Goal: Information Seeking & Learning: Learn about a topic

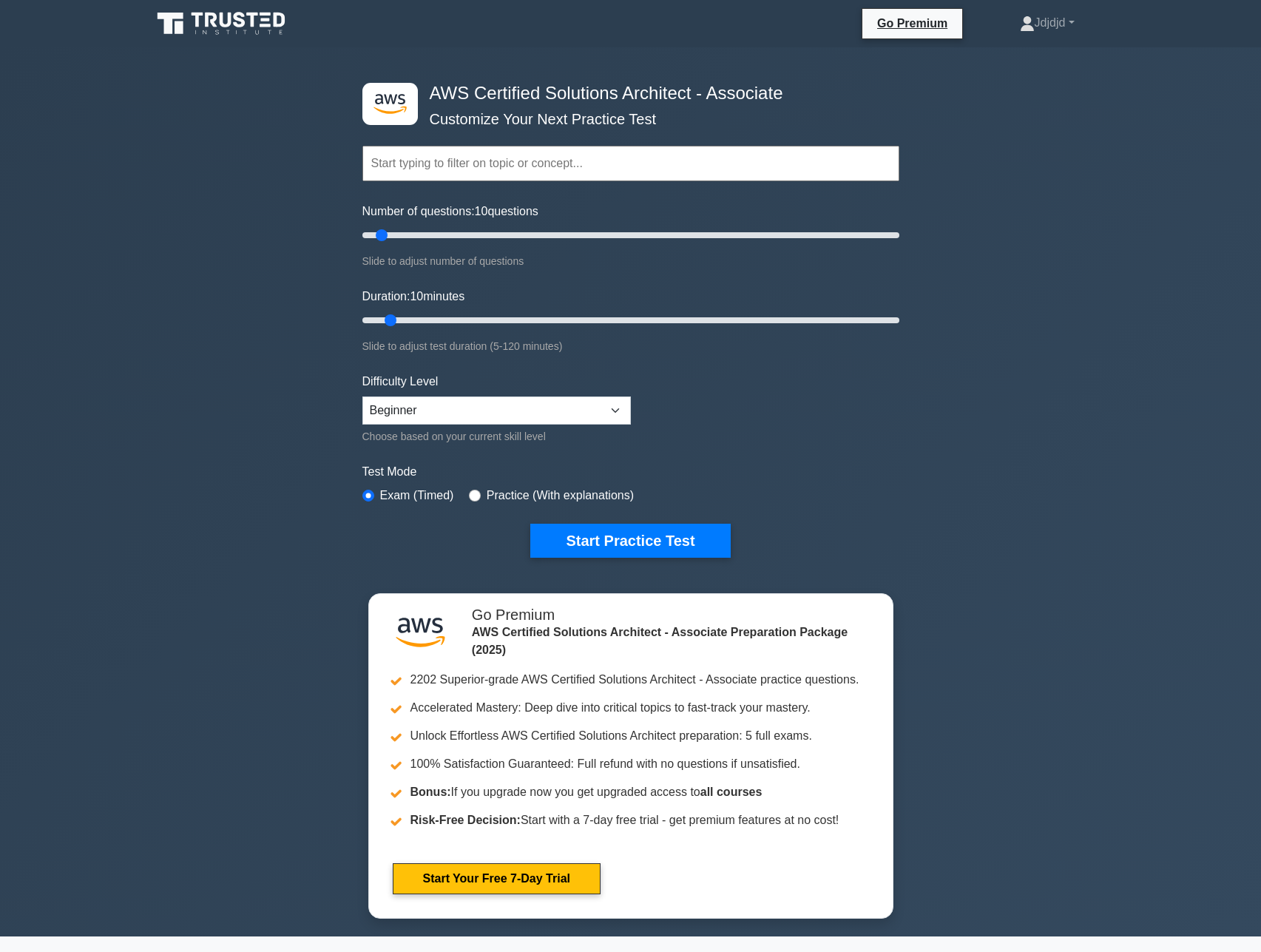
click at [524, 167] on input "text" at bounding box center [631, 163] width 537 height 35
click at [437, 242] on input "Number of questions: 10 questions" at bounding box center [631, 236] width 537 height 18
drag, startPoint x: 413, startPoint y: 235, endPoint x: 405, endPoint y: 248, distance: 15.3
type input "20"
click at [405, 244] on input "Number of questions: 20 questions" at bounding box center [631, 236] width 537 height 18
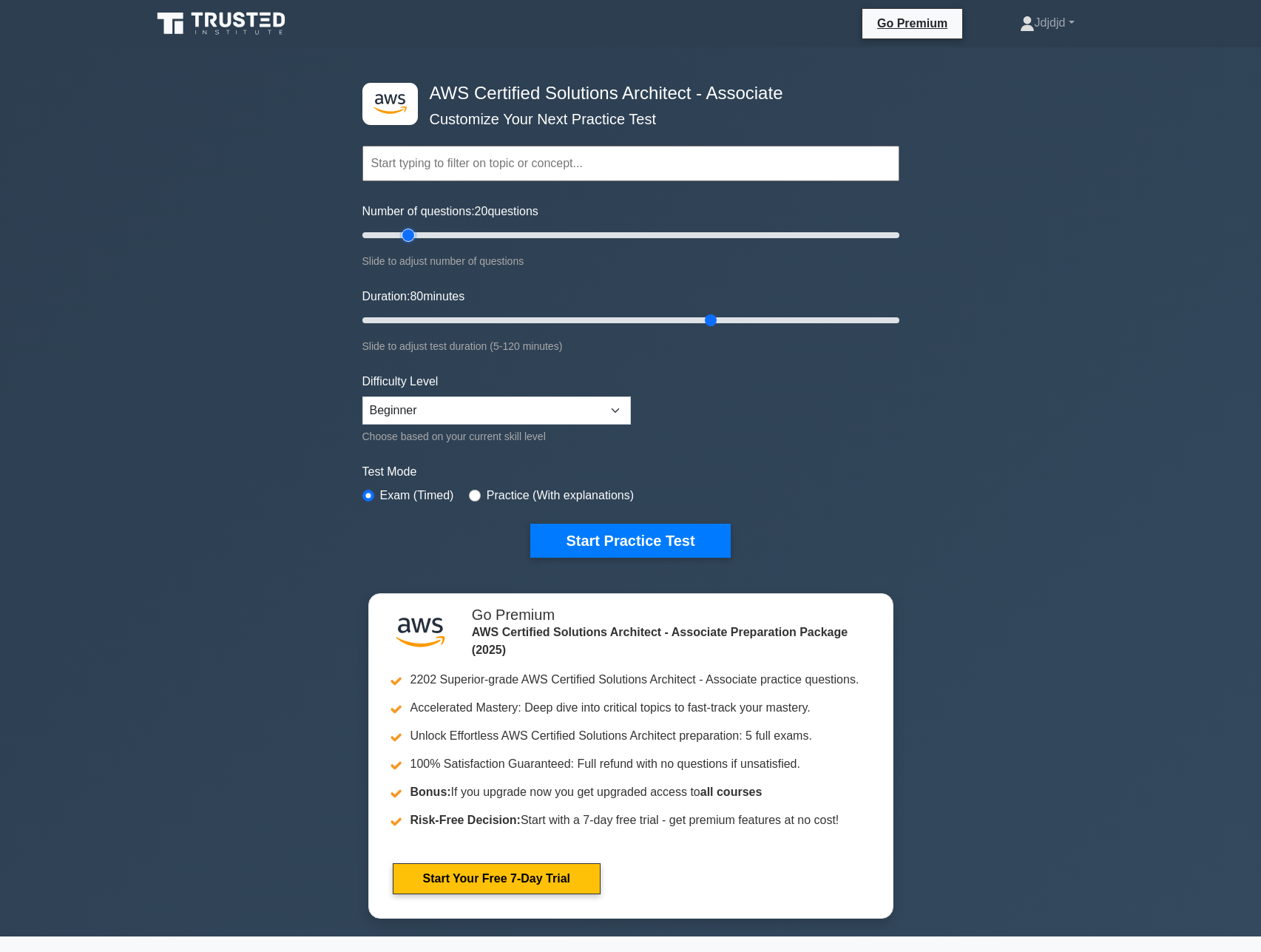
drag, startPoint x: 383, startPoint y: 319, endPoint x: 712, endPoint y: 329, distance: 329.2
type input "80"
click at [712, 329] on input "Duration: 80 minutes" at bounding box center [631, 320] width 537 height 18
click at [569, 539] on button "Start Practice Test" at bounding box center [630, 540] width 200 height 34
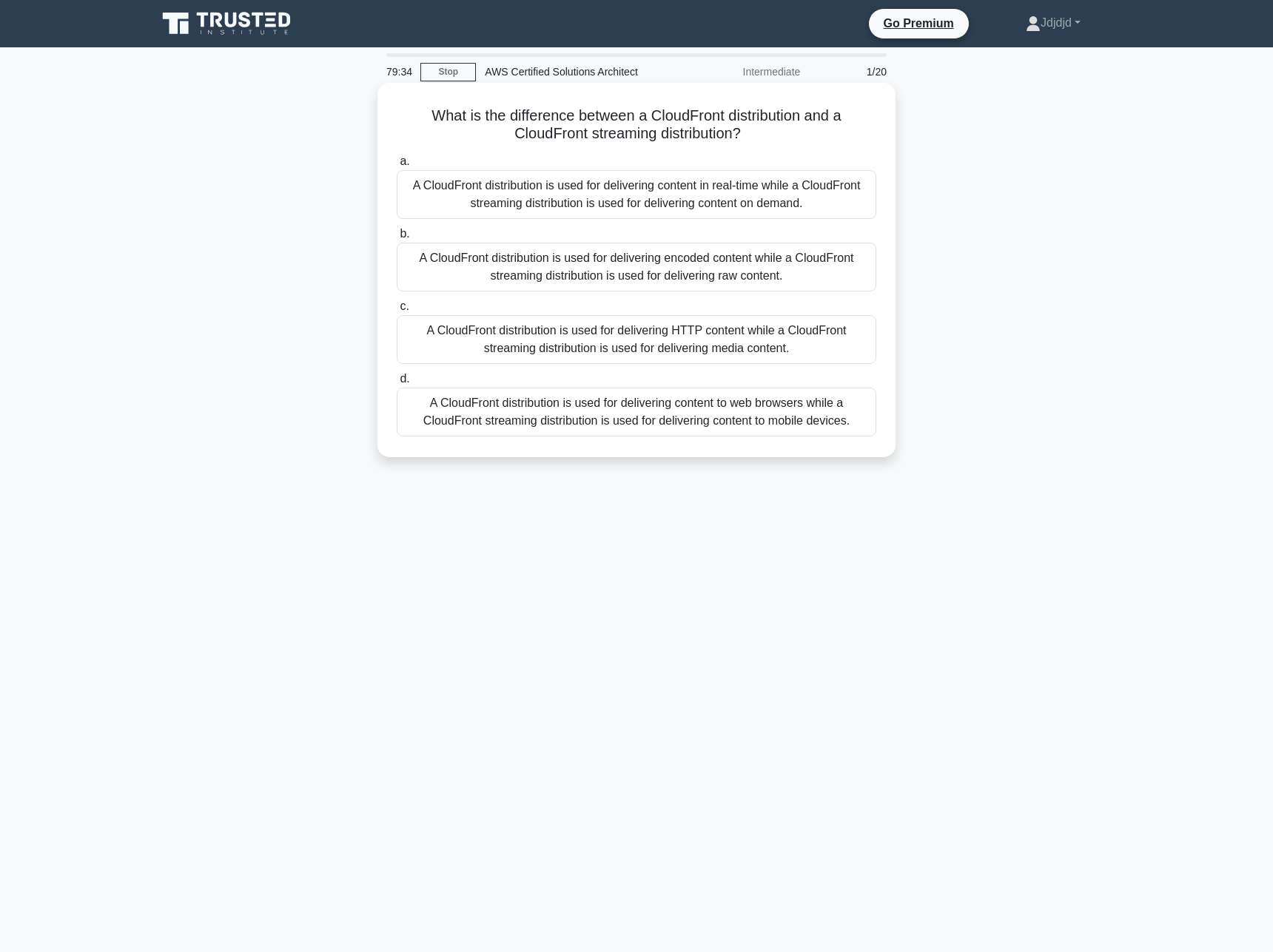
click at [691, 209] on div "A CloudFront distribution is used for delivering content in real-time while a C…" at bounding box center [636, 194] width 480 height 49
click at [396, 167] on input "a. A CloudFront distribution is used for delivering content in real-time while …" at bounding box center [396, 161] width 0 height 10
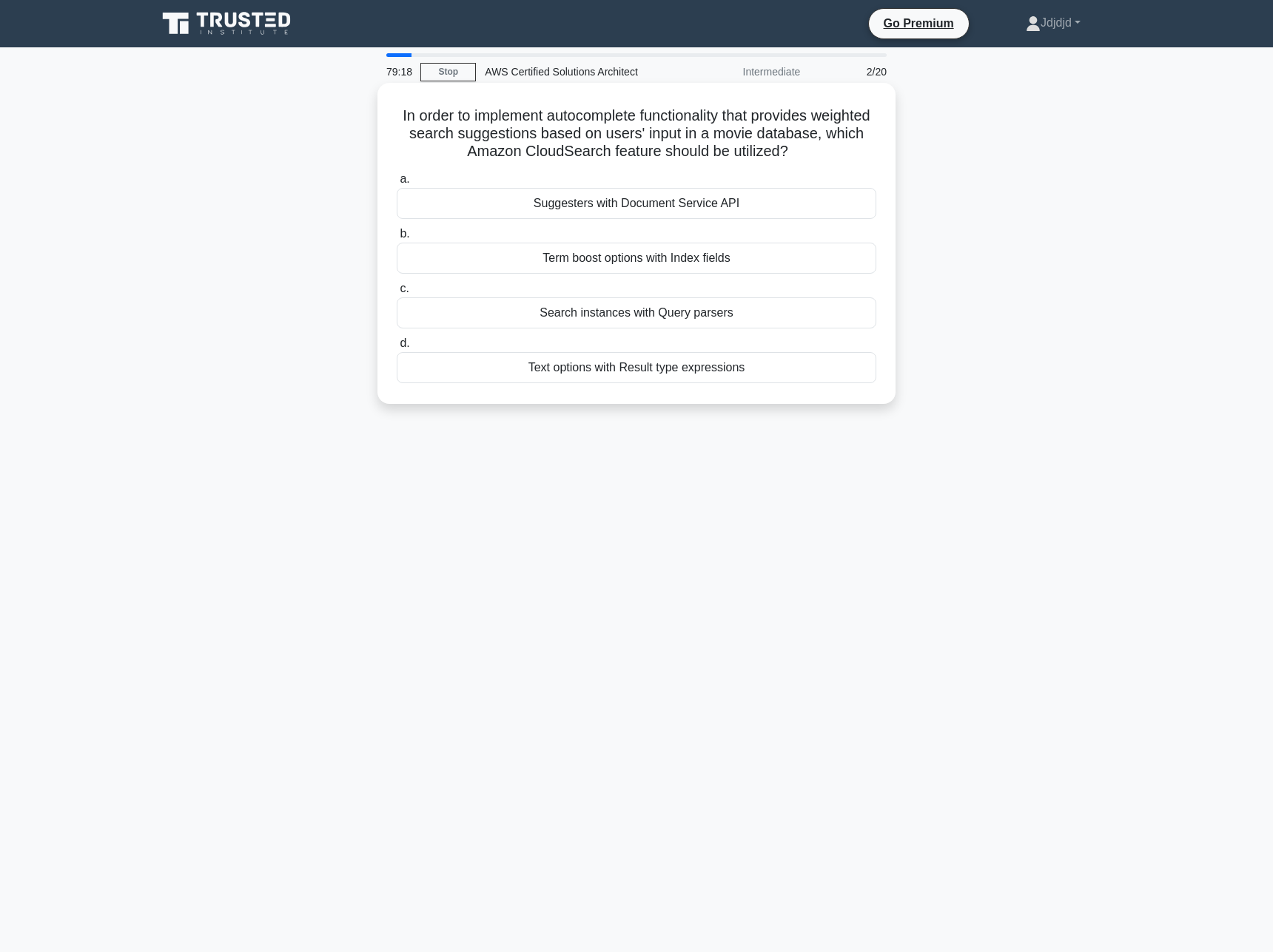
click at [626, 315] on div "Search instances with Query parsers" at bounding box center [636, 312] width 480 height 31
click at [396, 293] on input "c. Search instances with Query parsers" at bounding box center [396, 289] width 0 height 10
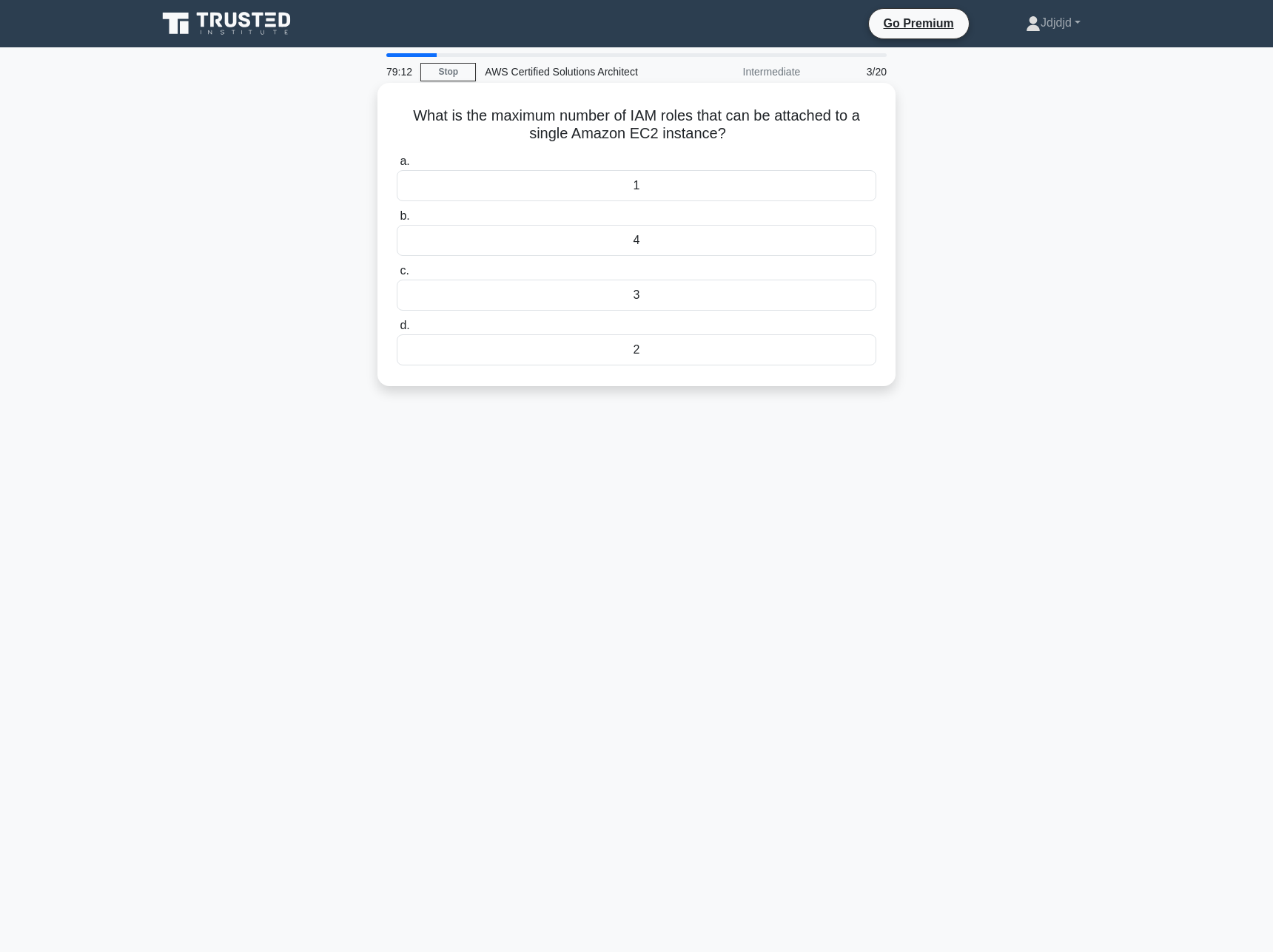
click at [661, 242] on div "4" at bounding box center [636, 240] width 480 height 31
click at [396, 221] on input "b. 4" at bounding box center [396, 216] width 0 height 10
click at [710, 350] on div "1 MB" at bounding box center [636, 350] width 480 height 31
click at [396, 331] on input "d. 1 MB" at bounding box center [396, 326] width 0 height 10
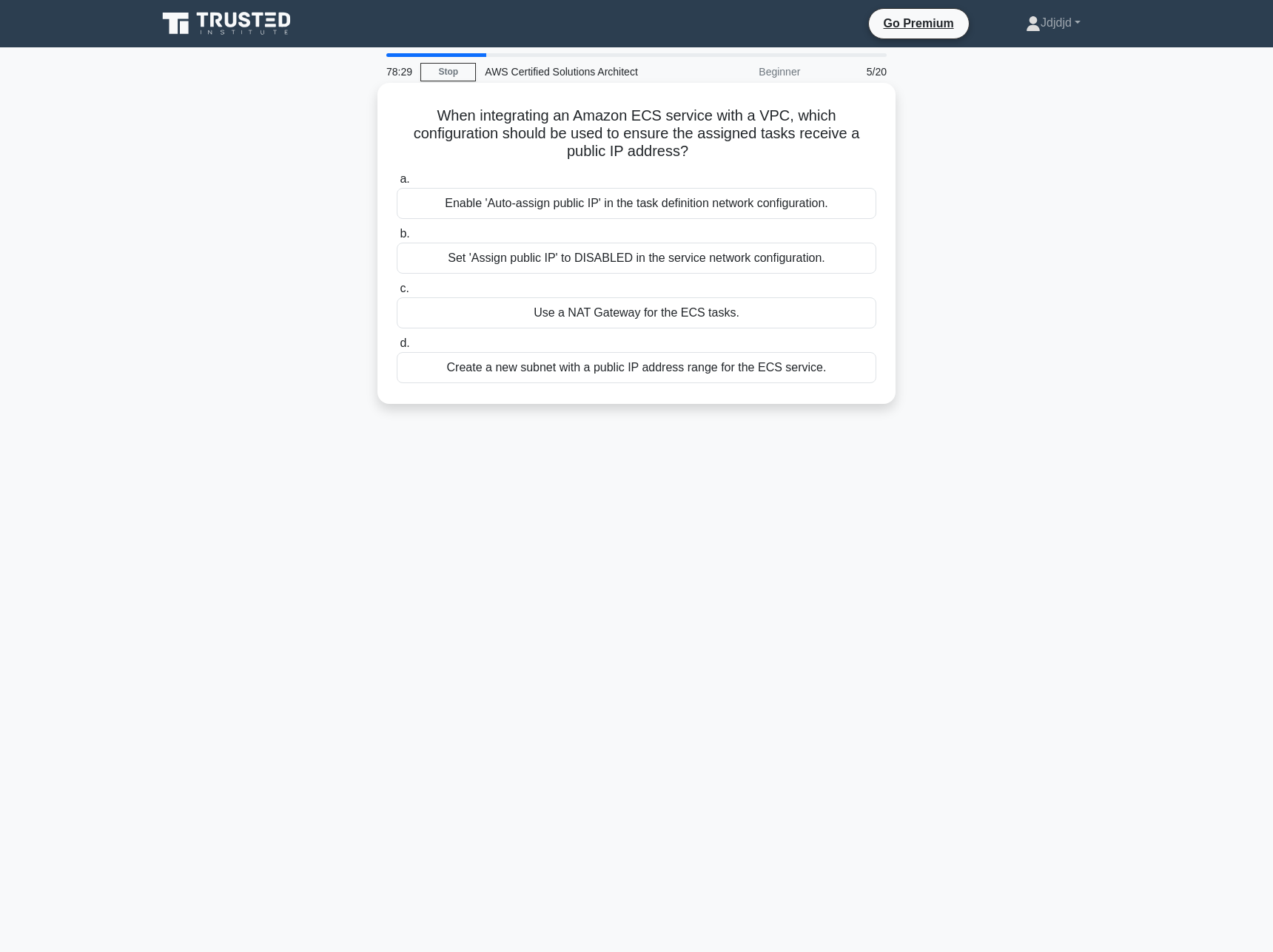
click at [625, 316] on div "Use a NAT Gateway for the ECS tasks." at bounding box center [636, 312] width 480 height 31
click at [396, 293] on input "c. Use a NAT Gateway for the ECS tasks." at bounding box center [396, 289] width 0 height 10
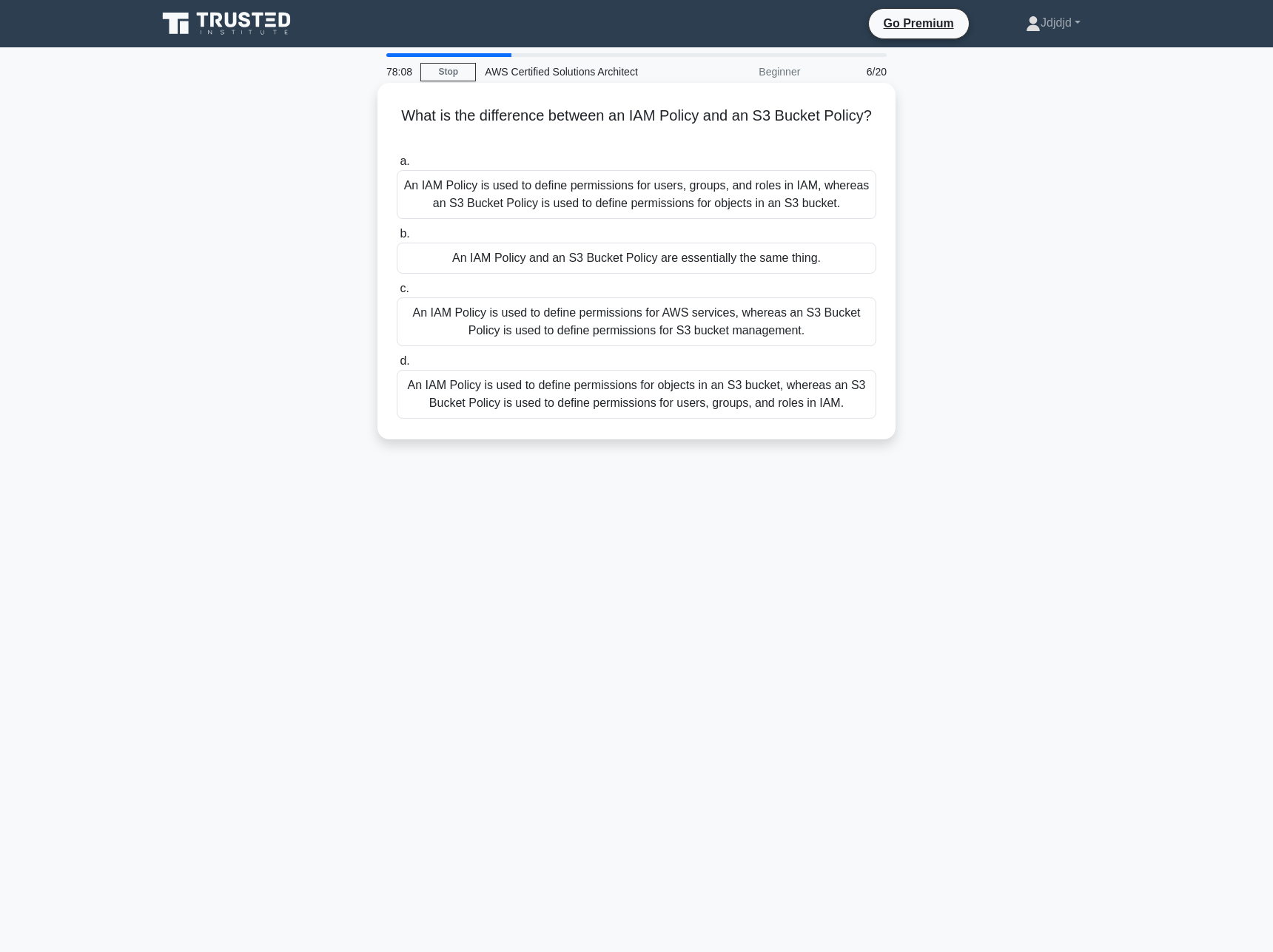
click at [686, 335] on div "An IAM Policy is used to define permissions for AWS services, whereas an S3 Buc…" at bounding box center [636, 321] width 480 height 49
click at [396, 293] on input "c. An IAM Policy is used to define permissions for AWS services, whereas an S3 …" at bounding box center [396, 289] width 0 height 10
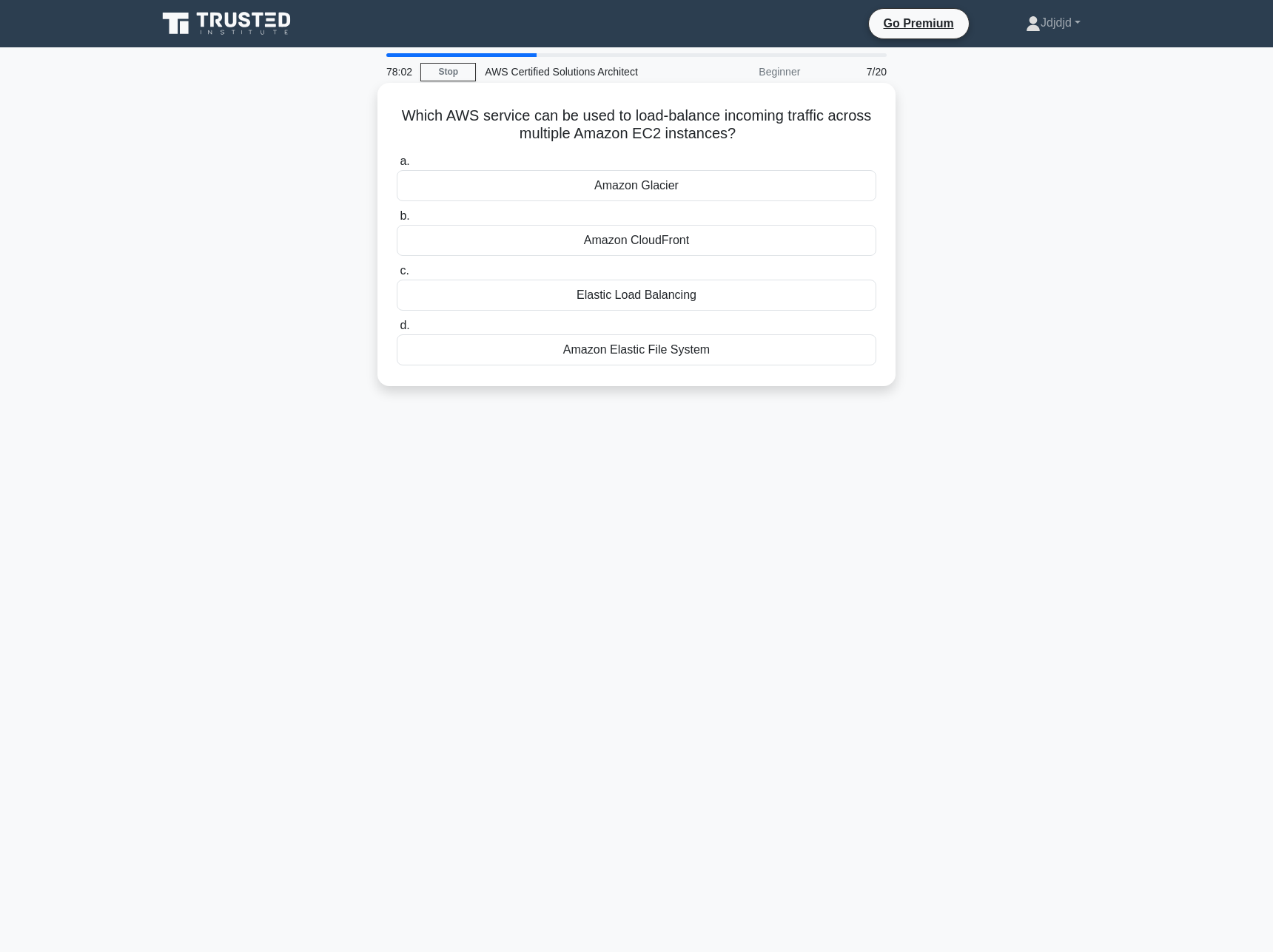
click at [626, 287] on div "Elastic Load Balancing" at bounding box center [636, 295] width 480 height 31
click at [396, 276] on input "c. Elastic Load Balancing" at bounding box center [396, 271] width 0 height 10
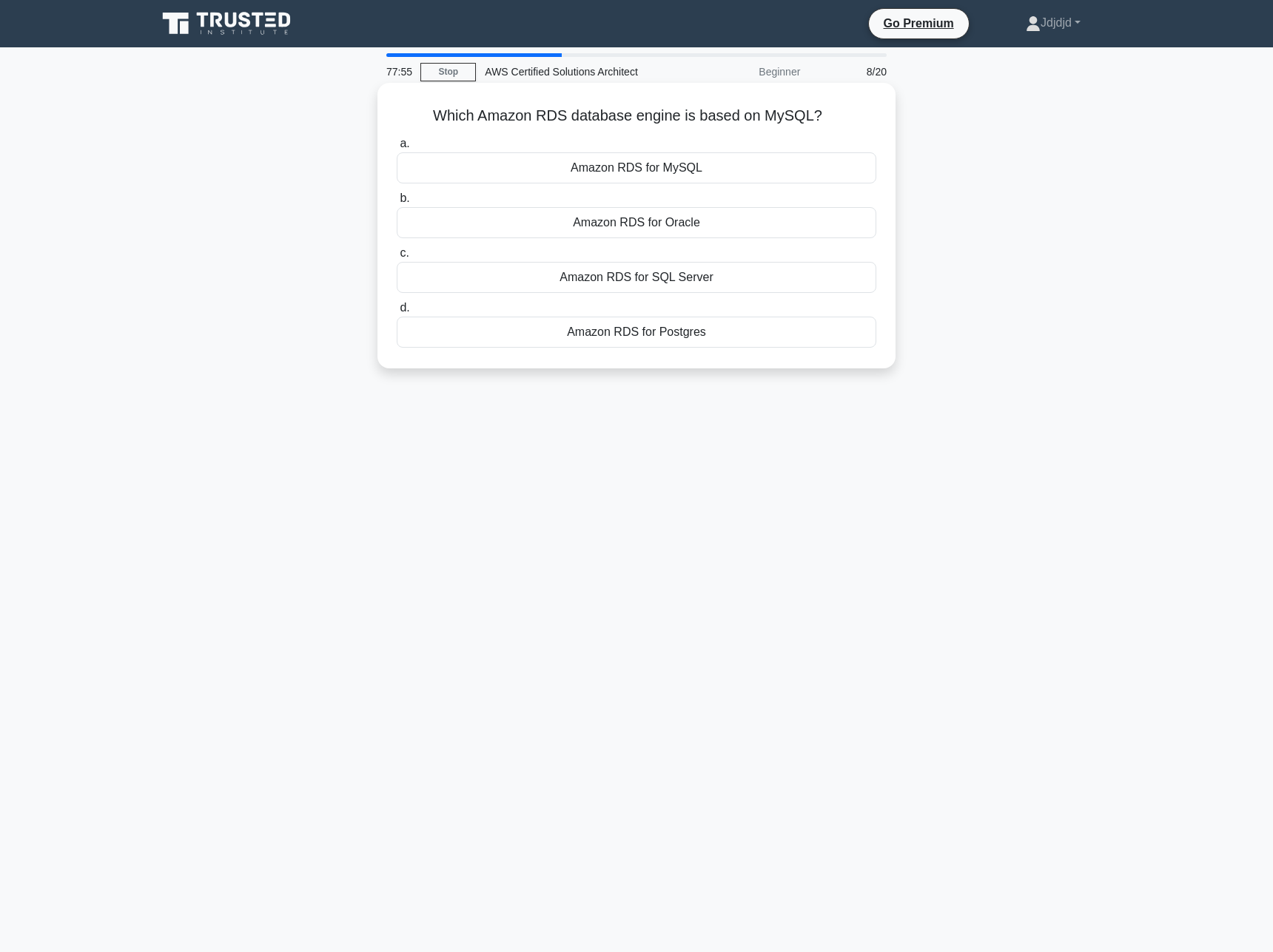
click at [656, 173] on div "Amazon RDS for MySQL" at bounding box center [636, 167] width 480 height 31
click at [396, 149] on input "a. Amazon RDS for MySQL" at bounding box center [396, 143] width 0 height 10
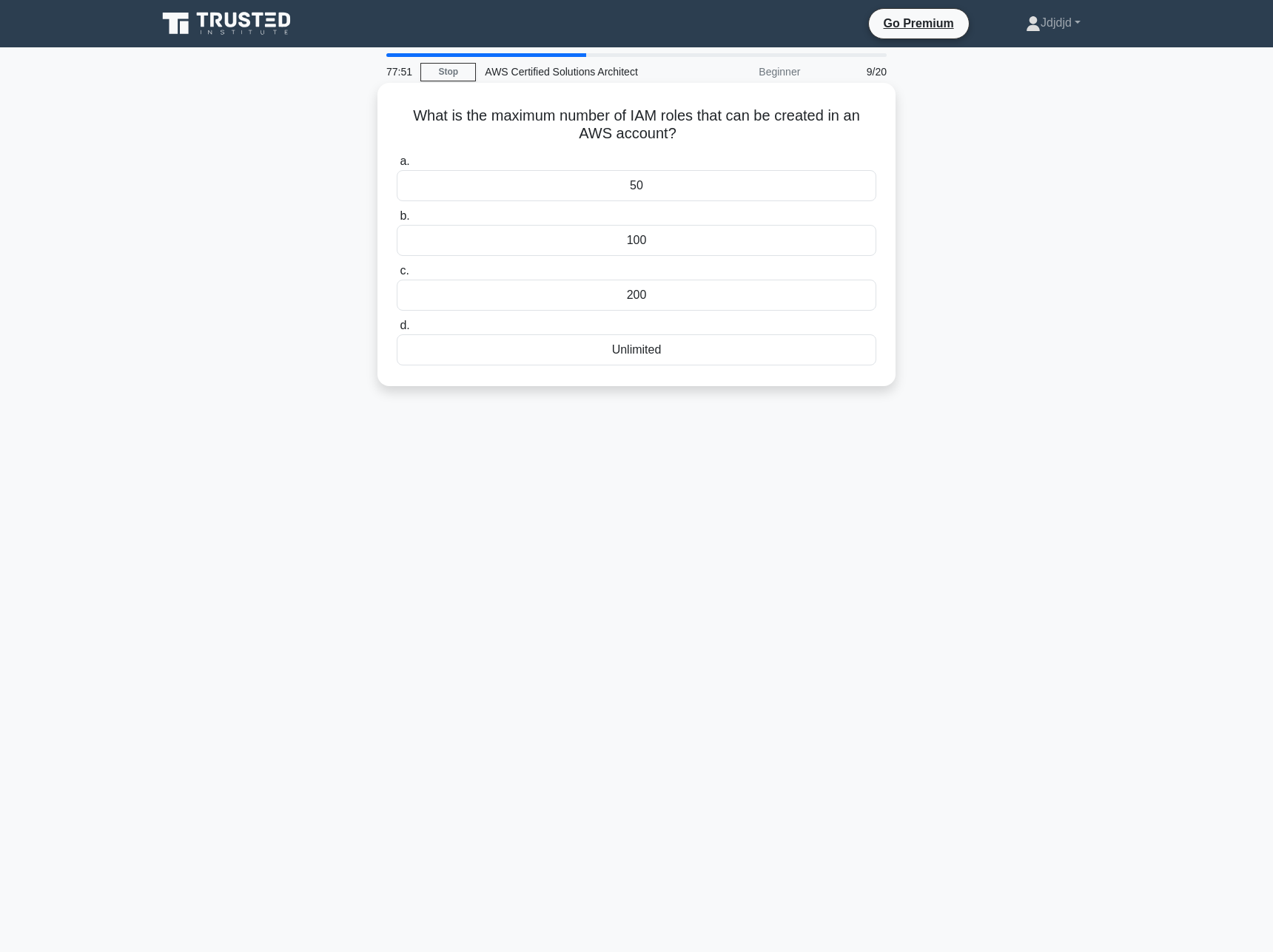
click at [673, 350] on div "Unlimited" at bounding box center [636, 350] width 480 height 31
click at [396, 331] on input "d. Unlimited" at bounding box center [396, 326] width 0 height 10
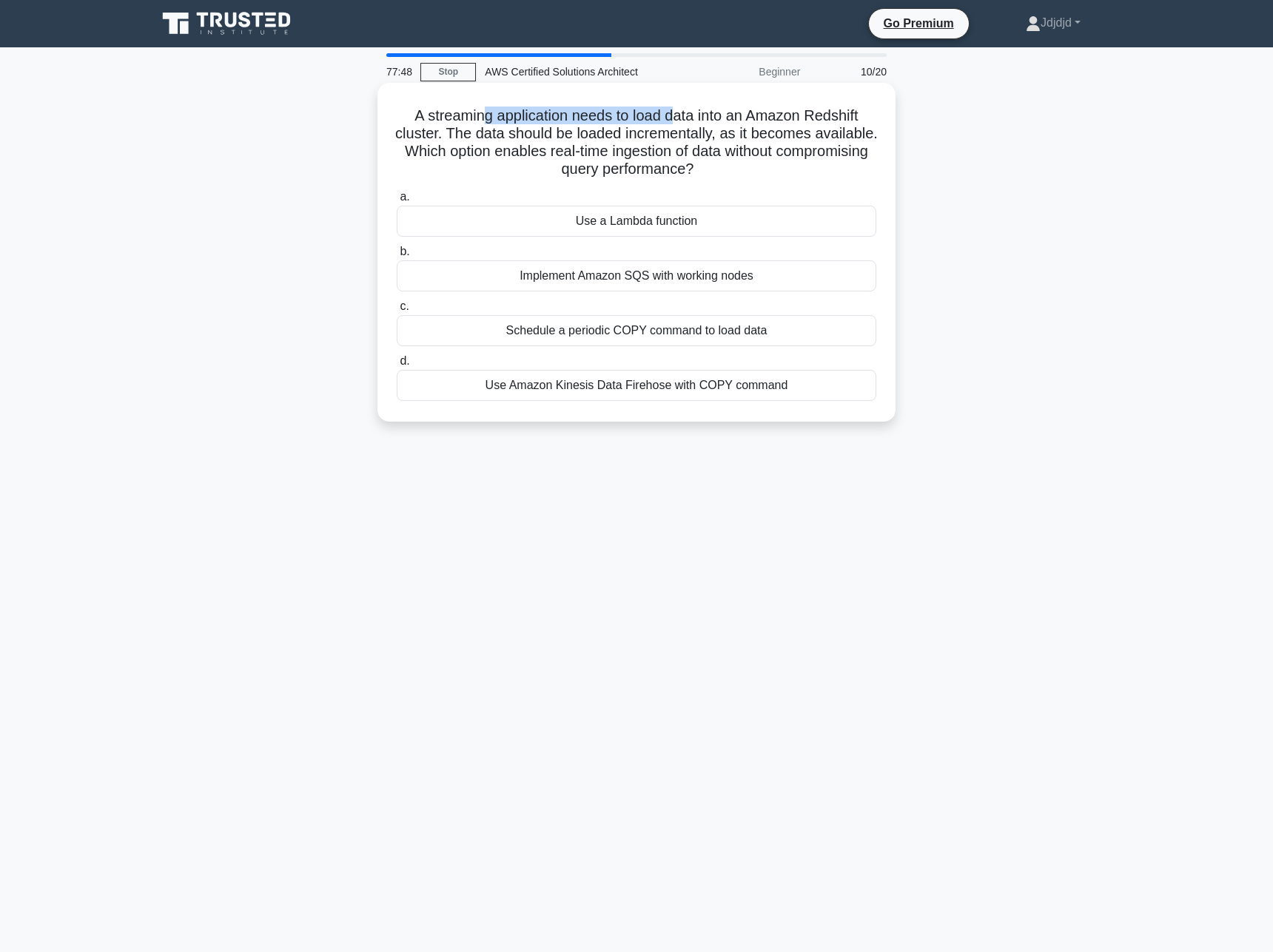
drag, startPoint x: 485, startPoint y: 121, endPoint x: 676, endPoint y: 121, distance: 191.0
click at [676, 121] on h5 "A streaming application needs to load data into an Amazon Redshift cluster. The…" at bounding box center [636, 143] width 483 height 73
click at [700, 121] on h5 "A streaming application needs to load data into an Amazon Redshift cluster. The…" at bounding box center [636, 143] width 483 height 73
click at [643, 283] on div "Implement Amazon SQS with working nodes" at bounding box center [636, 275] width 480 height 31
click at [396, 257] on input "b. Implement Amazon SQS with working nodes" at bounding box center [396, 251] width 0 height 10
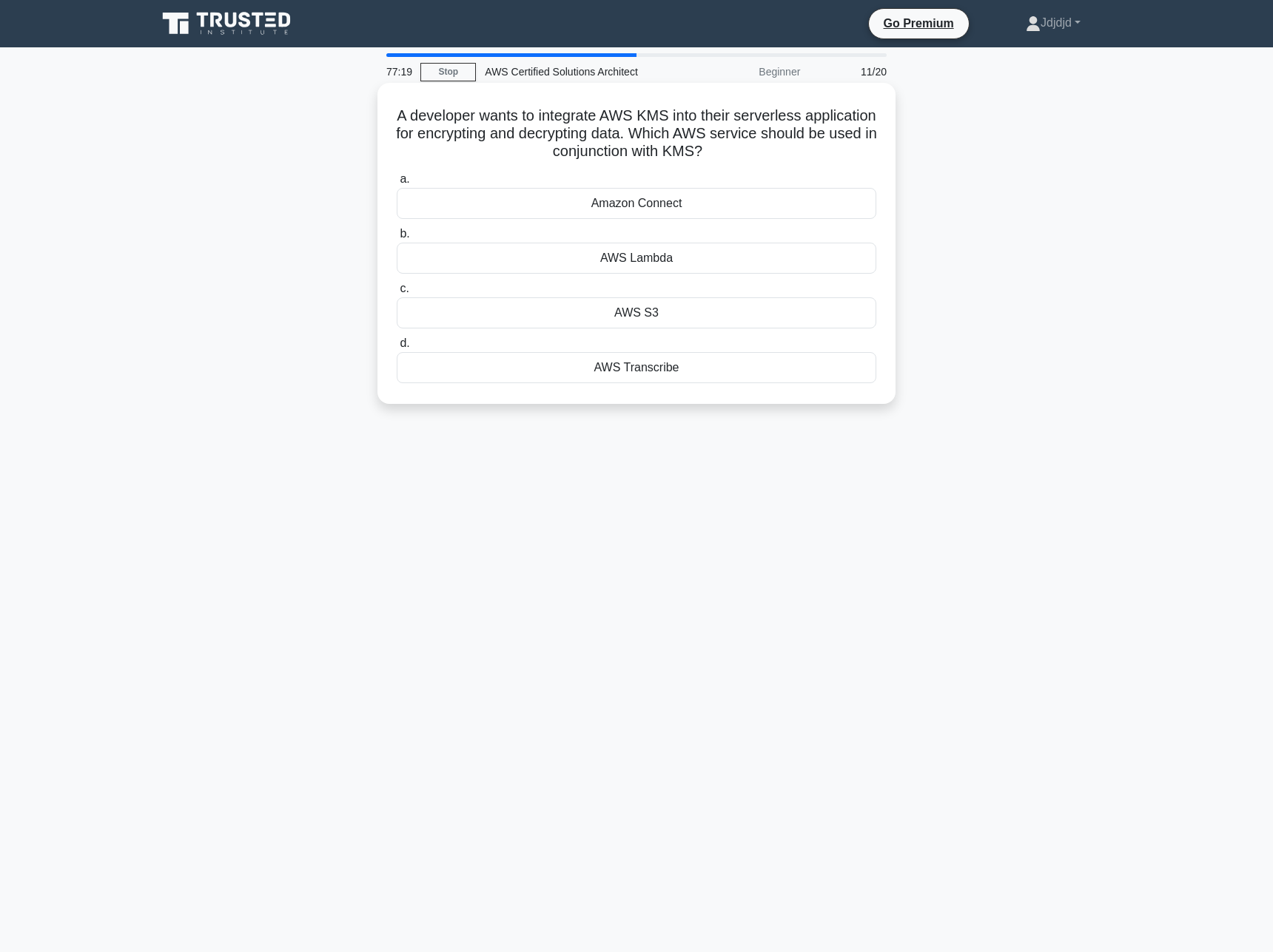
click at [636, 314] on div "AWS S3" at bounding box center [636, 312] width 480 height 31
click at [396, 293] on input "c. AWS S3" at bounding box center [396, 289] width 0 height 10
click at [666, 365] on div "Amazon CloudFront" at bounding box center [636, 367] width 480 height 31
click at [396, 348] on input "d. Amazon CloudFront" at bounding box center [396, 344] width 0 height 10
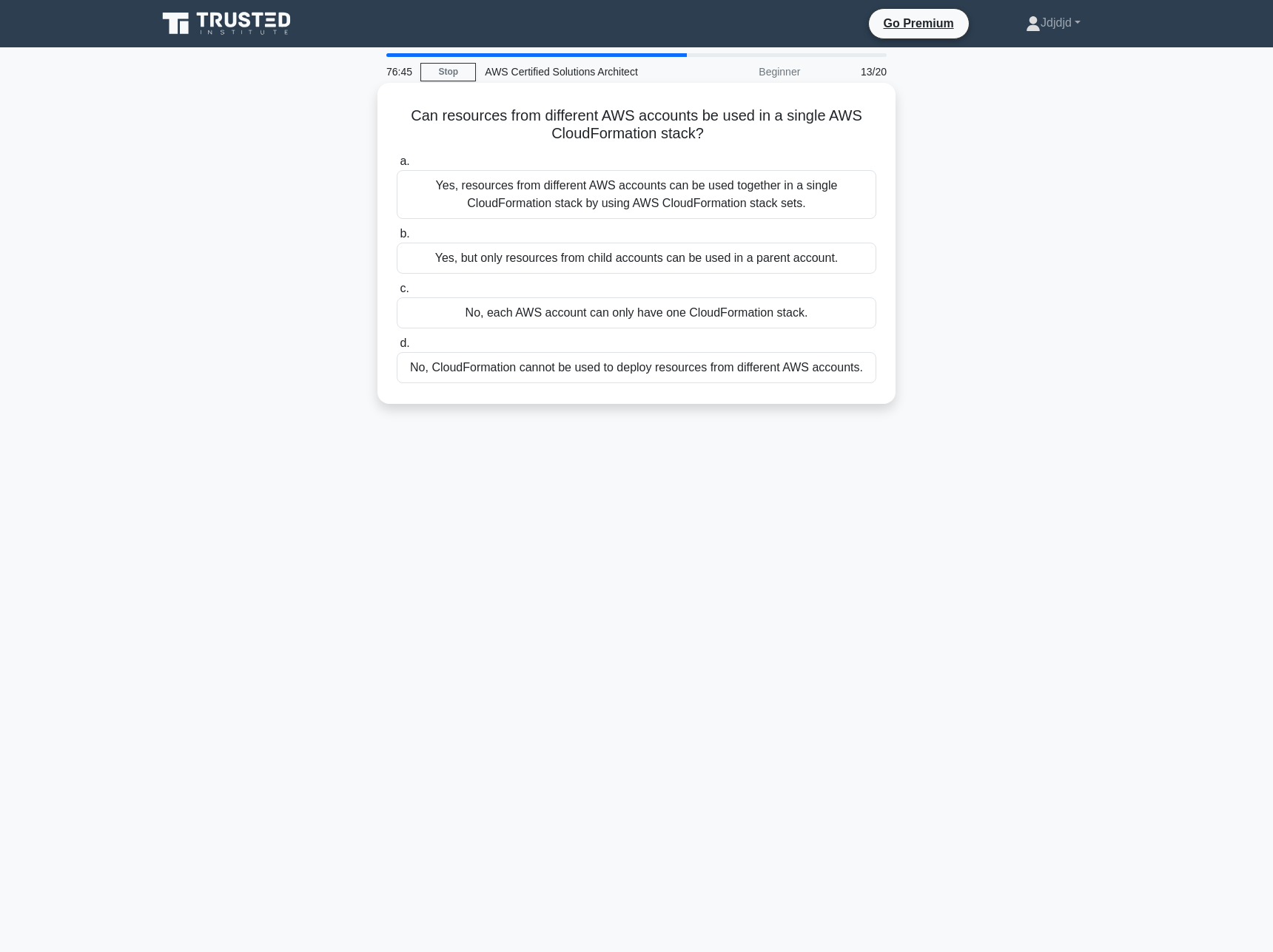
click at [603, 187] on div "Yes, resources from different AWS accounts can be used together in a single Clo…" at bounding box center [636, 194] width 480 height 49
click at [396, 167] on input "a. Yes, resources from different AWS accounts can be used together in a single …" at bounding box center [396, 161] width 0 height 10
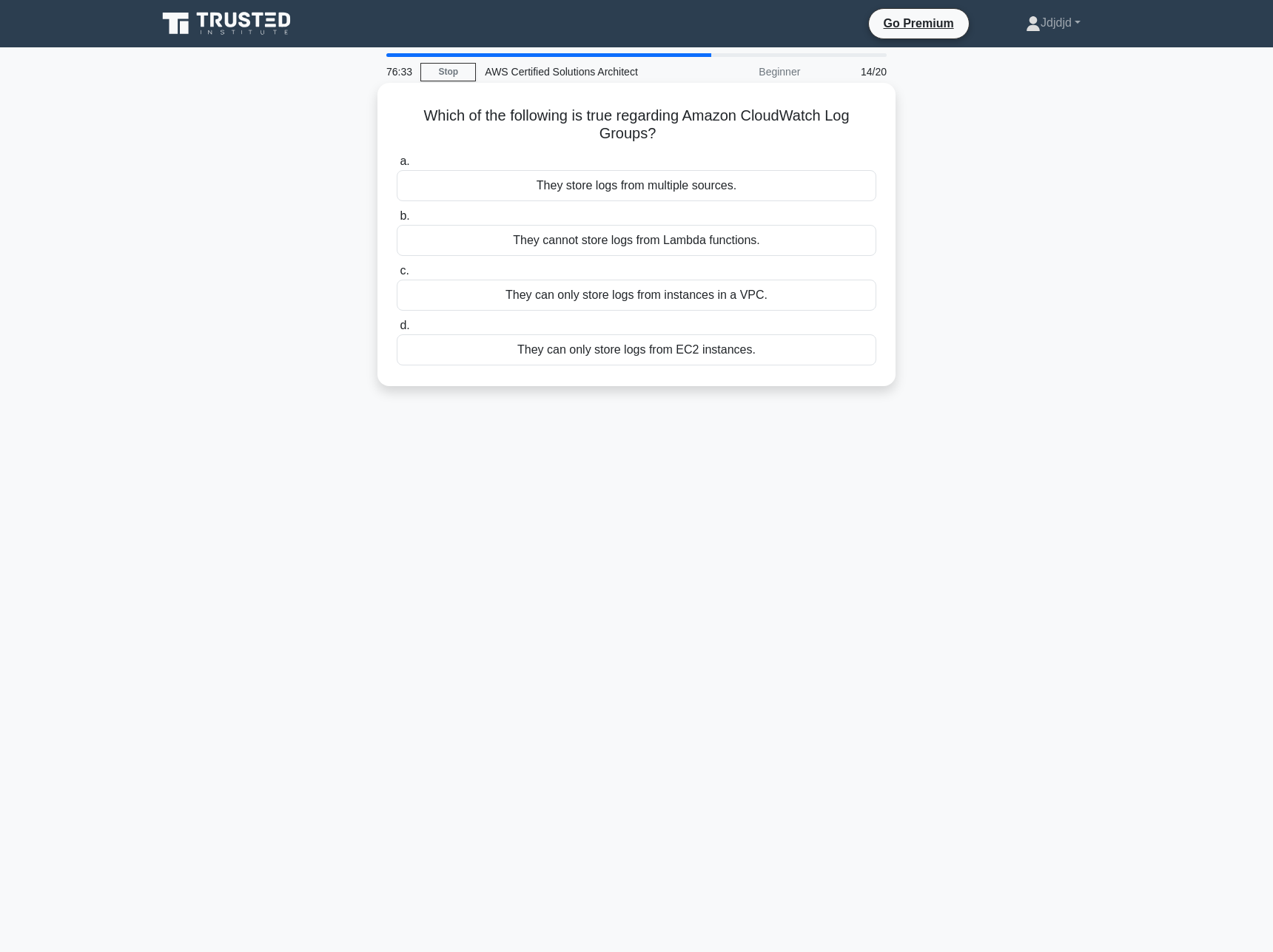
click at [723, 188] on div "They store logs from multiple sources." at bounding box center [636, 185] width 480 height 31
click at [396, 167] on input "a. They store logs from multiple sources." at bounding box center [396, 161] width 0 height 10
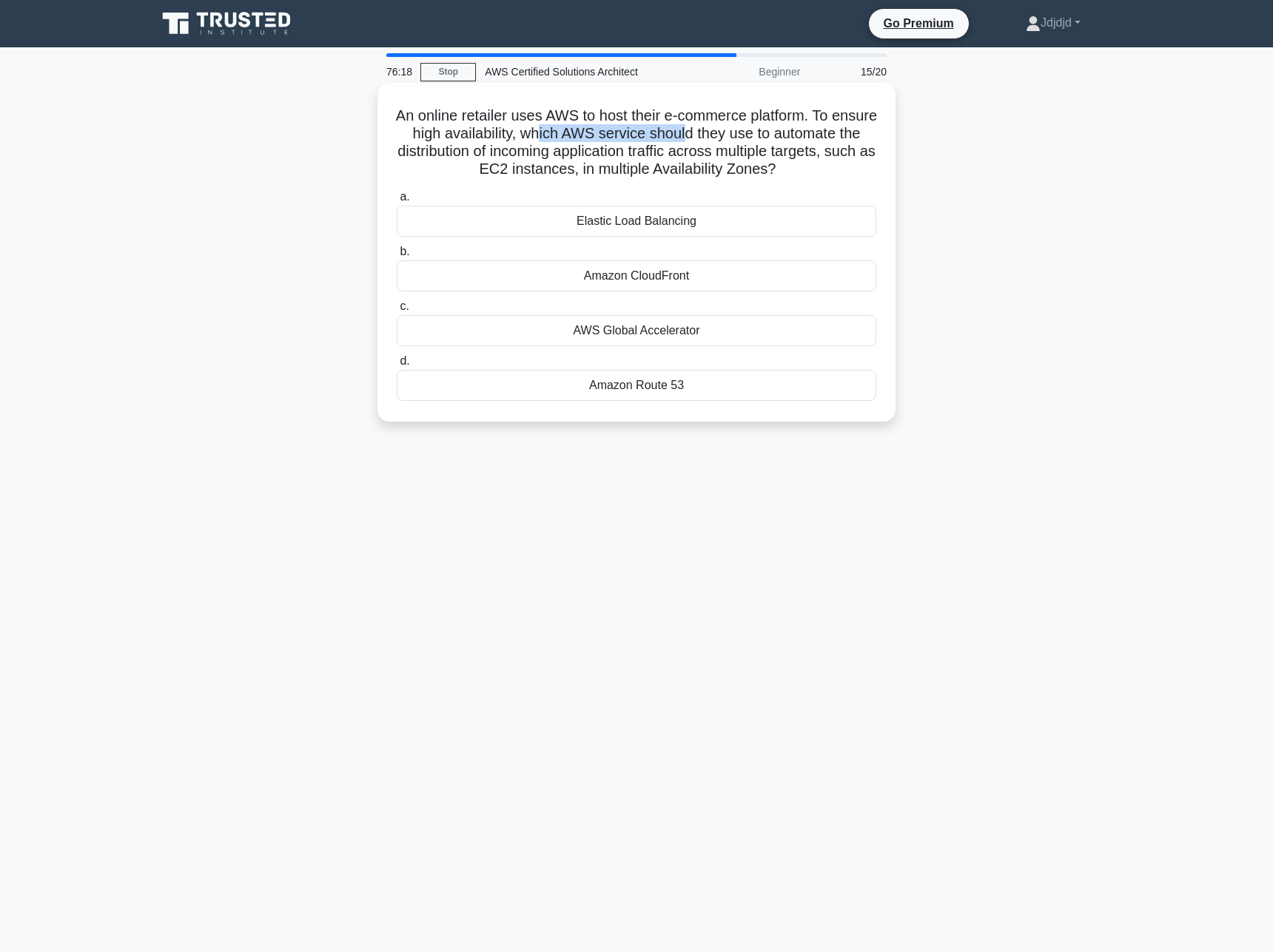
drag, startPoint x: 612, startPoint y: 134, endPoint x: 760, endPoint y: 140, distance: 148.1
click at [760, 140] on h5 "An online retailer uses AWS to host their e-commerce platform. To ensure high a…" at bounding box center [636, 143] width 483 height 73
drag, startPoint x: 492, startPoint y: 158, endPoint x: 645, endPoint y: 160, distance: 153.0
click at [645, 160] on h5 "An online retailer uses AWS to host their e-commerce platform. To ensure high a…" at bounding box center [636, 143] width 483 height 73
click at [775, 179] on icon ".spinner_0XTQ{transform-origin:center;animation:spinner_y6GP .75s linear infini…" at bounding box center [784, 170] width 18 height 18
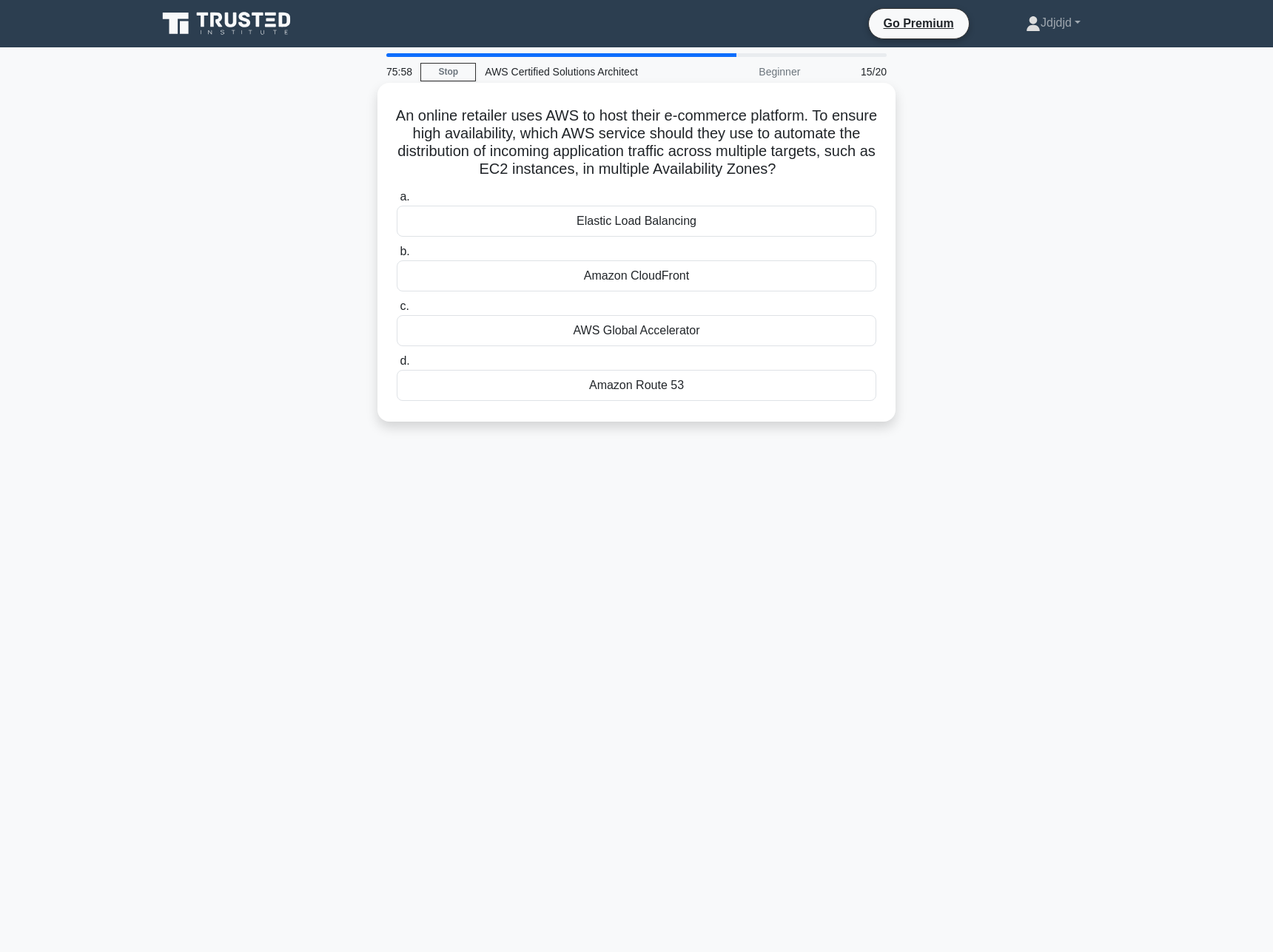
click at [624, 291] on div "Amazon CloudFront" at bounding box center [636, 275] width 480 height 31
click at [396, 257] on input "b. Amazon CloudFront" at bounding box center [396, 251] width 0 height 10
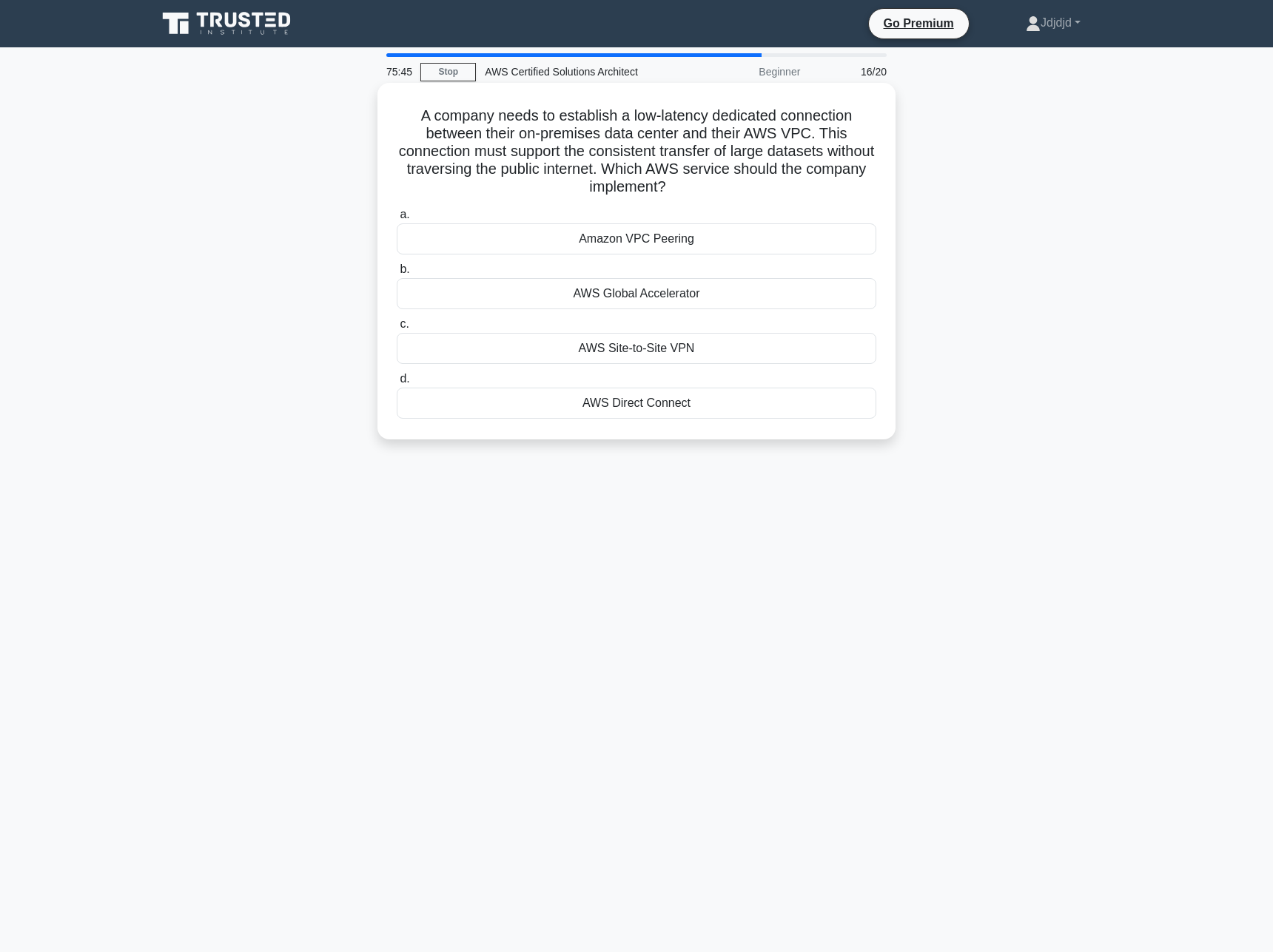
drag, startPoint x: 682, startPoint y: 294, endPoint x: 688, endPoint y: 269, distance: 25.7
click at [688, 269] on label "b. AWS Global Accelerator" at bounding box center [636, 284] width 480 height 49
click at [732, 167] on h5 "A company needs to establish a low-latency dedicated connection between their o…" at bounding box center [636, 152] width 483 height 90
click at [665, 406] on div "AWS Direct Connect" at bounding box center [636, 403] width 480 height 31
click at [396, 384] on input "d. AWS Direct Connect" at bounding box center [396, 379] width 0 height 10
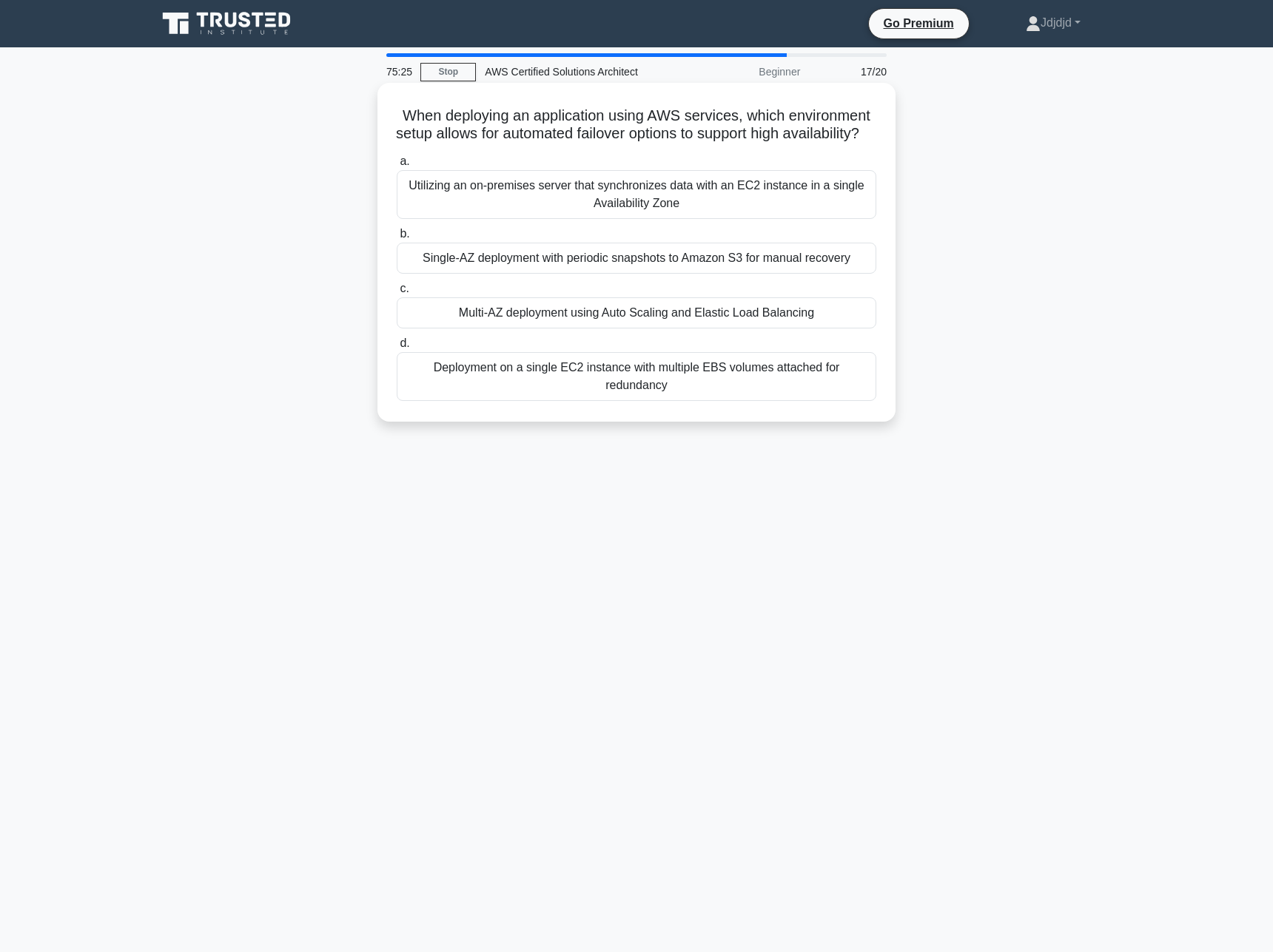
click at [540, 329] on div "Multi-AZ deployment using Auto Scaling and Elastic Load Balancing" at bounding box center [636, 312] width 480 height 31
click at [396, 293] on input "c. Multi-AZ deployment using Auto Scaling and Elastic Load Balancing" at bounding box center [396, 289] width 0 height 10
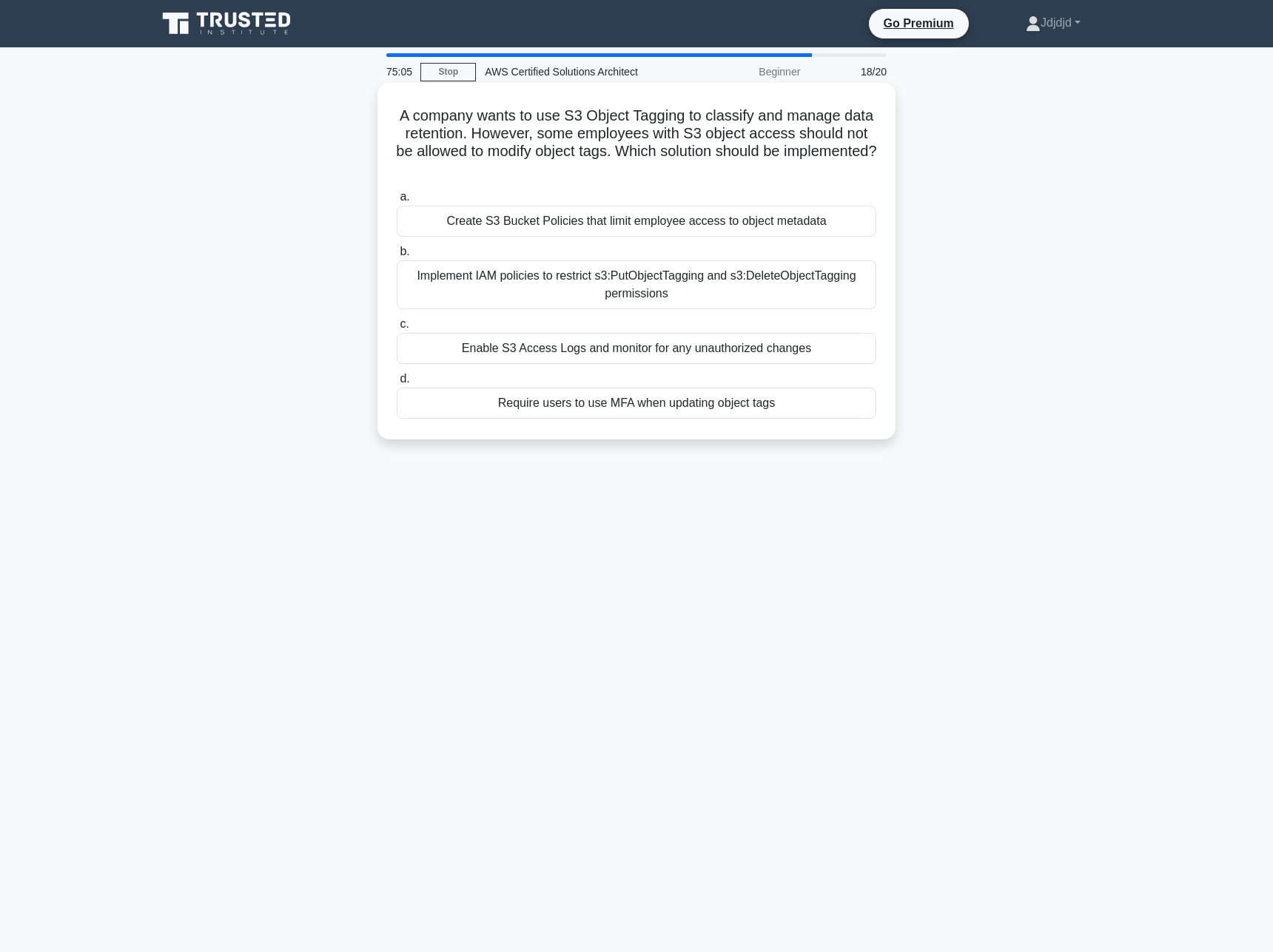
click at [658, 273] on div "Implement IAM policies to restrict s3:PutObjectTagging and s3:DeleteObjectTaggi…" at bounding box center [636, 284] width 480 height 49
click at [396, 257] on input "b. Implement IAM policies to restrict s3:PutObjectTagging and s3:DeleteObjectTa…" at bounding box center [396, 251] width 0 height 10
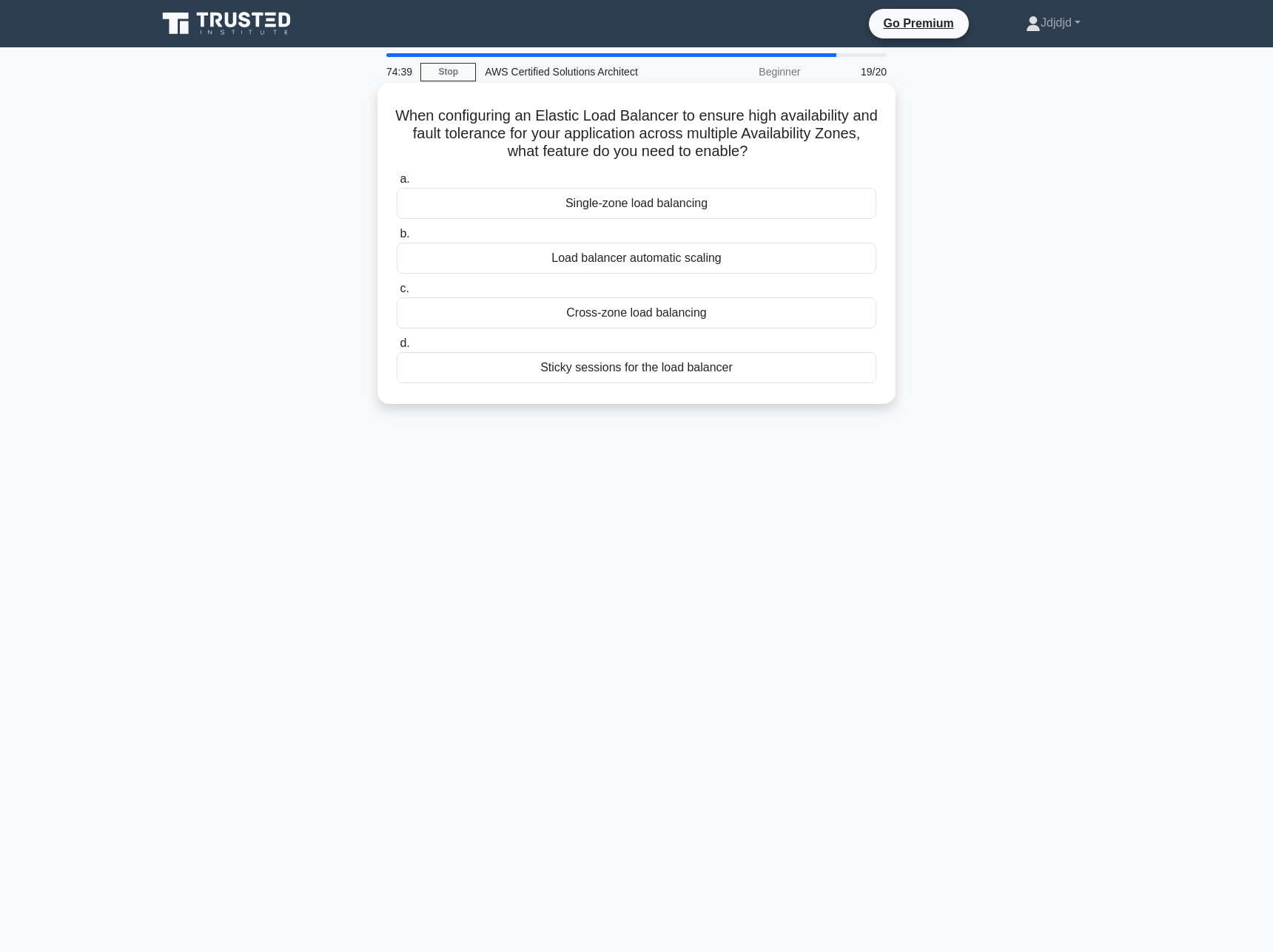
click at [666, 254] on div "Load balancer automatic scaling" at bounding box center [636, 257] width 480 height 31
click at [396, 239] on input "b. Load balancer automatic scaling" at bounding box center [396, 234] width 0 height 10
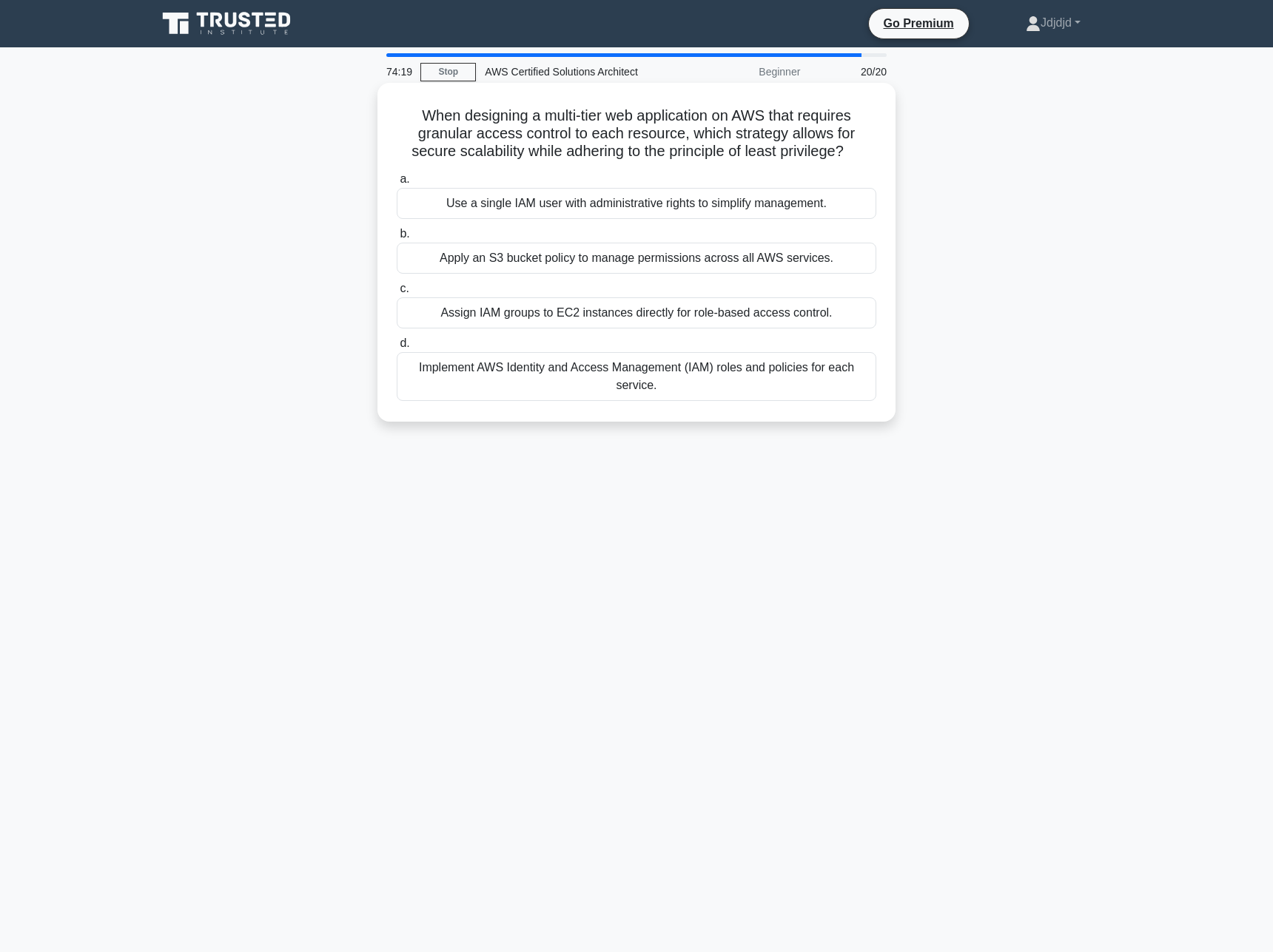
click at [708, 386] on div "Implement AWS Identity and Access Management (IAM) roles and policies for each …" at bounding box center [636, 376] width 480 height 49
click at [396, 348] on input "d. Implement AWS Identity and Access Management (IAM) roles and policies for ea…" at bounding box center [396, 344] width 0 height 10
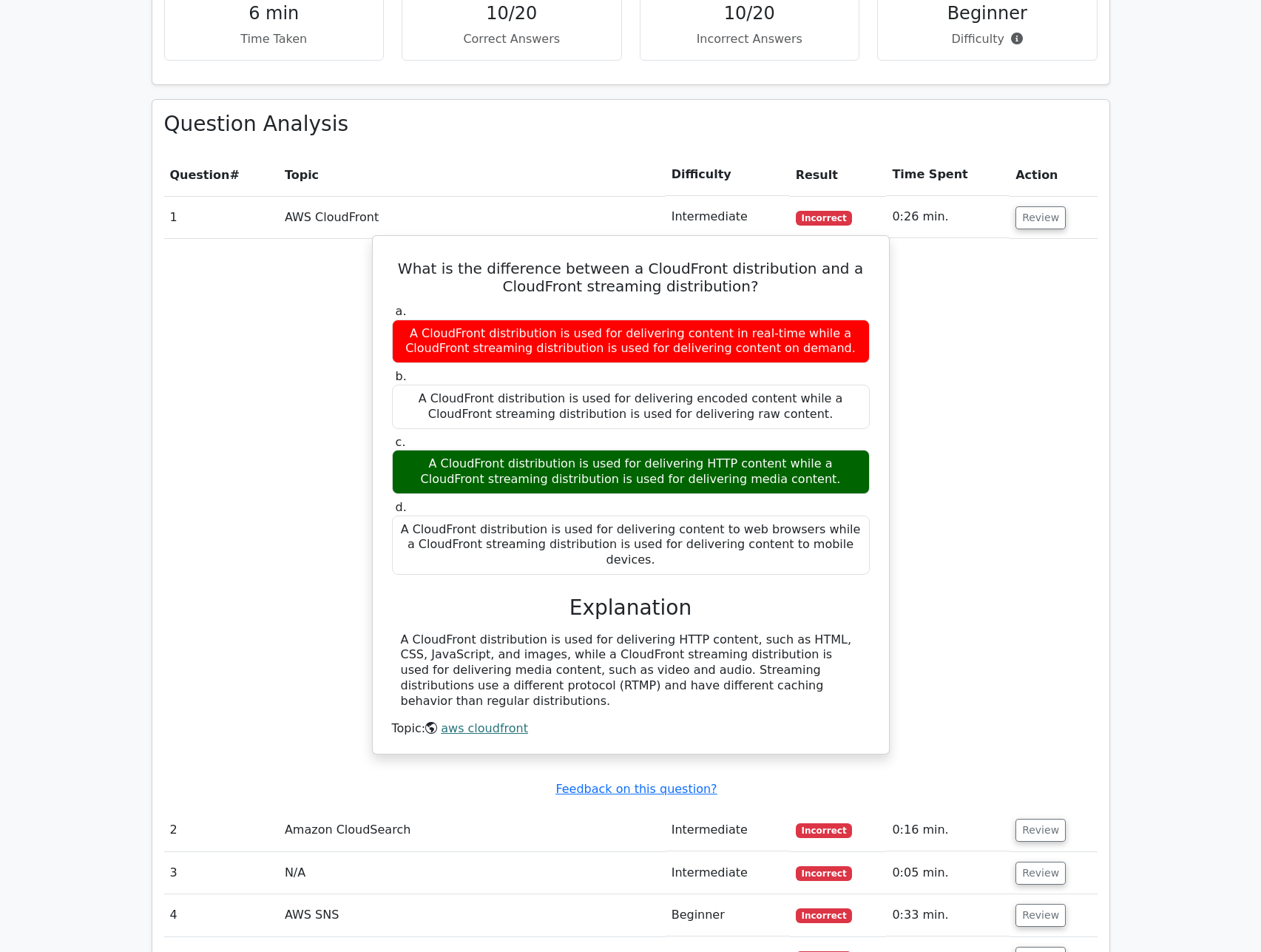
scroll to position [1405, 0]
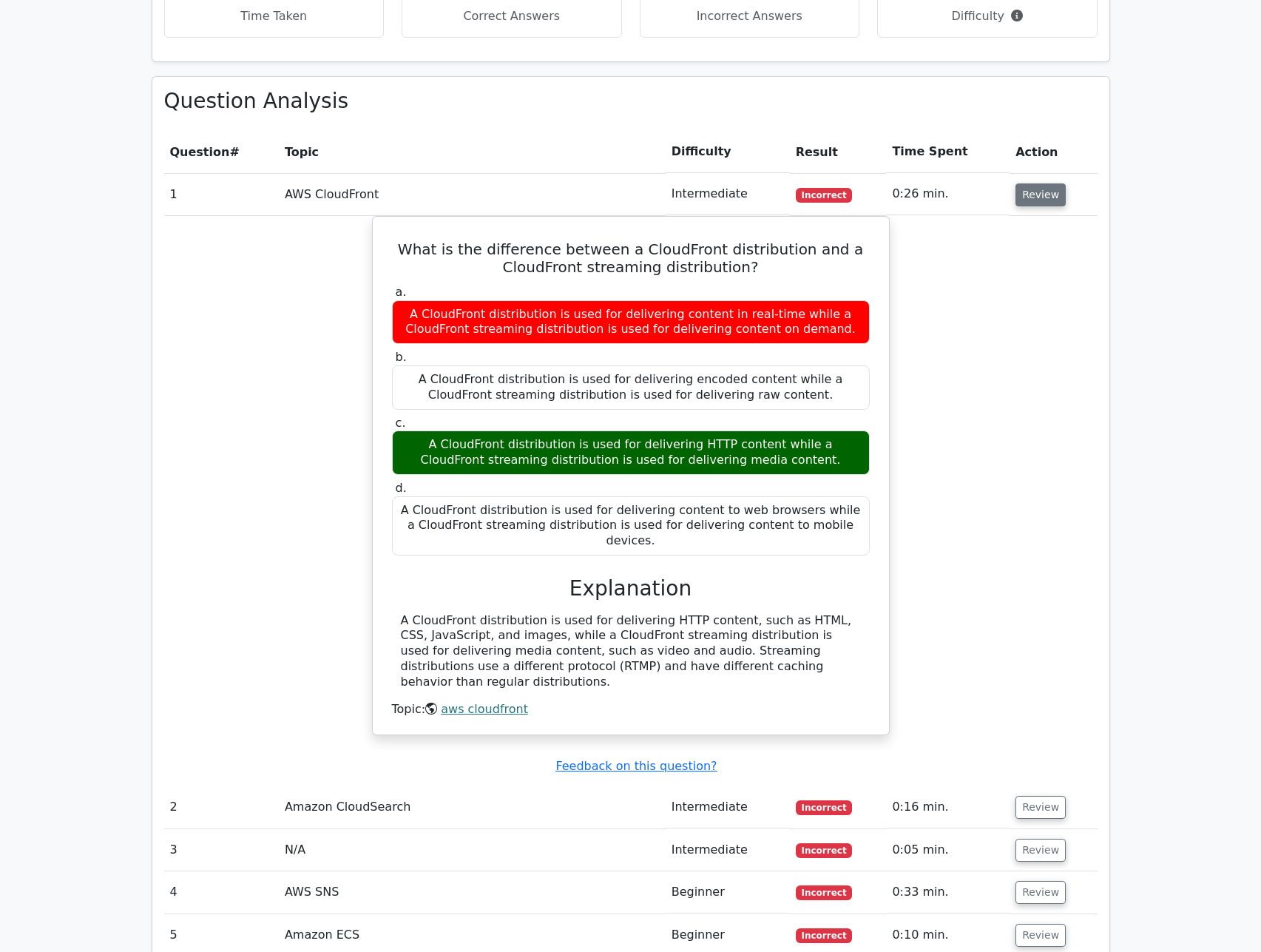
click at [1031, 184] on button "Review" at bounding box center [1040, 195] width 50 height 23
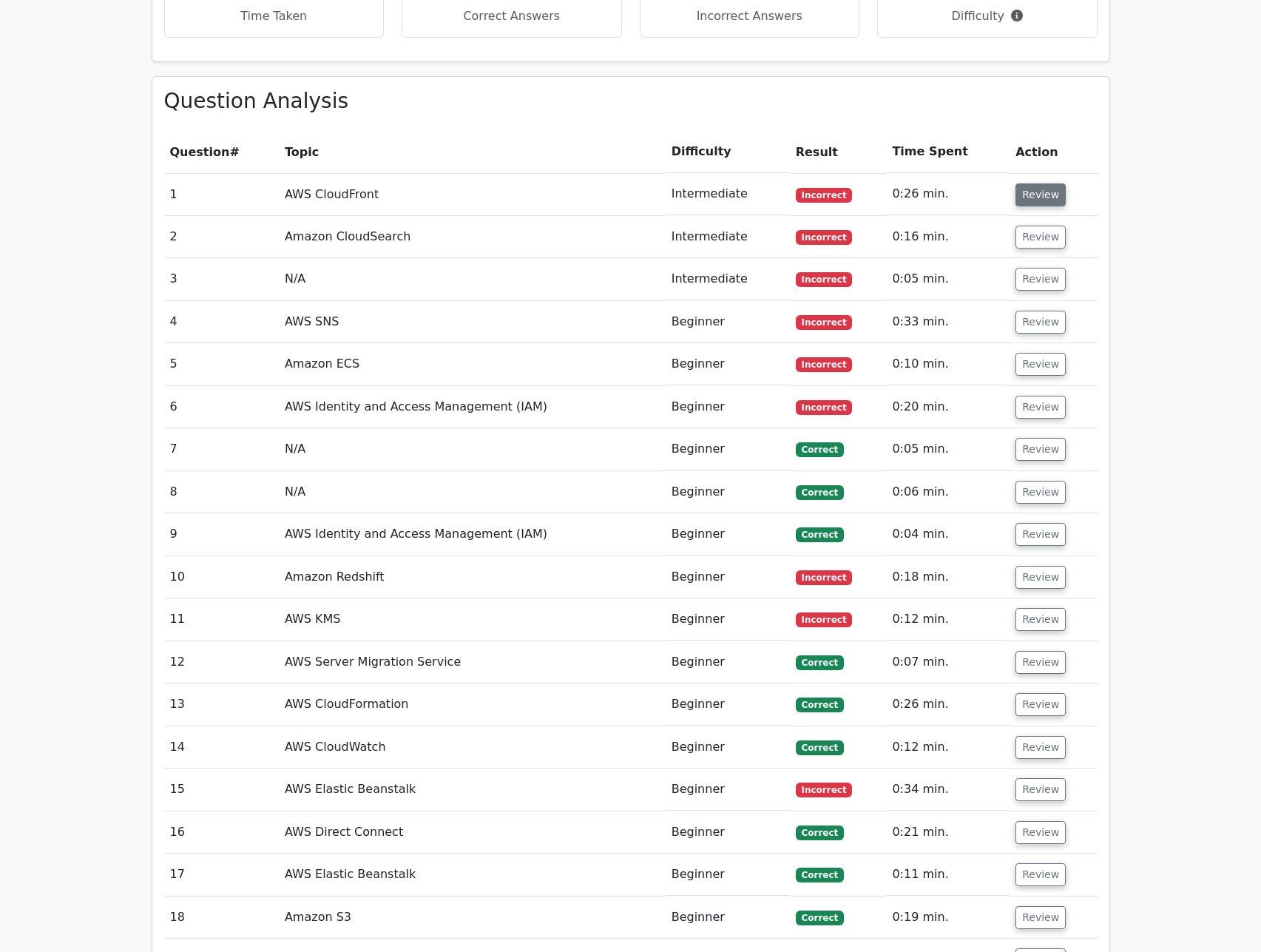
click at [1031, 184] on button "Review" at bounding box center [1040, 195] width 50 height 23
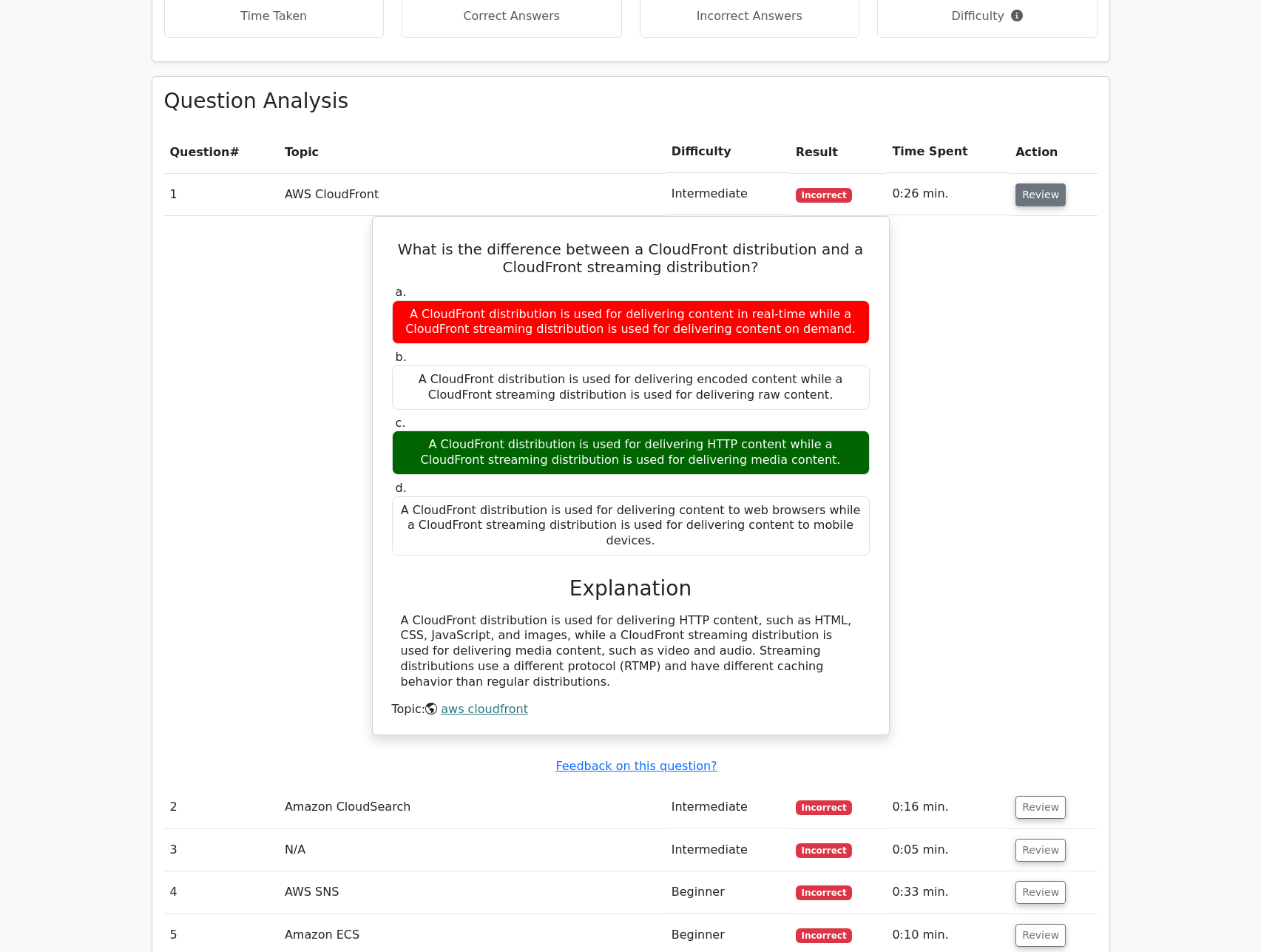
click at [1031, 184] on button "Review" at bounding box center [1040, 195] width 50 height 23
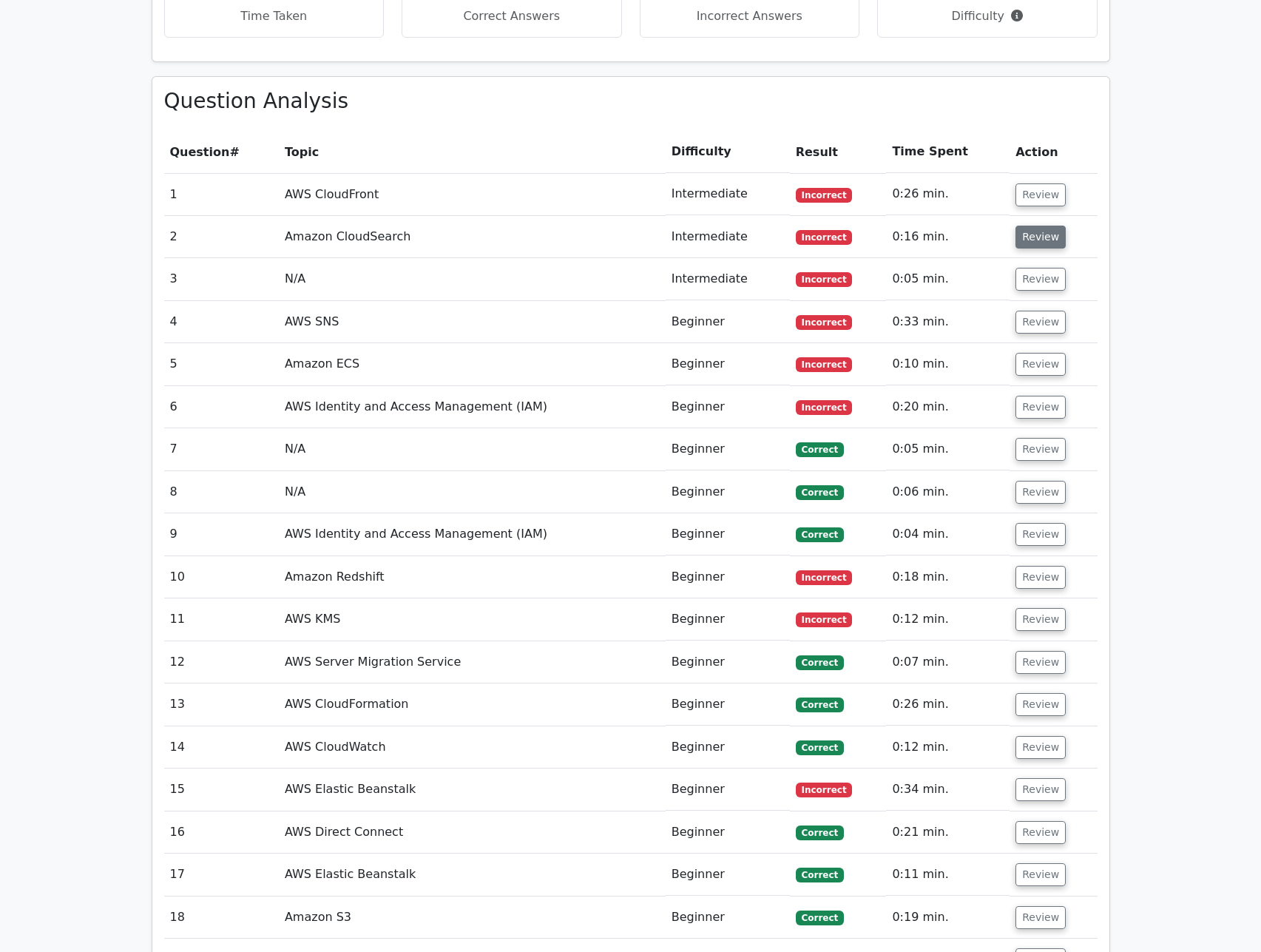
click at [1029, 226] on button "Review" at bounding box center [1040, 237] width 50 height 23
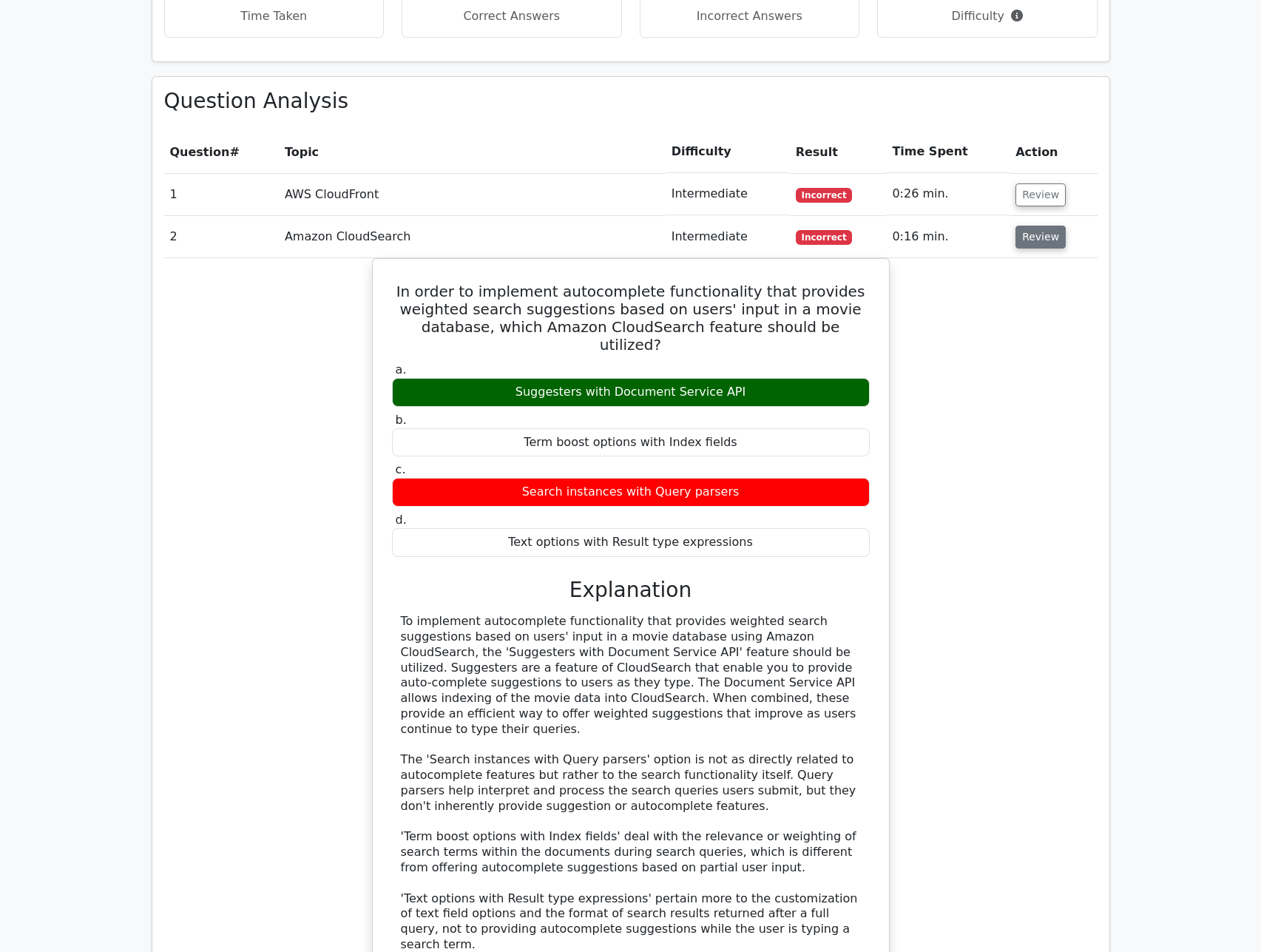
click at [1029, 226] on button "Review" at bounding box center [1040, 237] width 50 height 23
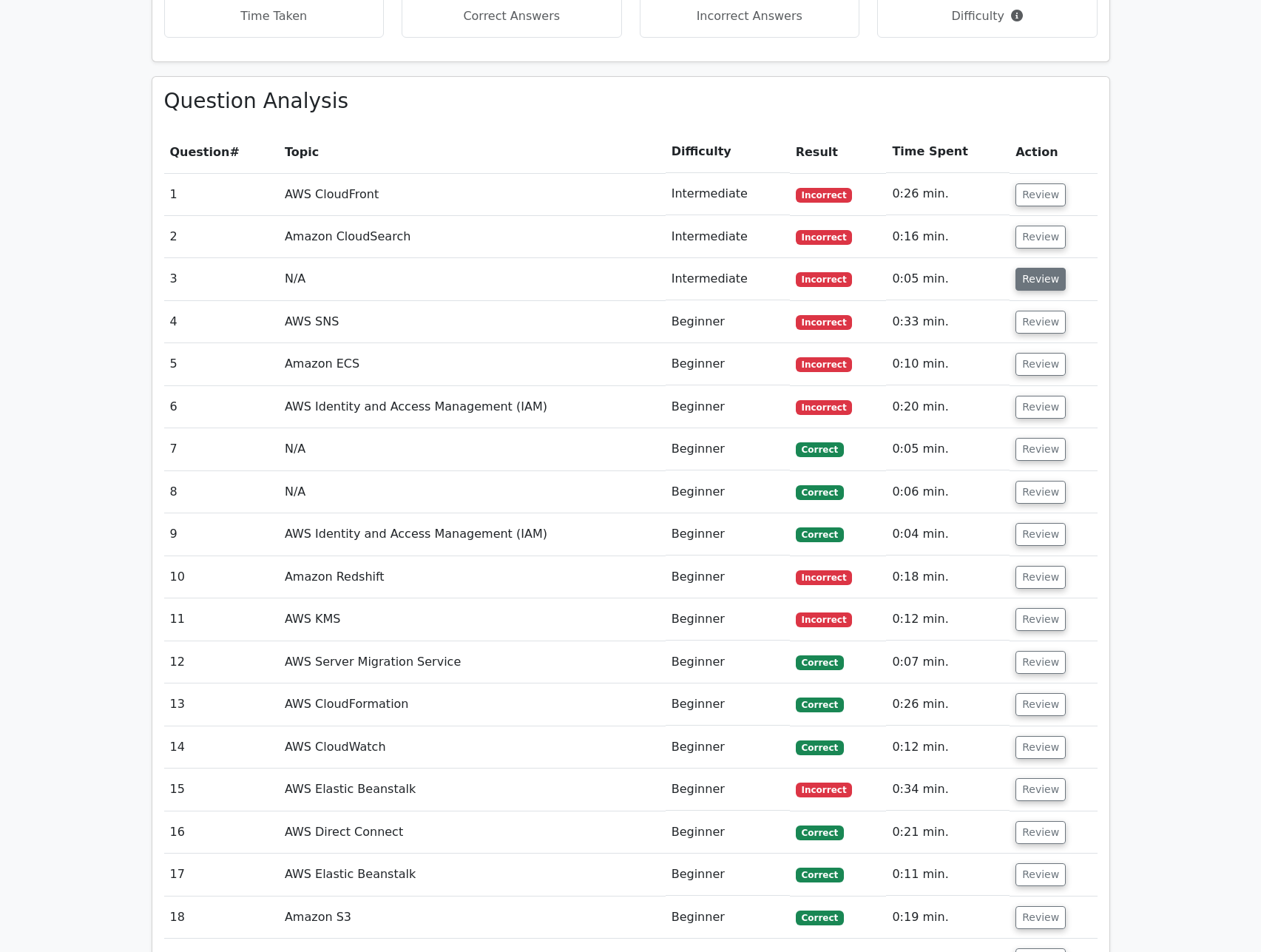
click at [1031, 268] on button "Review" at bounding box center [1040, 279] width 50 height 23
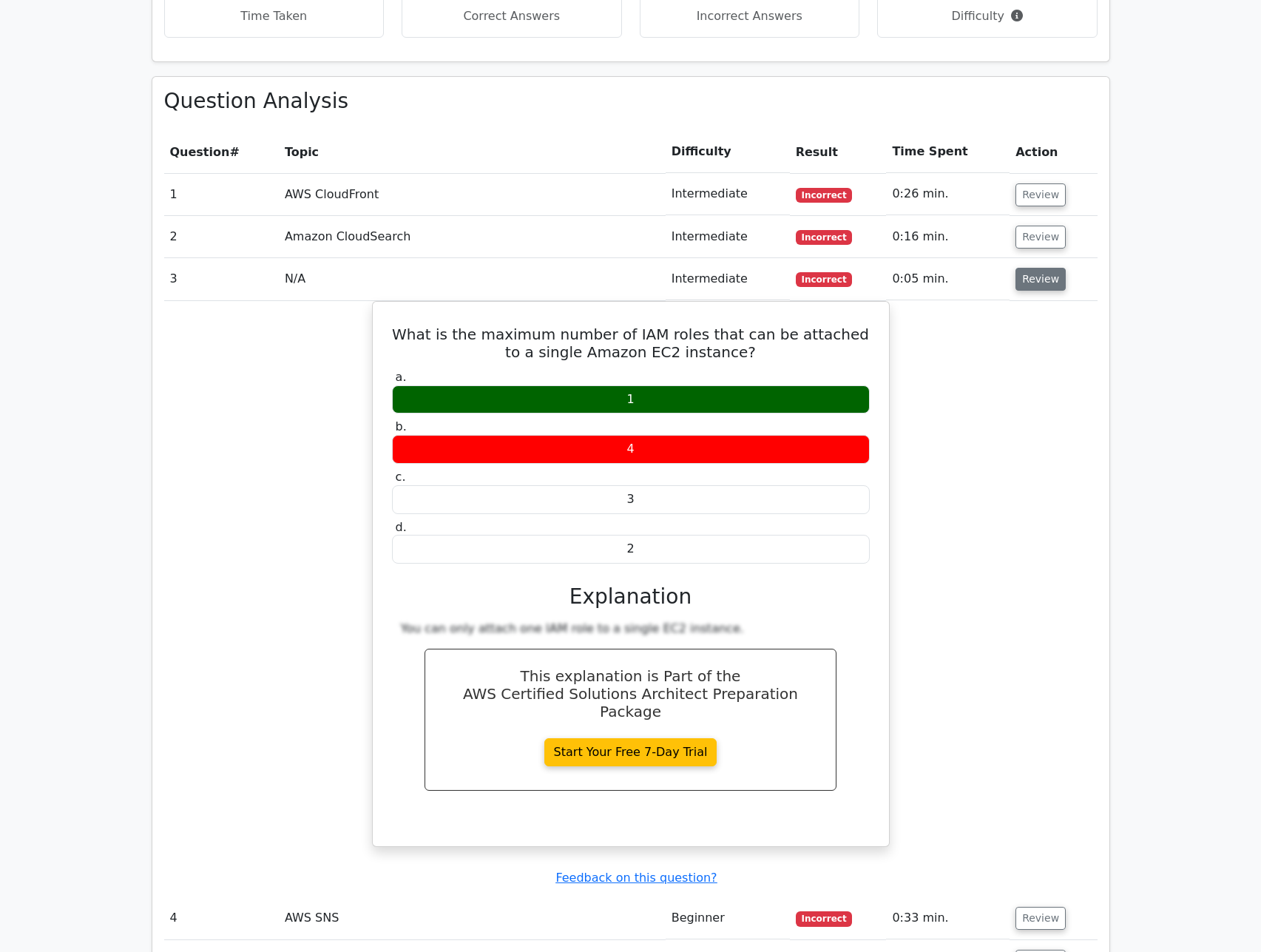
click at [1037, 268] on button "Review" at bounding box center [1040, 279] width 50 height 23
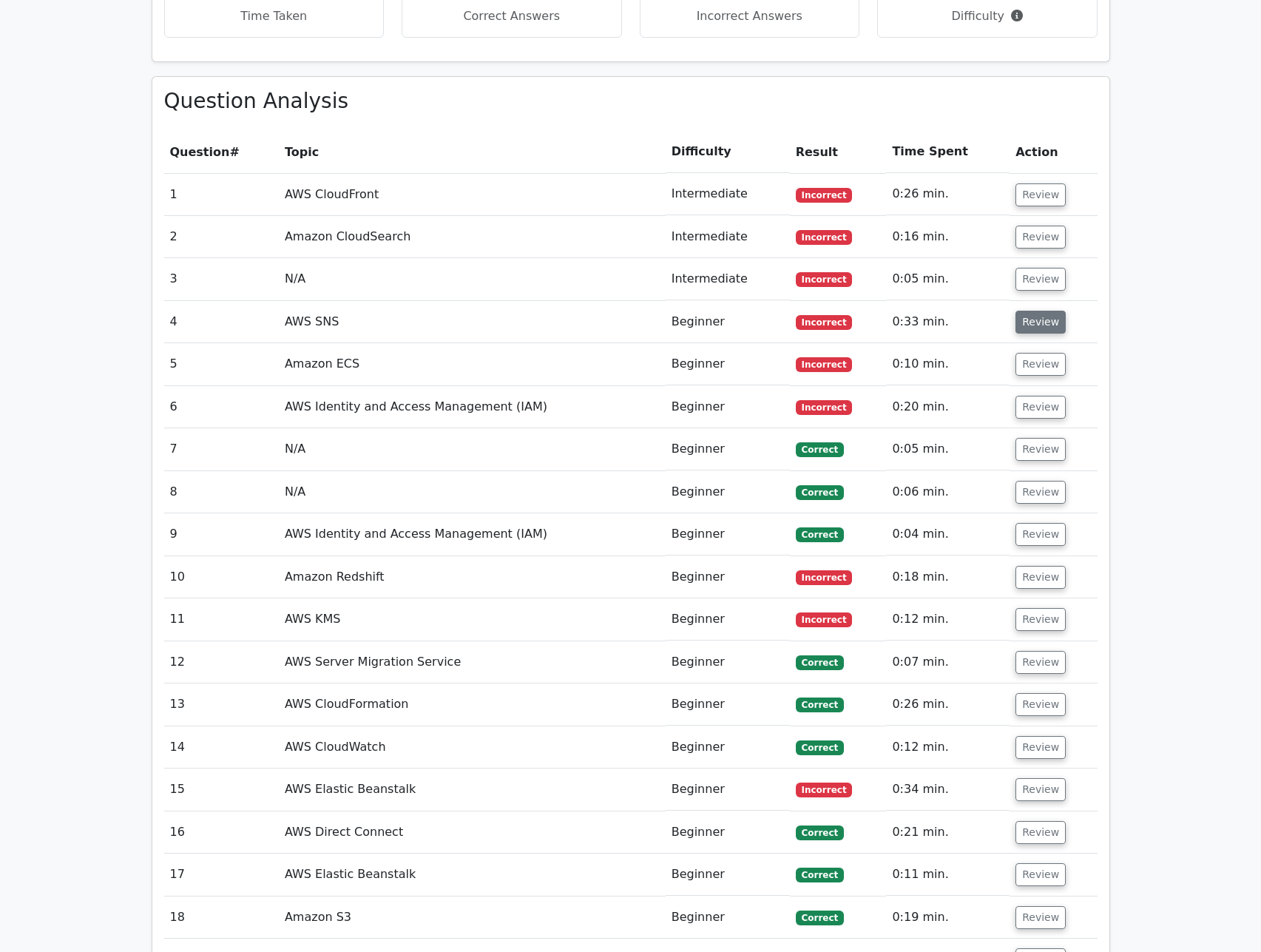
click at [1043, 311] on button "Review" at bounding box center [1040, 322] width 50 height 23
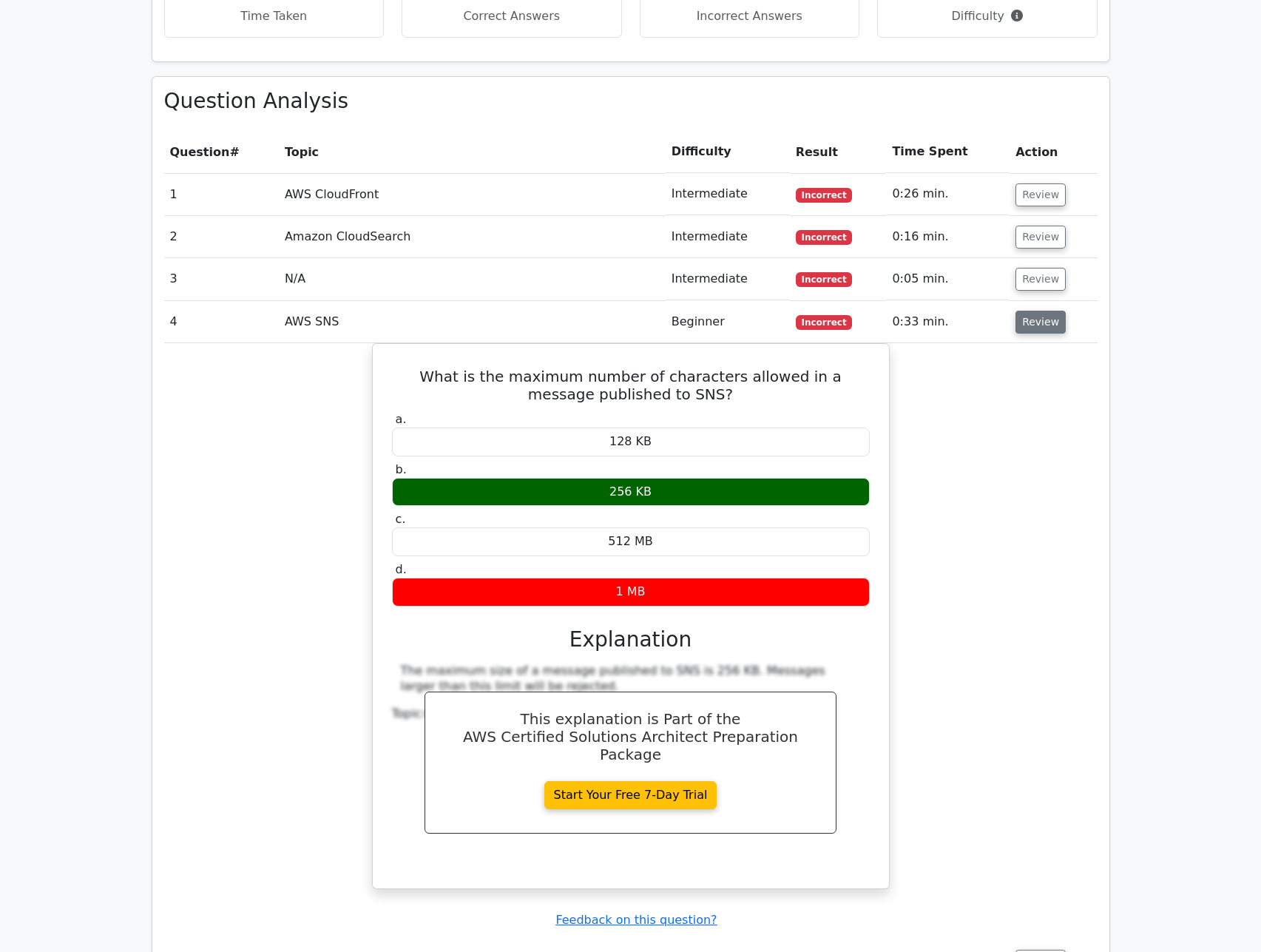
click at [1043, 311] on button "Review" at bounding box center [1040, 322] width 50 height 23
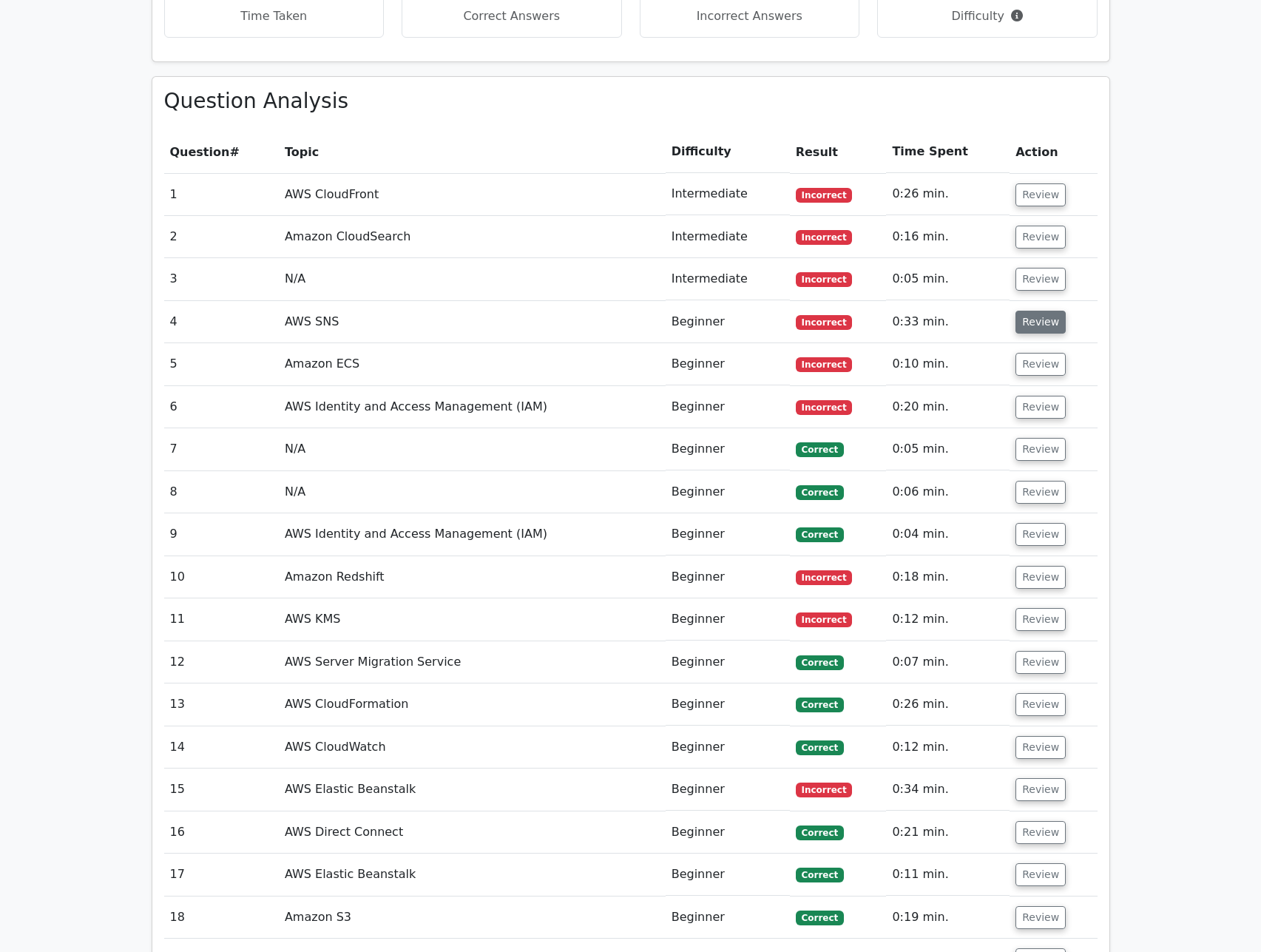
click at [1043, 311] on button "Review" at bounding box center [1040, 322] width 50 height 23
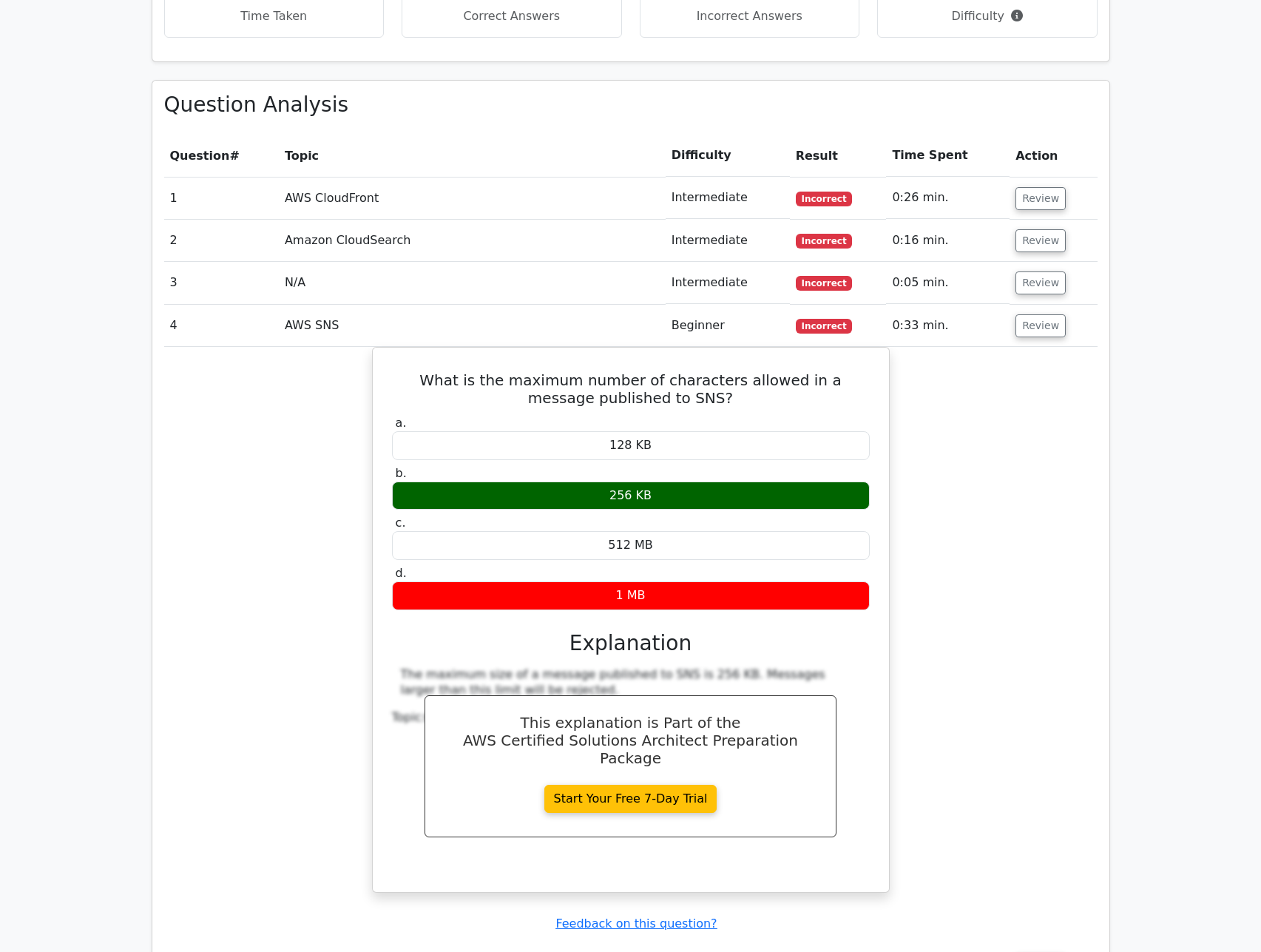
drag, startPoint x: 1043, startPoint y: 250, endPoint x: 1448, endPoint y: 370, distance: 422.4
click at [1260, 370] on html "Go Premium Jdjdjd" at bounding box center [630, 500] width 1261 height 3810
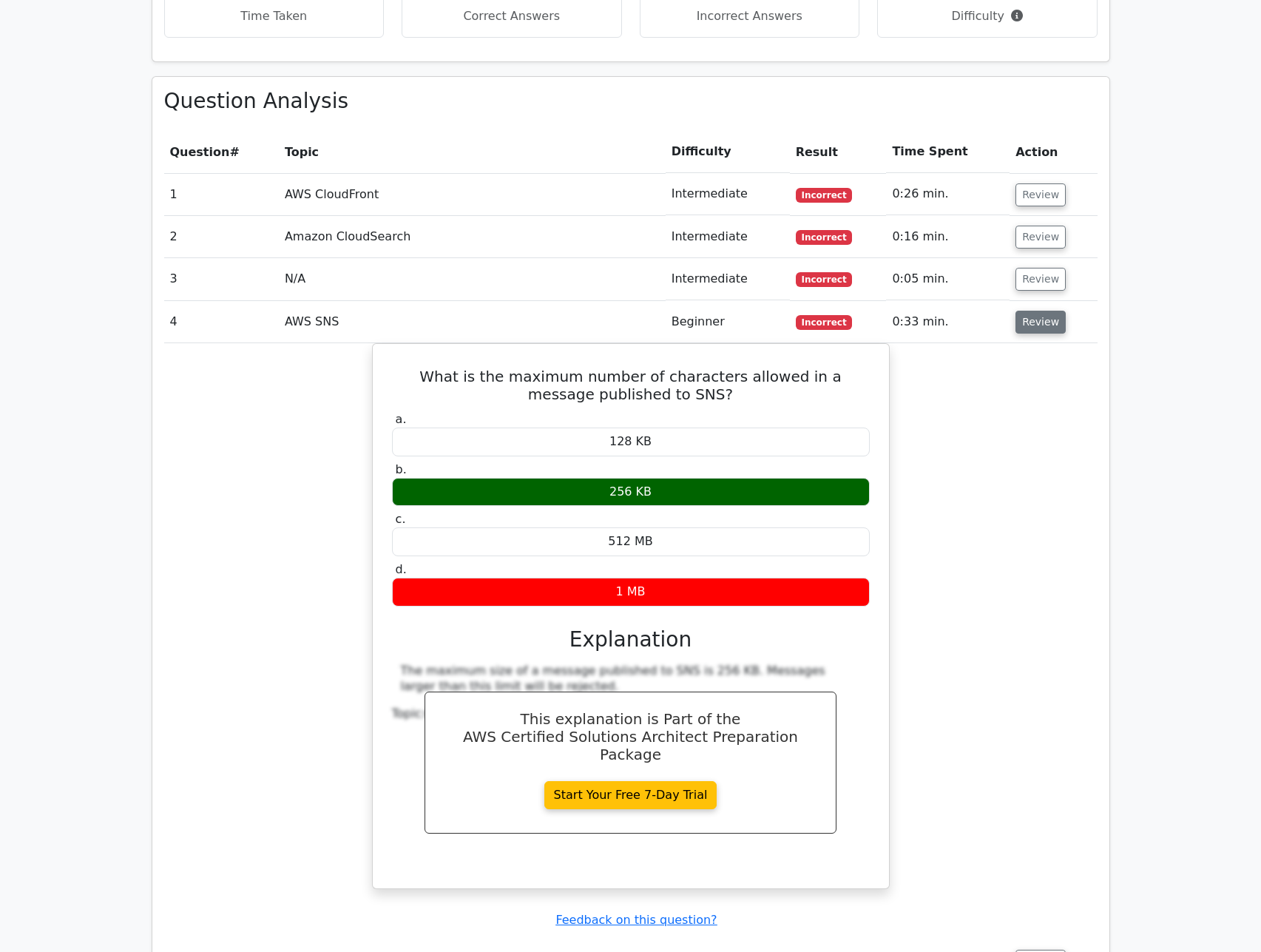
click at [1026, 311] on button "Review" at bounding box center [1040, 322] width 50 height 23
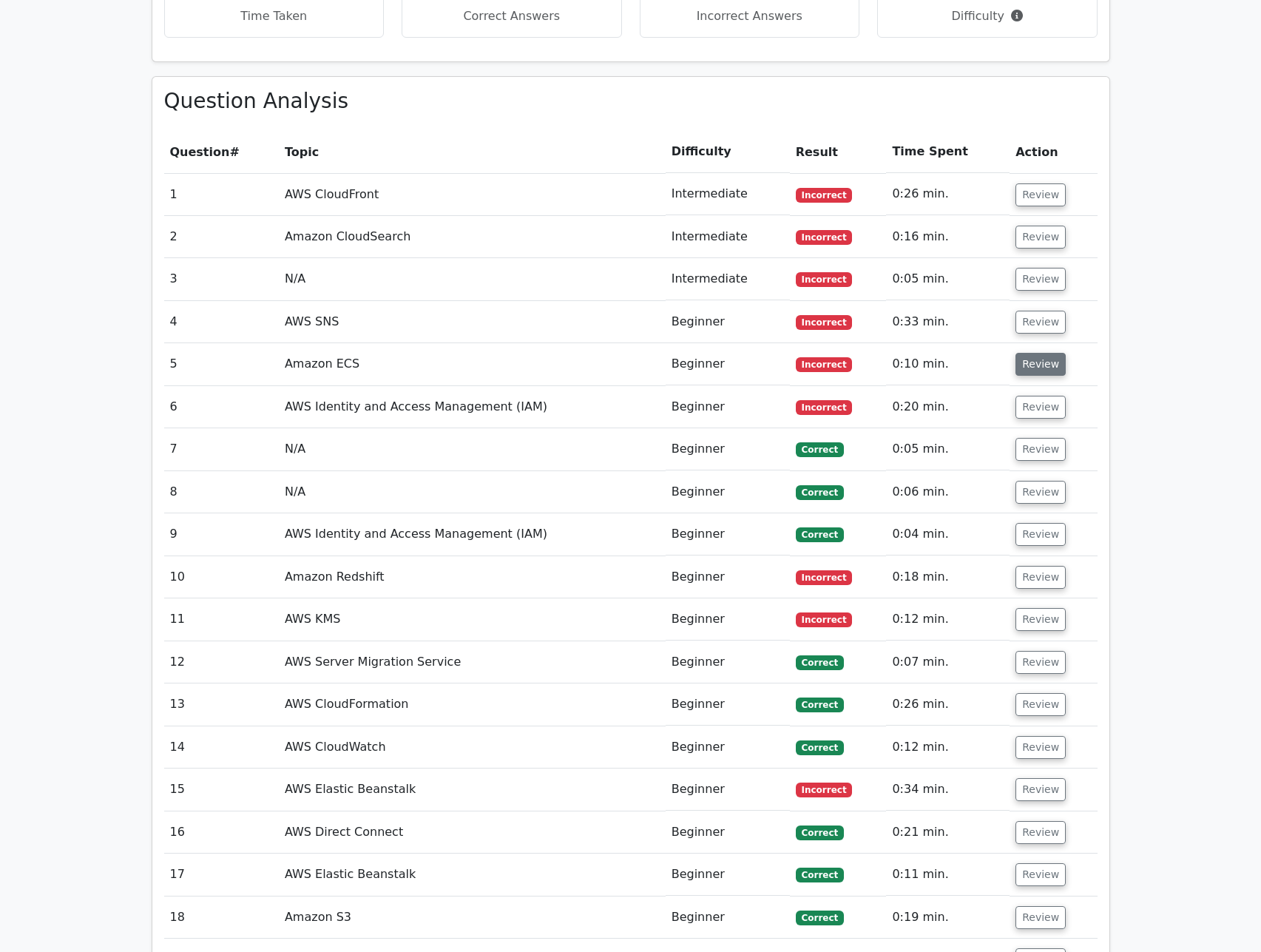
click at [1028, 353] on button "Review" at bounding box center [1040, 364] width 50 height 23
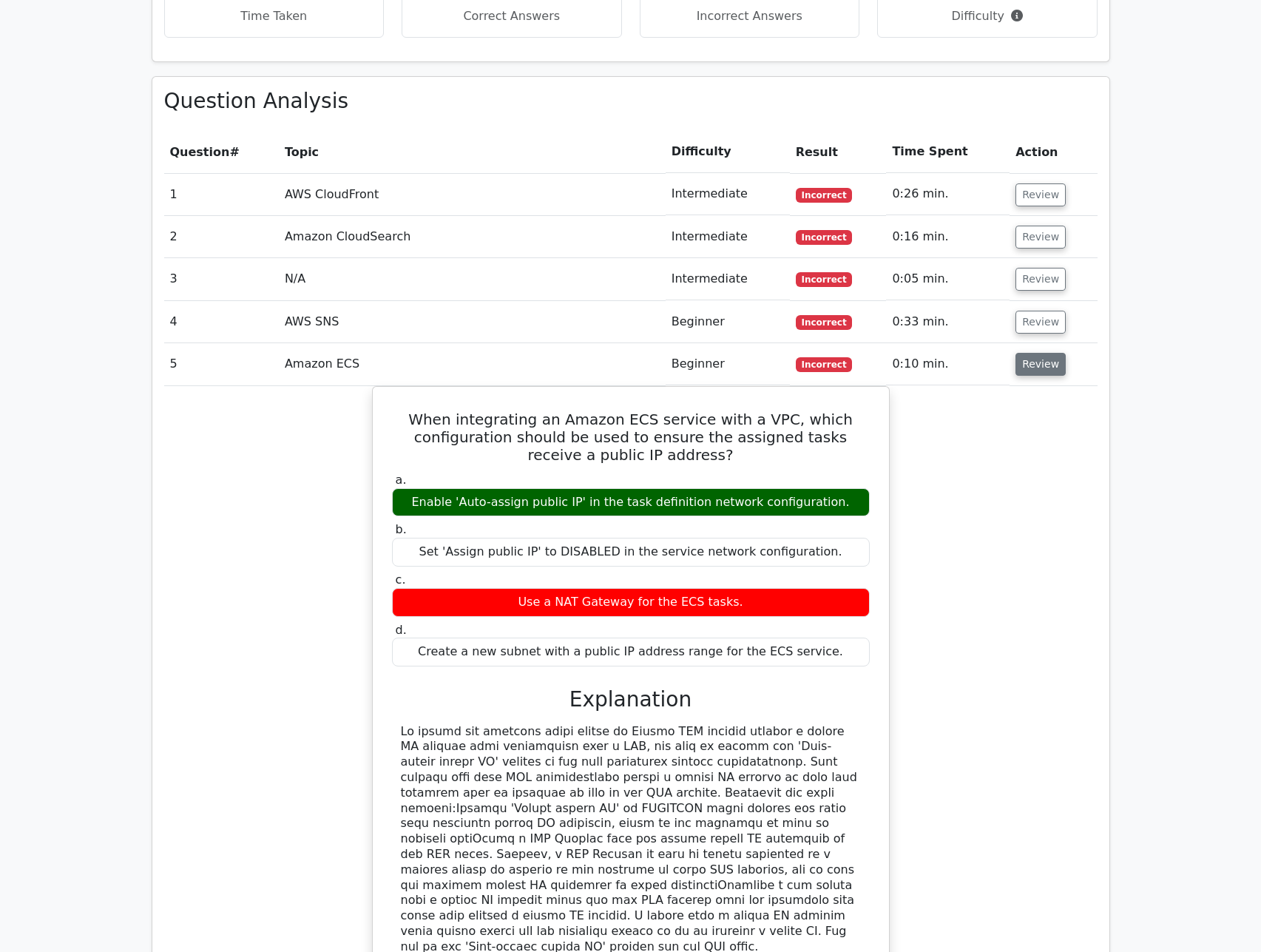
click at [1028, 353] on button "Review" at bounding box center [1040, 364] width 50 height 23
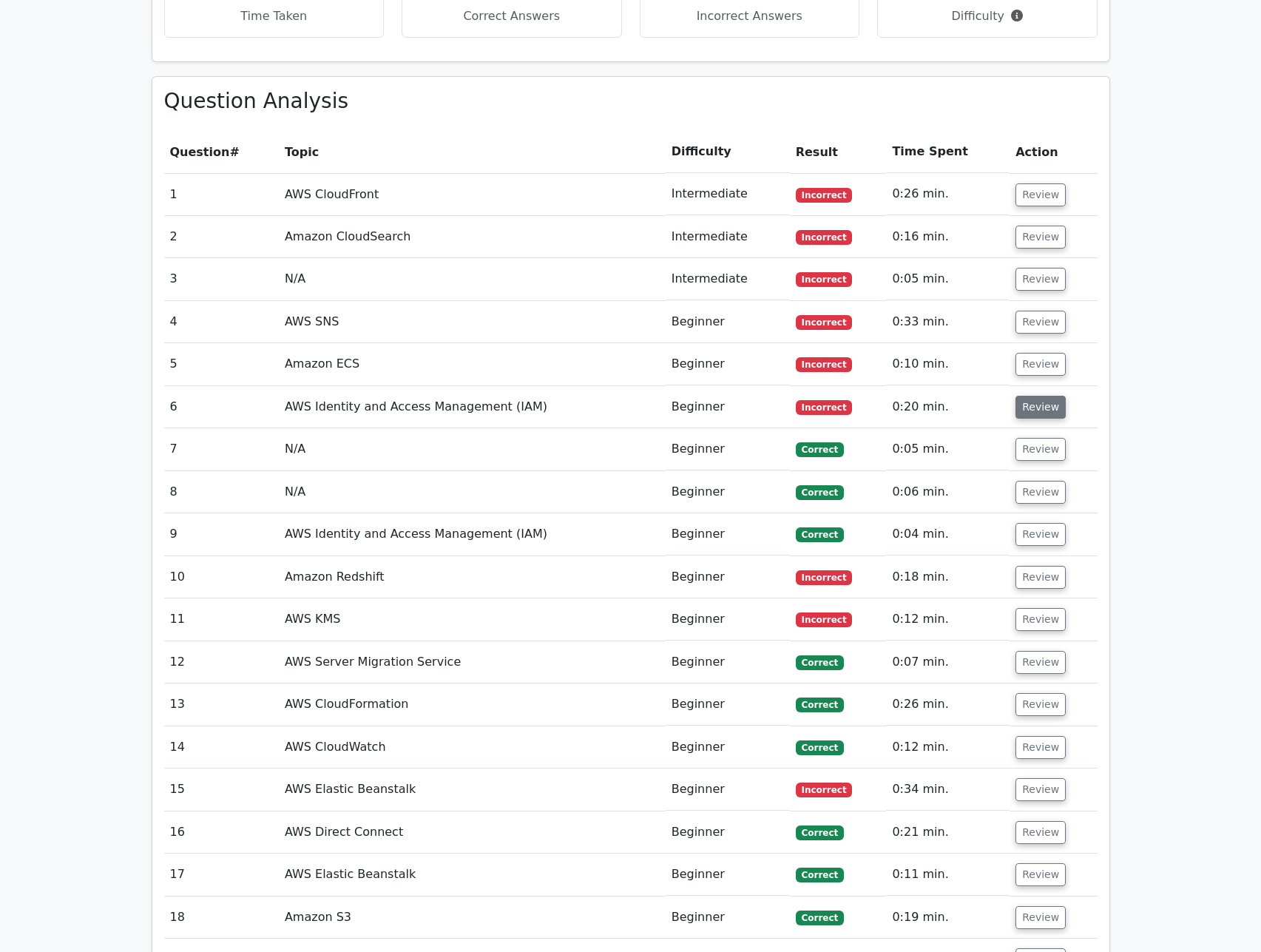
click at [1031, 395] on button "Review" at bounding box center [1040, 407] width 50 height 23
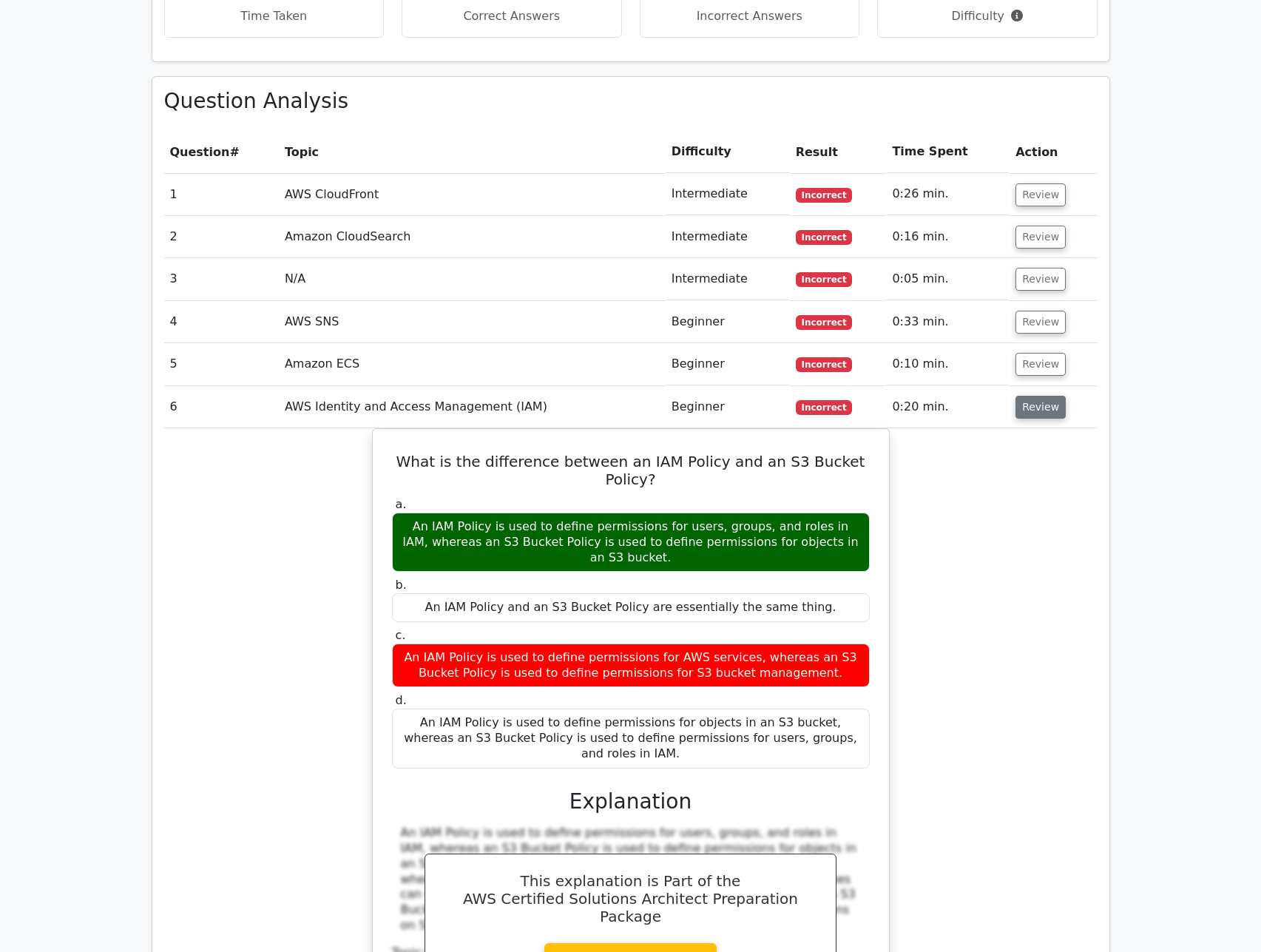
click at [1031, 395] on button "Review" at bounding box center [1040, 407] width 50 height 23
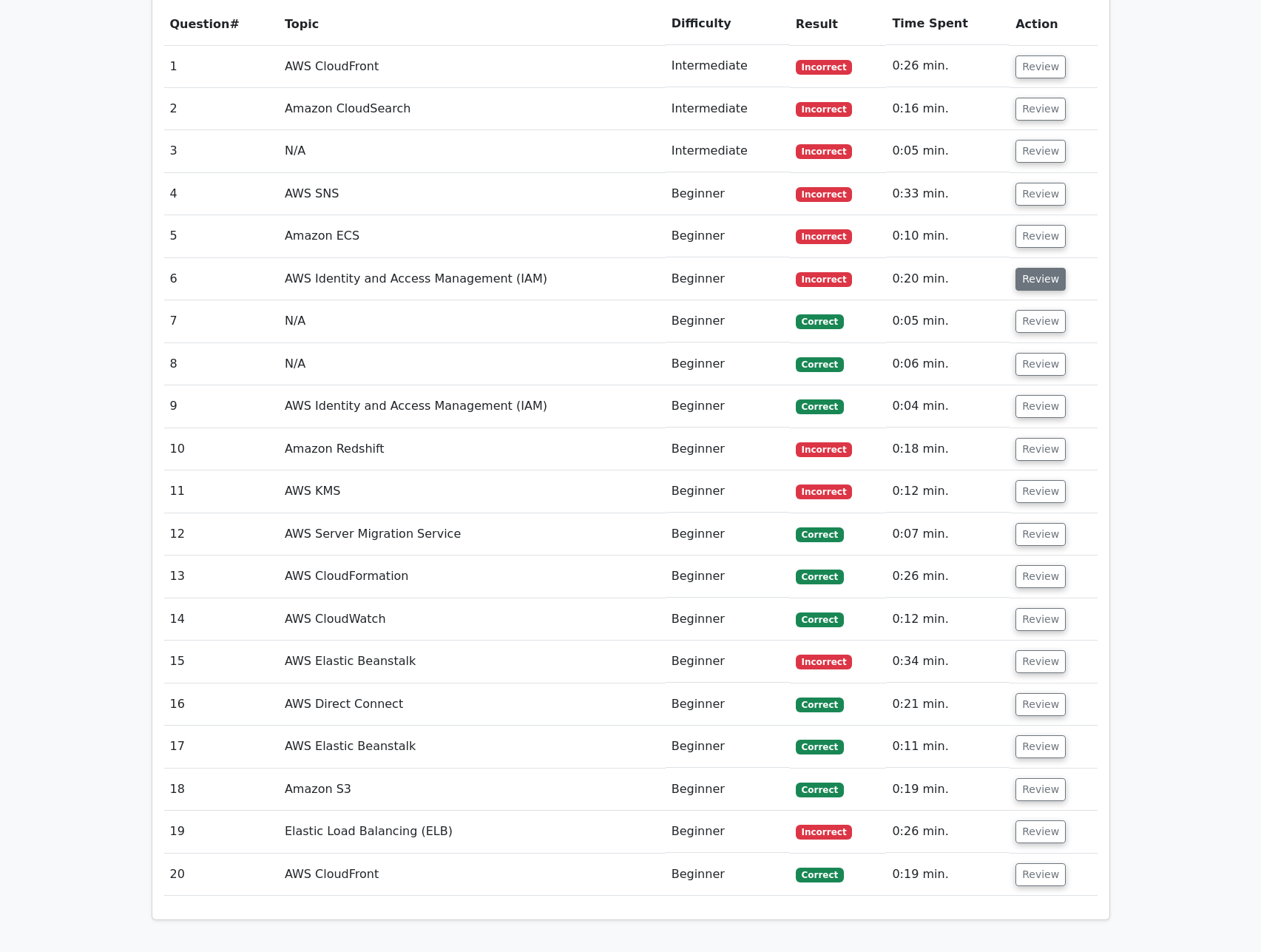
scroll to position [1553, 0]
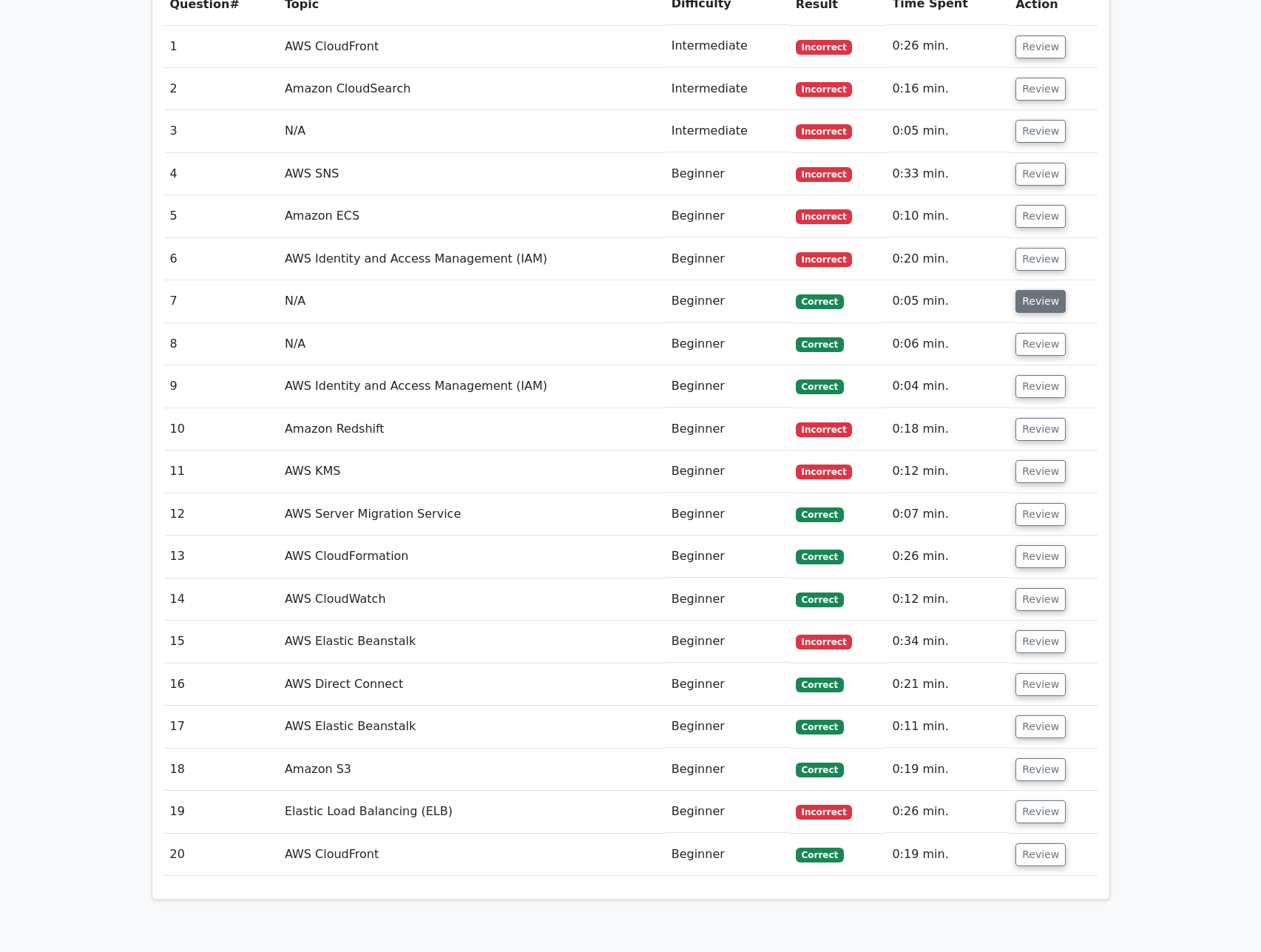
click at [1030, 290] on button "Review" at bounding box center [1040, 301] width 50 height 23
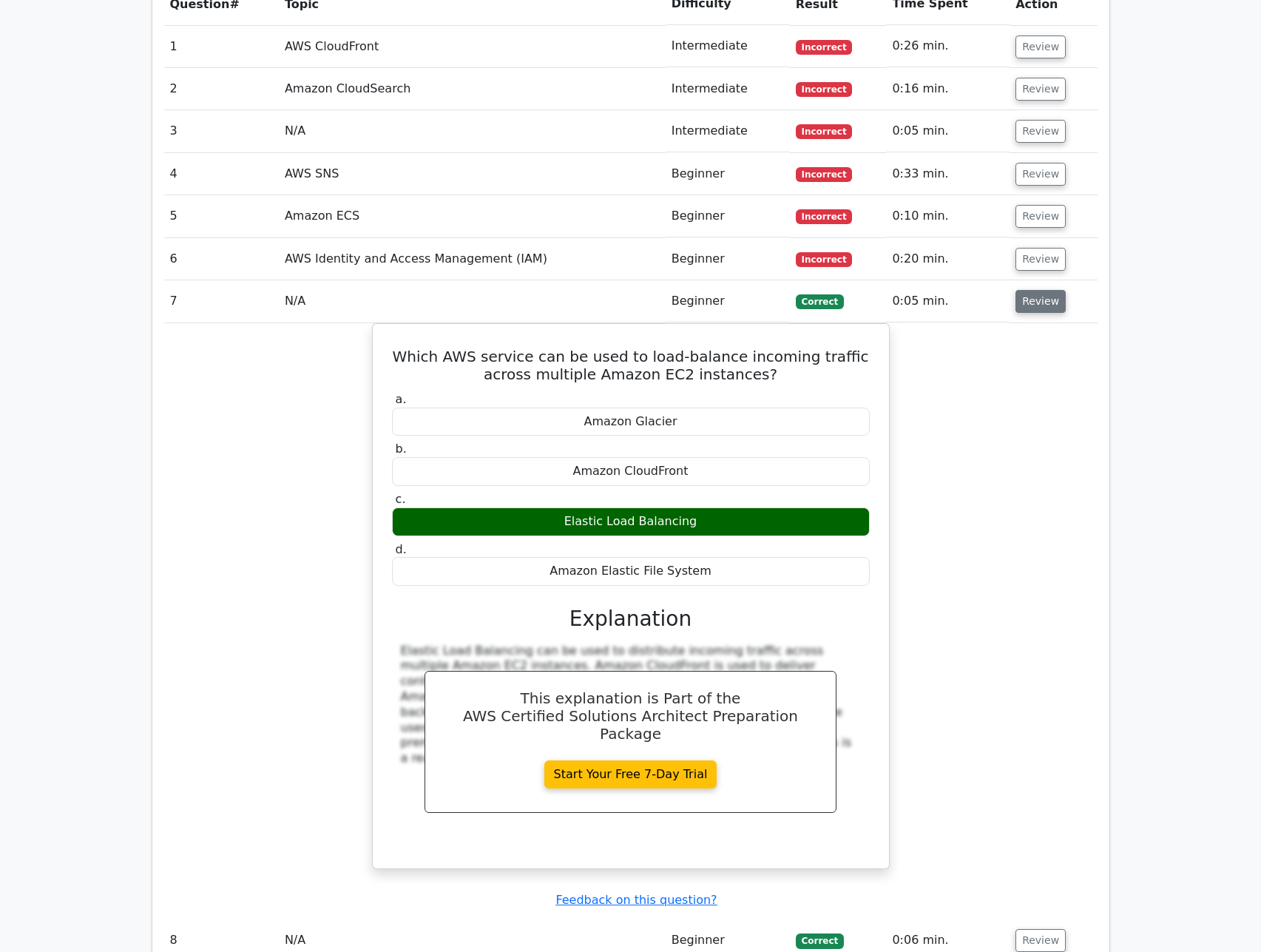
click at [1030, 290] on button "Review" at bounding box center [1040, 301] width 50 height 23
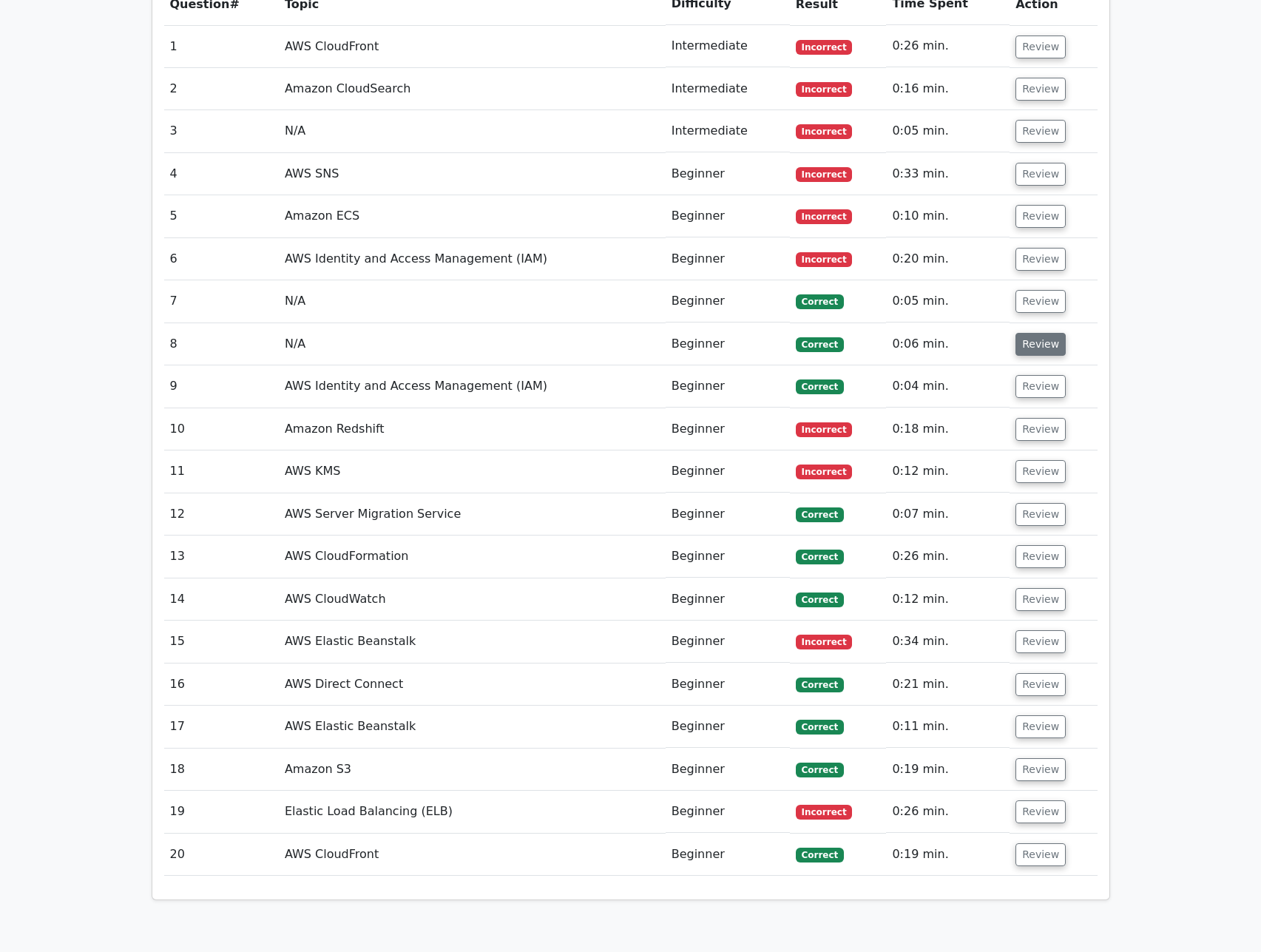
click at [1028, 333] on button "Review" at bounding box center [1040, 344] width 50 height 23
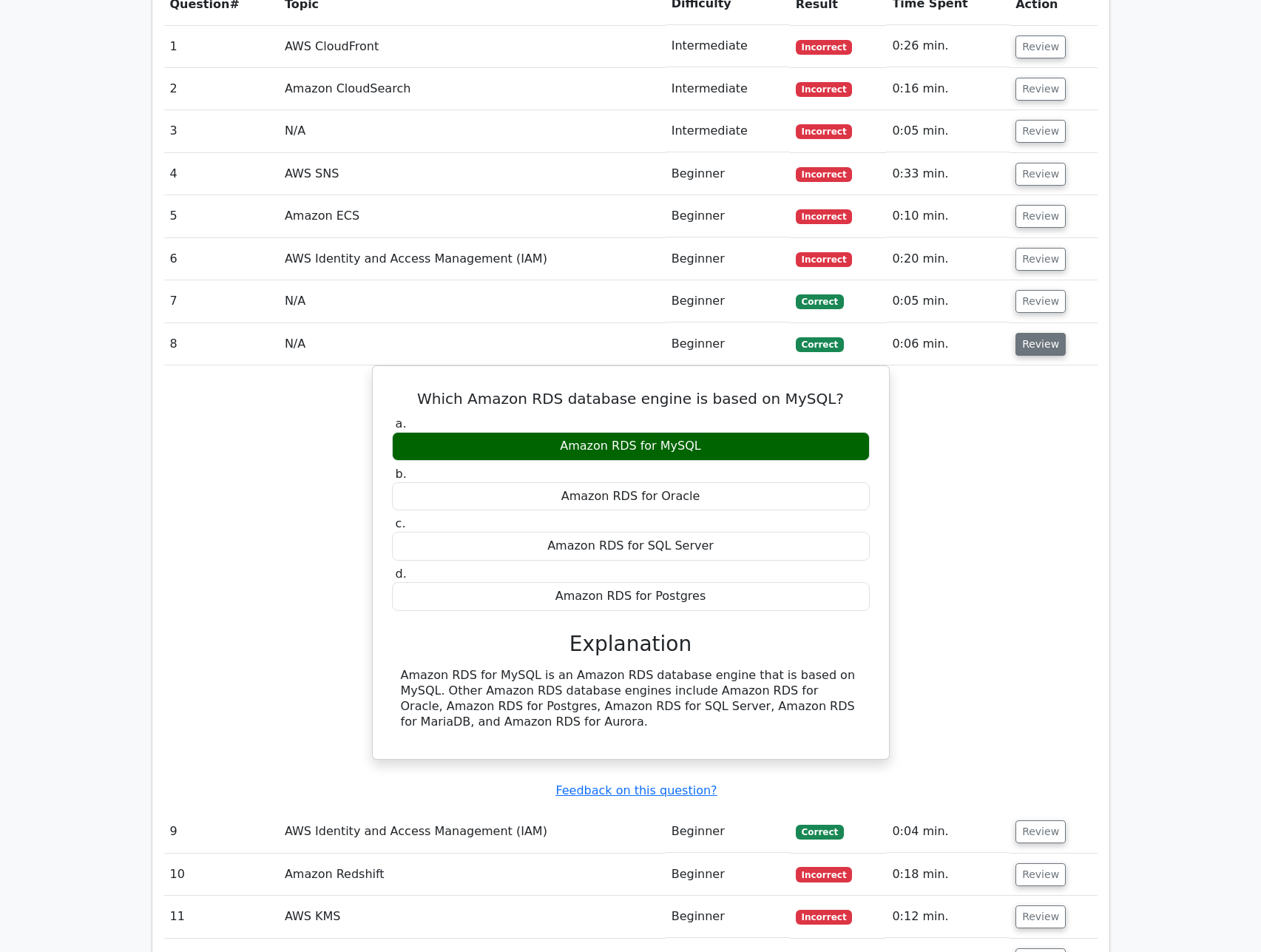
click at [1028, 333] on button "Review" at bounding box center [1040, 344] width 50 height 23
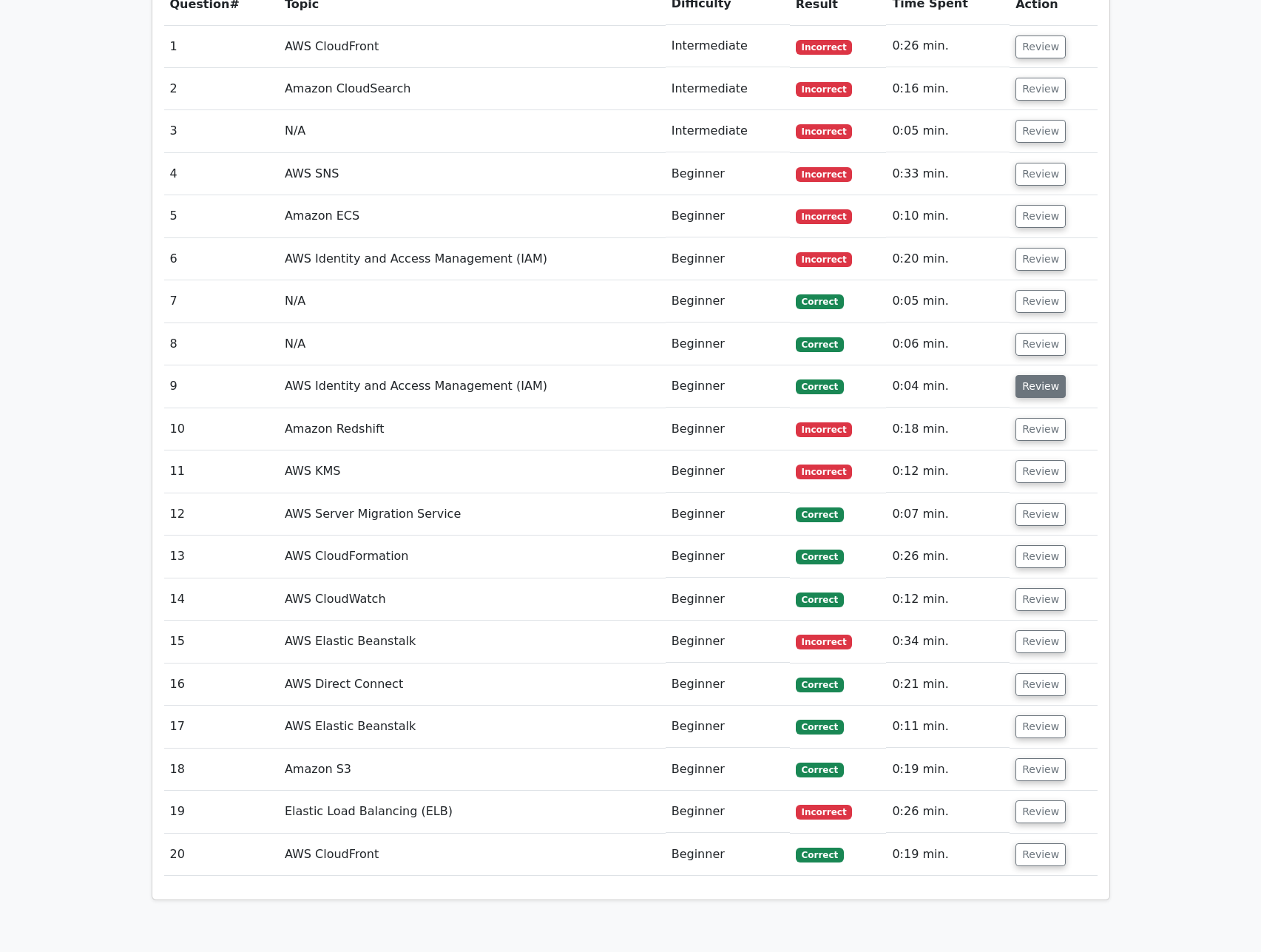
click at [1026, 375] on button "Review" at bounding box center [1040, 386] width 50 height 23
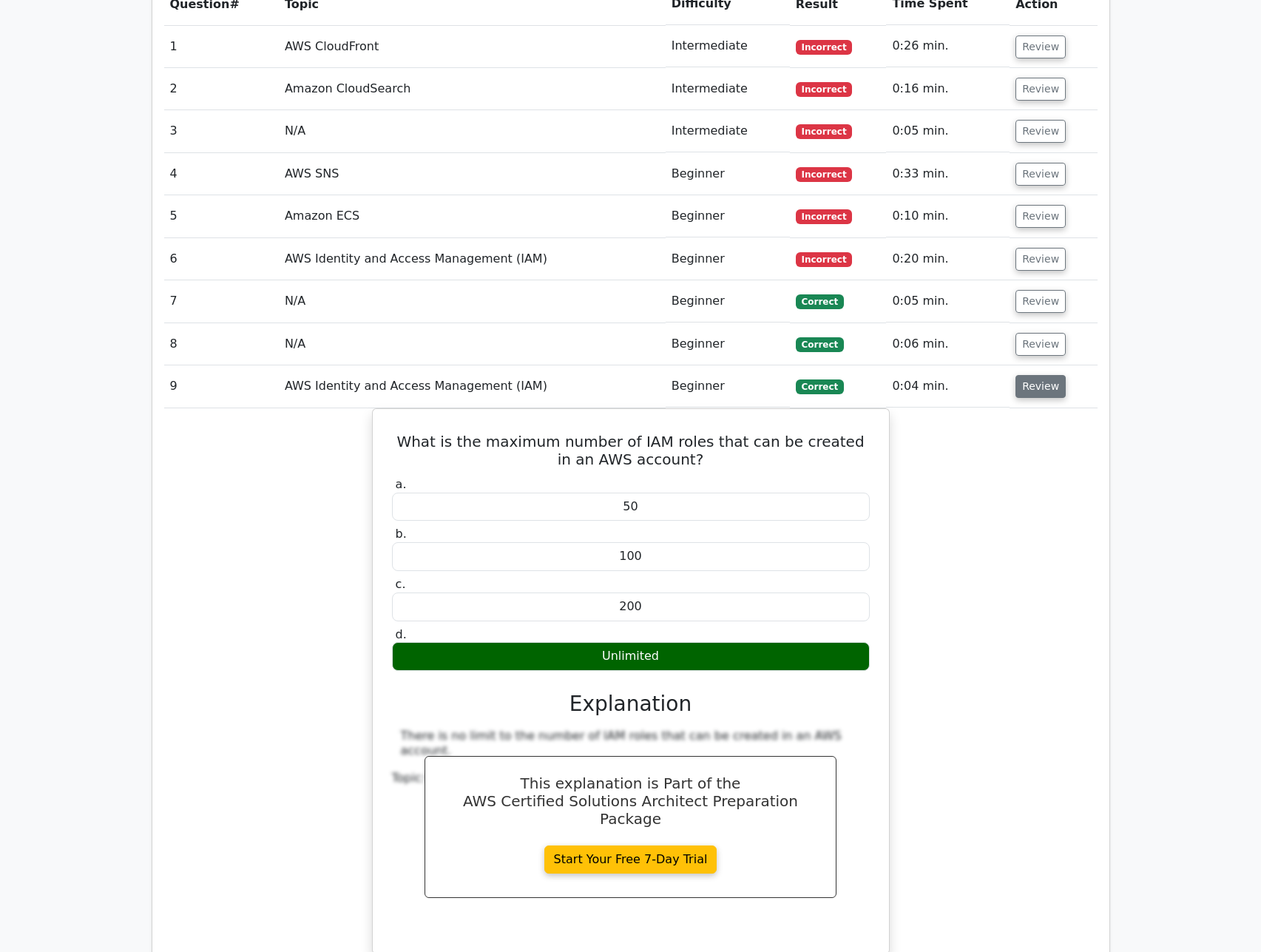
click at [1026, 375] on button "Review" at bounding box center [1040, 386] width 50 height 23
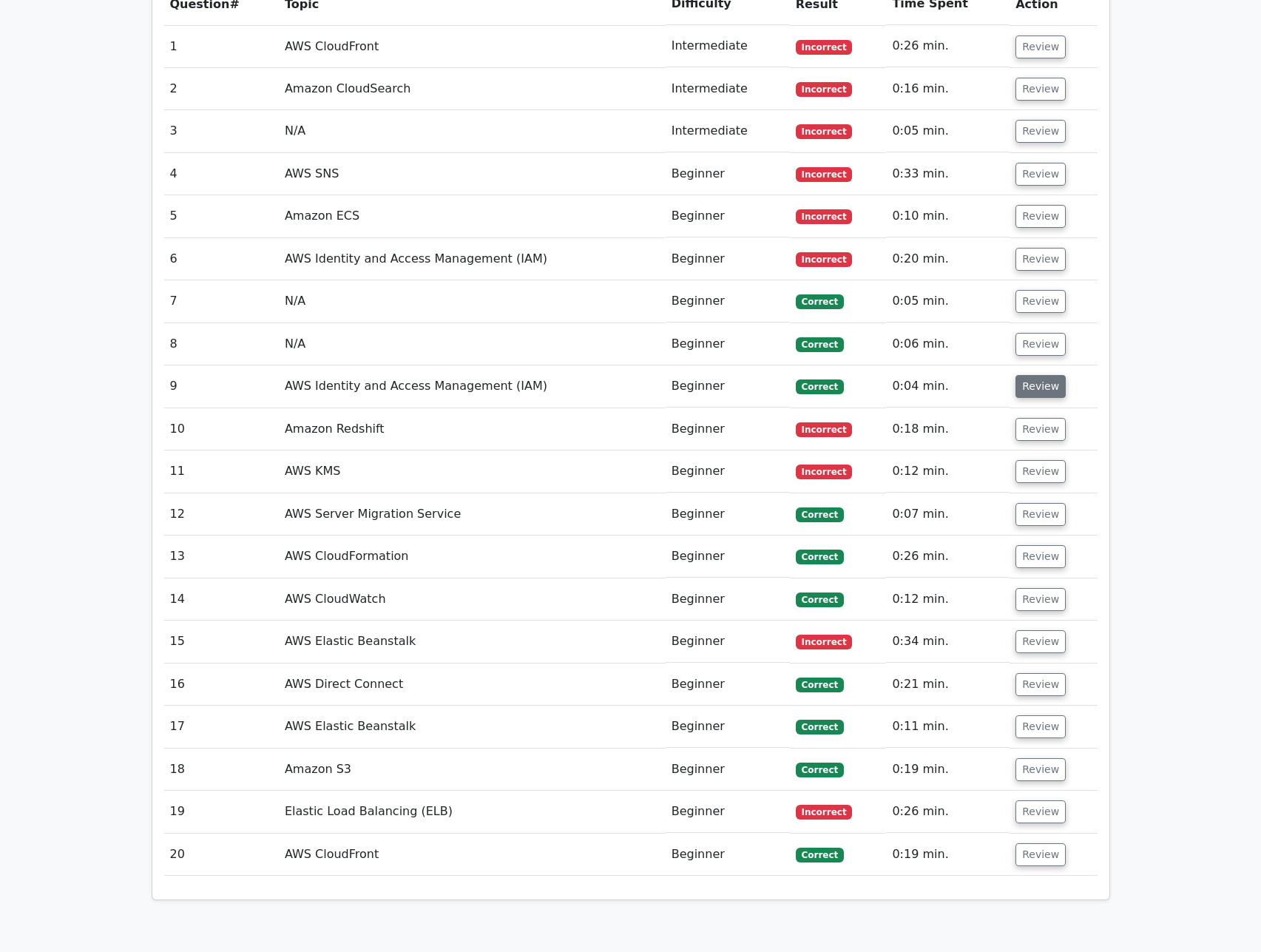
click at [1026, 375] on button "Review" at bounding box center [1040, 386] width 50 height 23
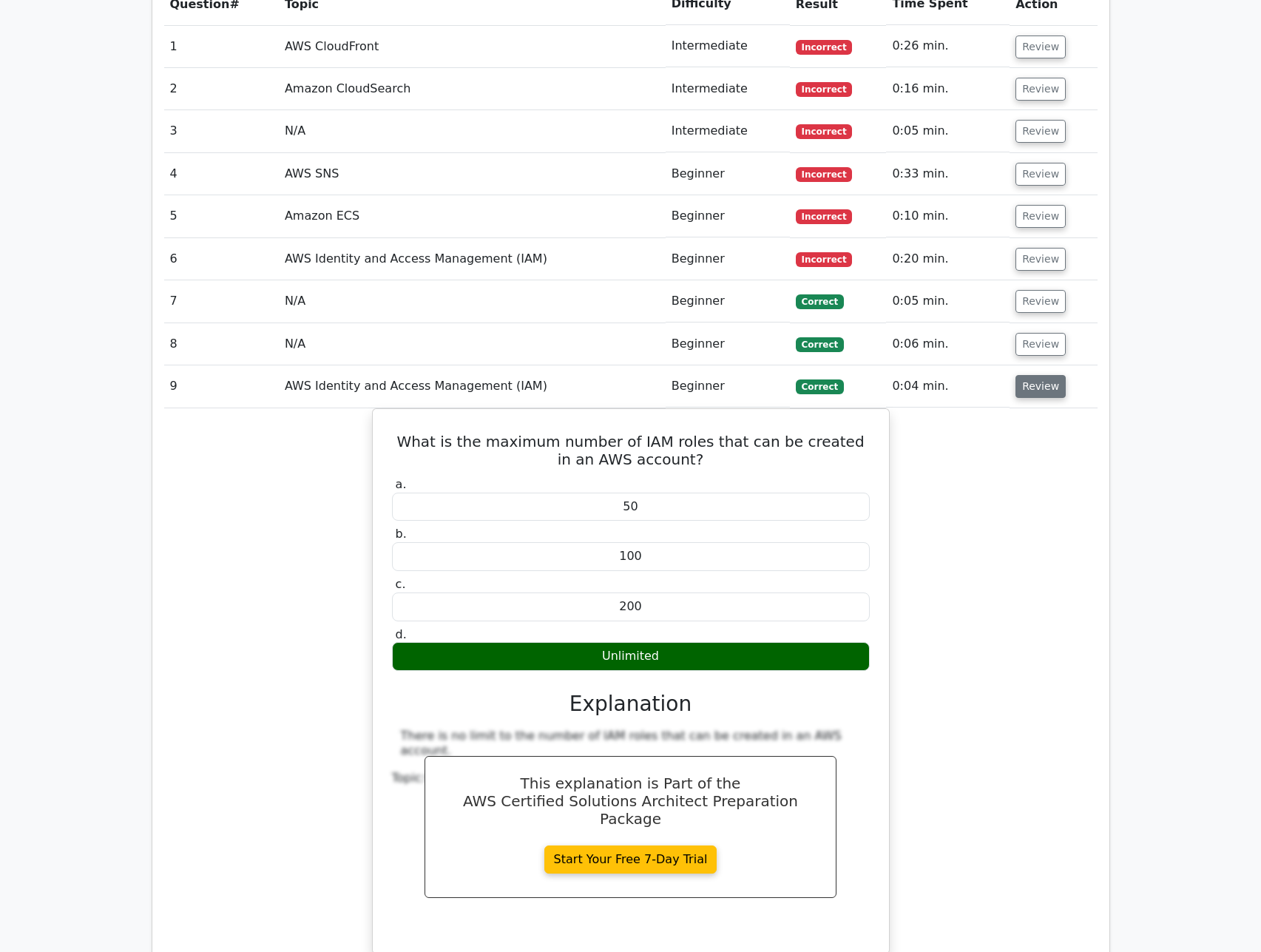
click at [1026, 375] on button "Review" at bounding box center [1040, 386] width 50 height 23
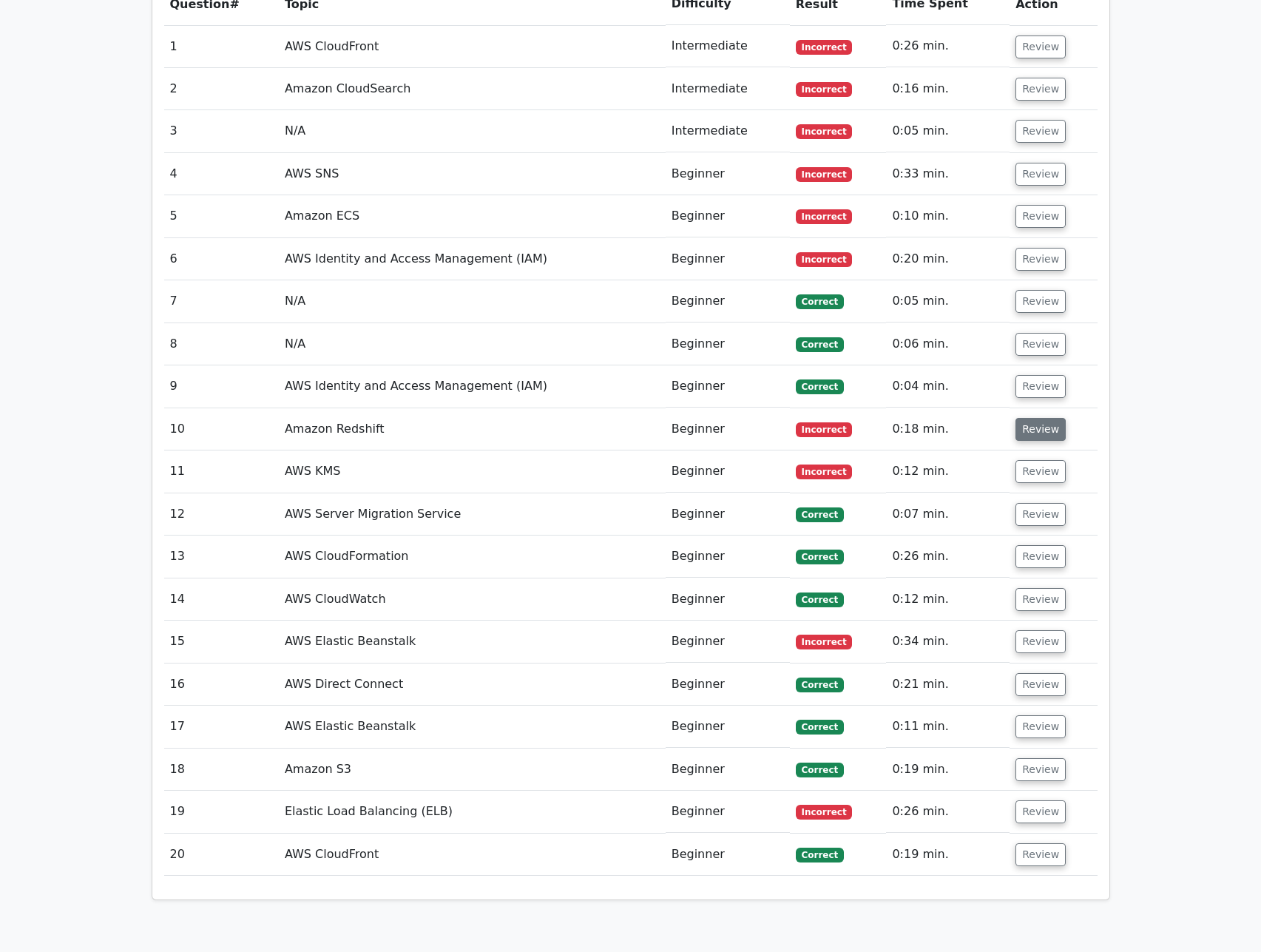
click at [1027, 418] on button "Review" at bounding box center [1040, 429] width 50 height 23
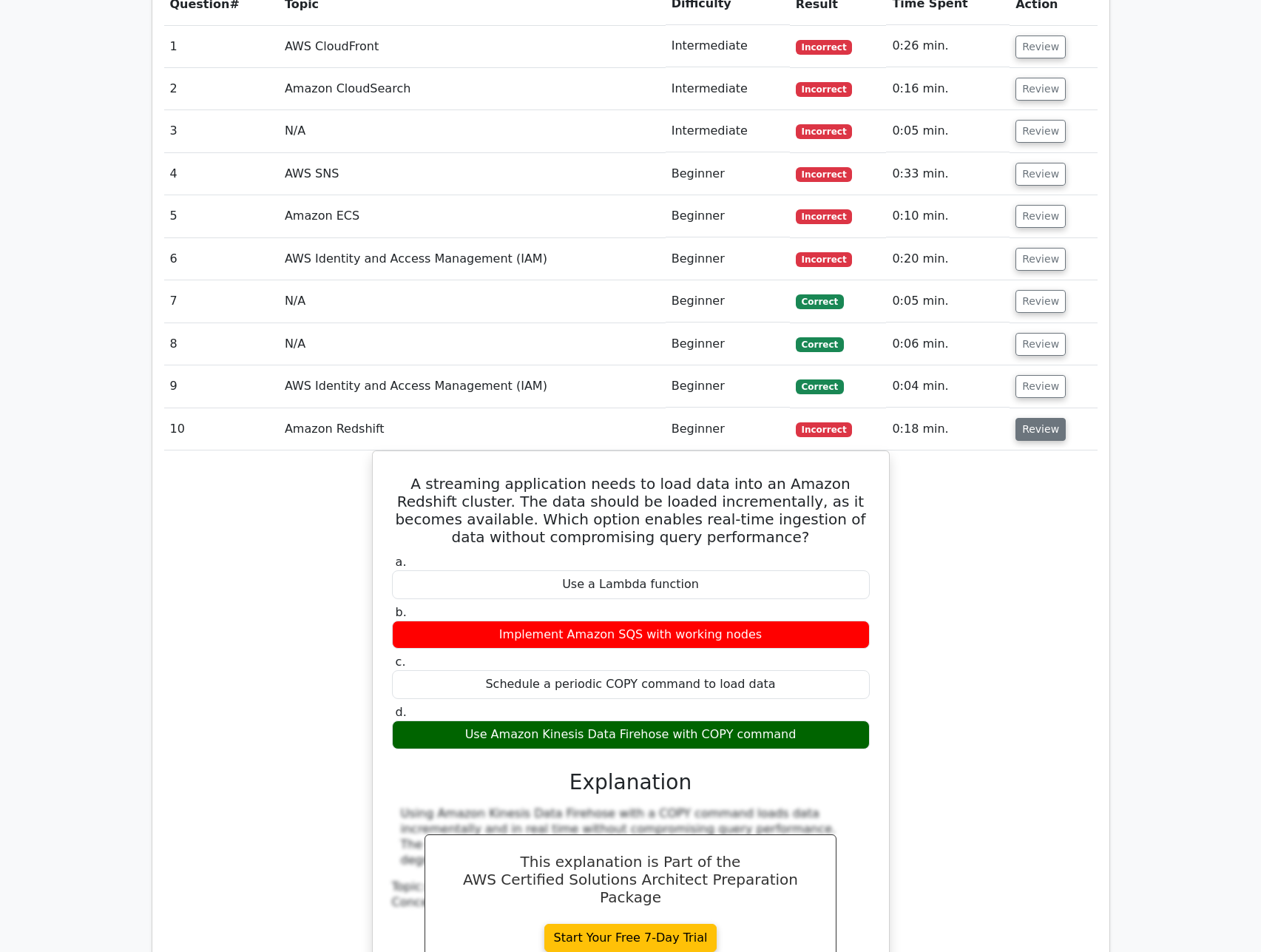
click at [1027, 418] on button "Review" at bounding box center [1040, 429] width 50 height 23
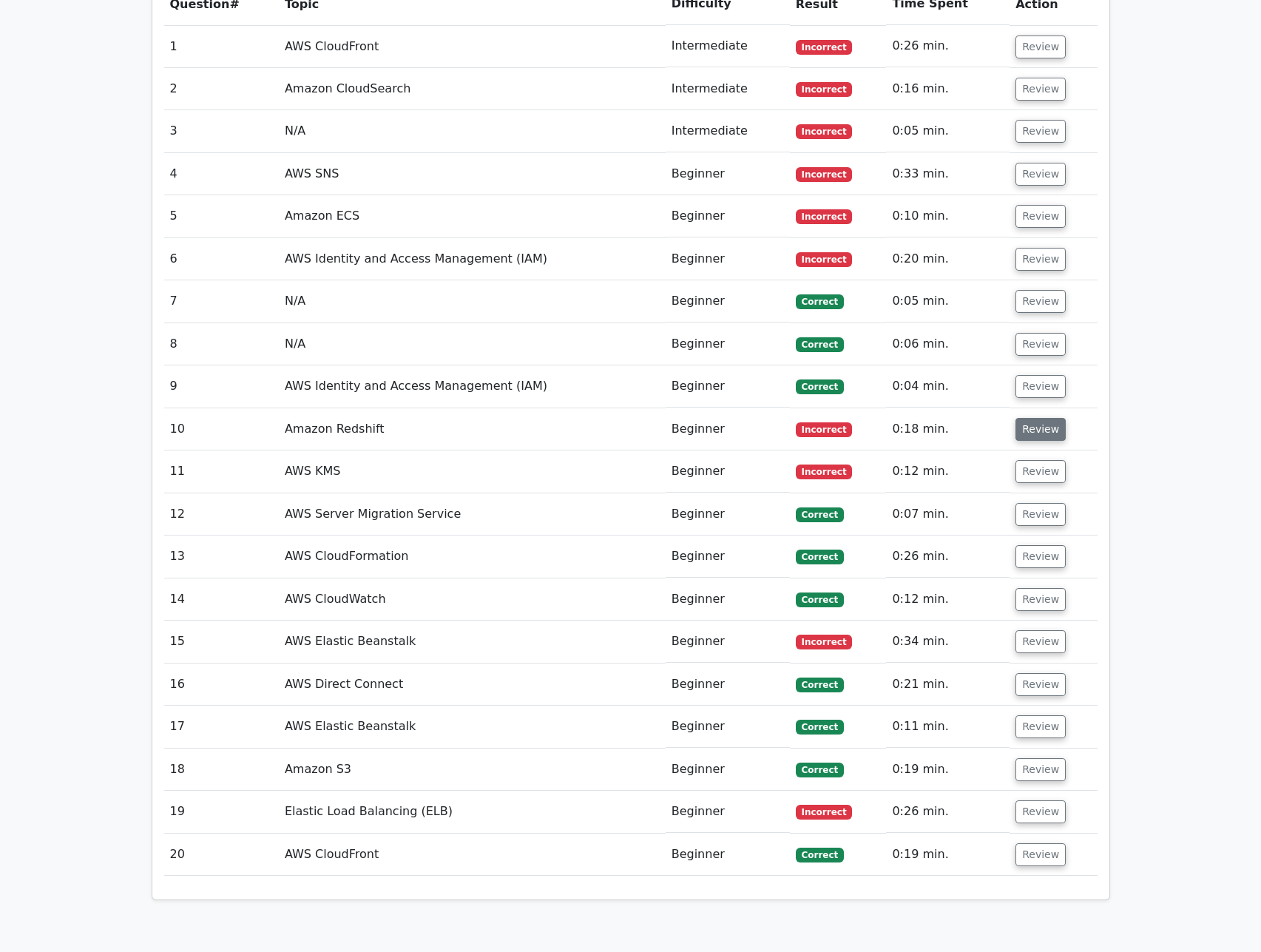
click at [1032, 418] on button "Review" at bounding box center [1040, 429] width 50 height 23
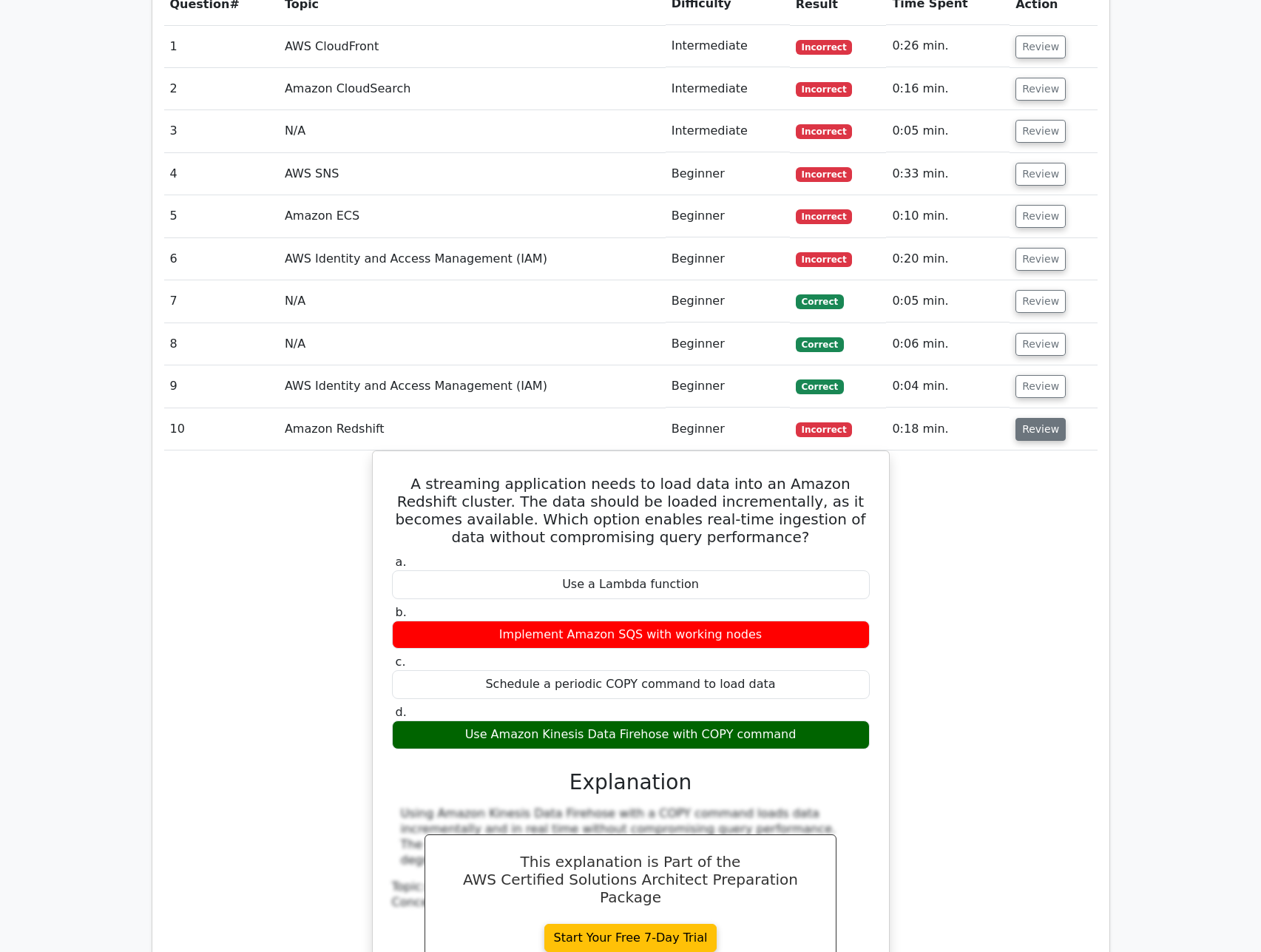
click at [1032, 418] on button "Review" at bounding box center [1040, 429] width 50 height 23
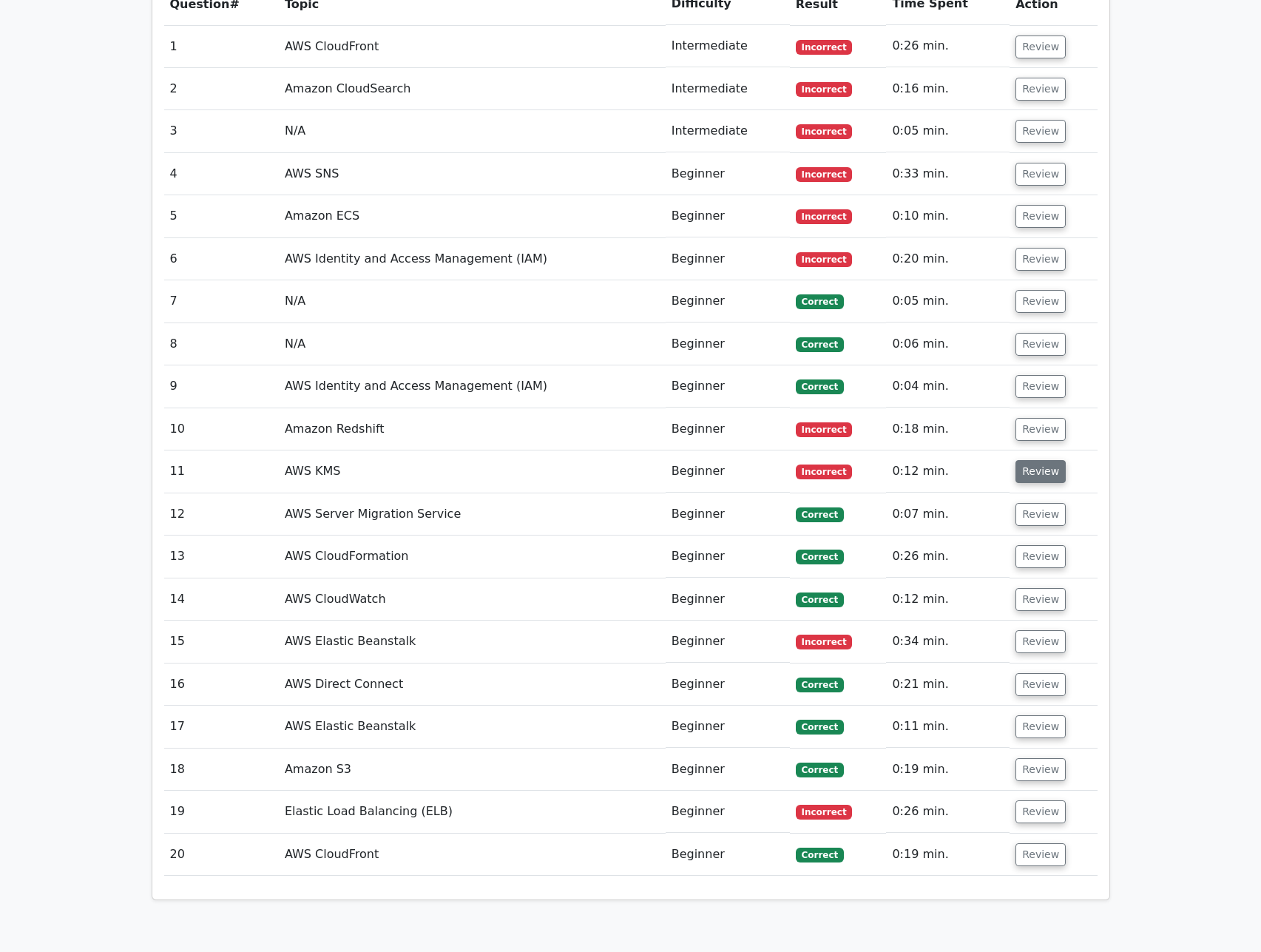
click at [1031, 460] on button "Review" at bounding box center [1040, 471] width 50 height 23
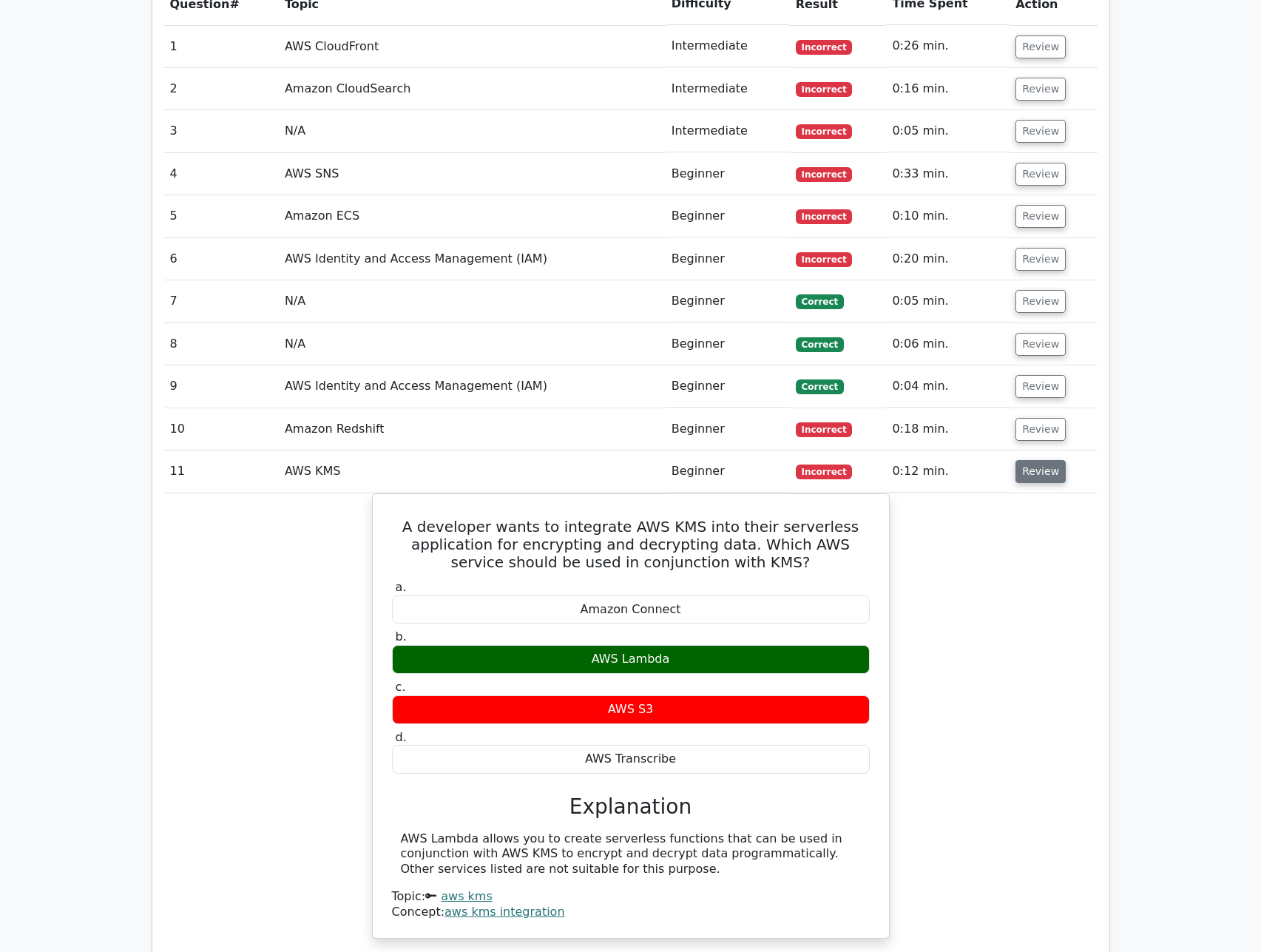
click at [1031, 460] on button "Review" at bounding box center [1040, 471] width 50 height 23
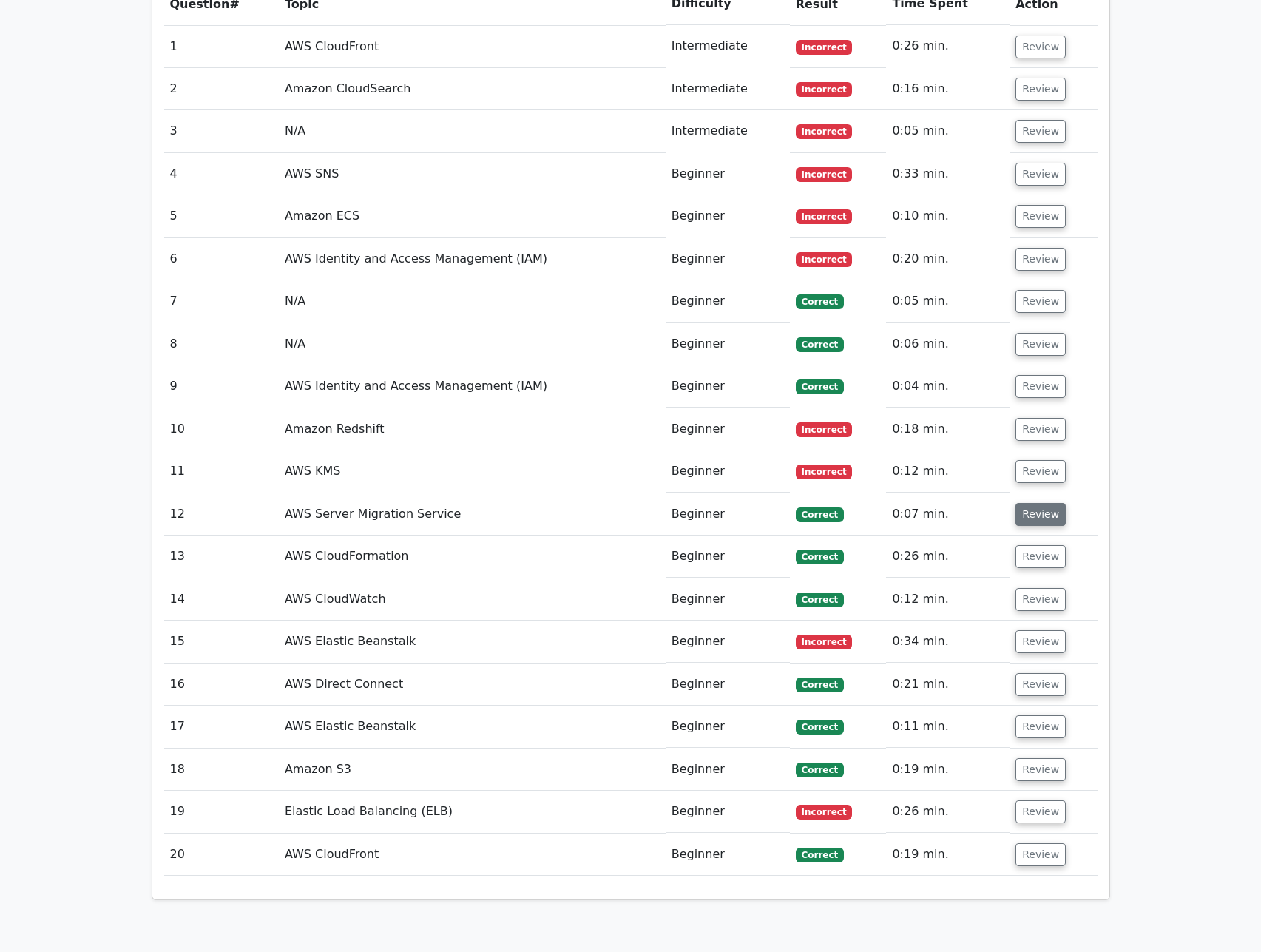
click at [1035, 503] on button "Review" at bounding box center [1040, 514] width 50 height 23
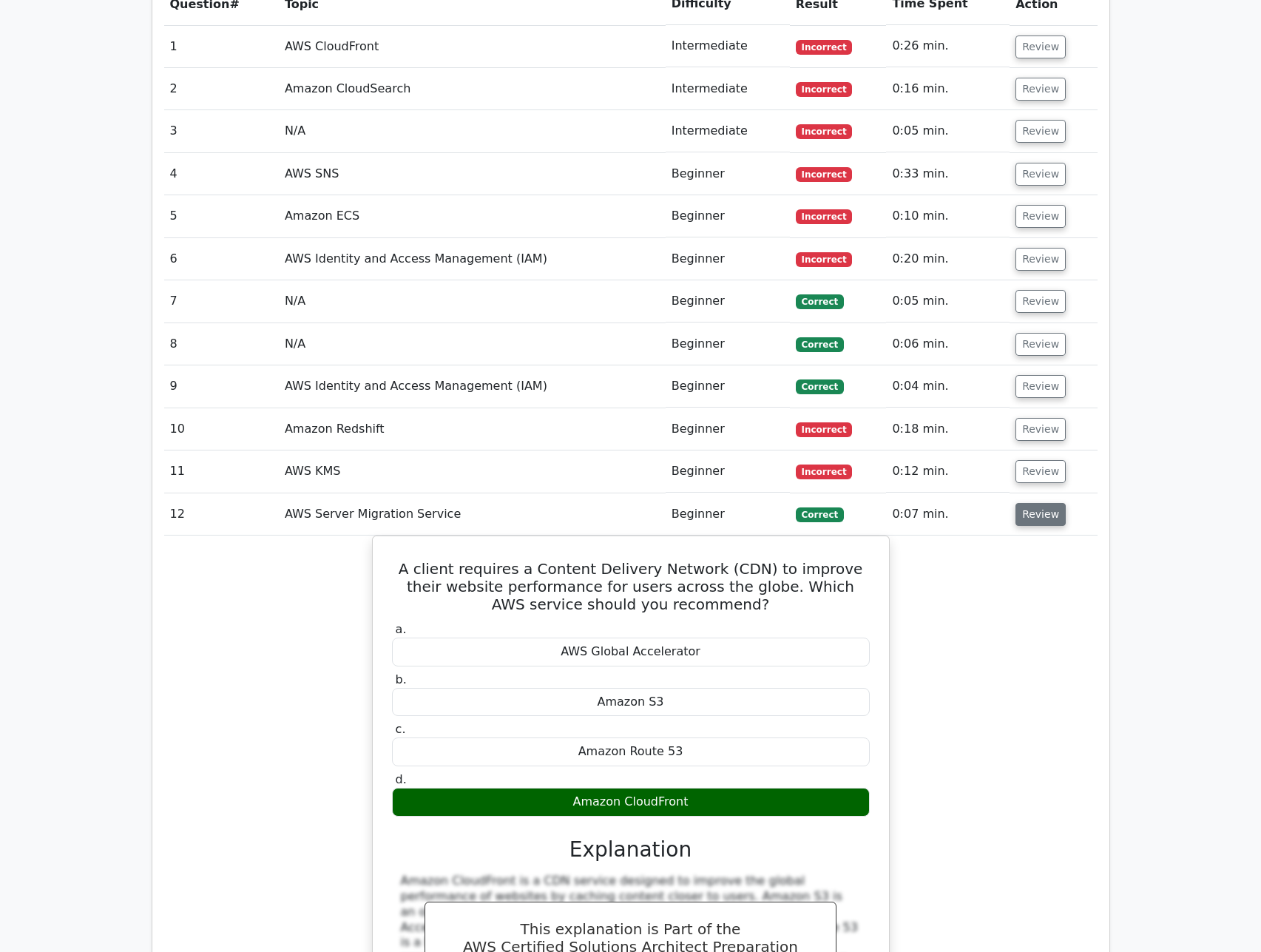
click at [1034, 503] on button "Review" at bounding box center [1040, 514] width 50 height 23
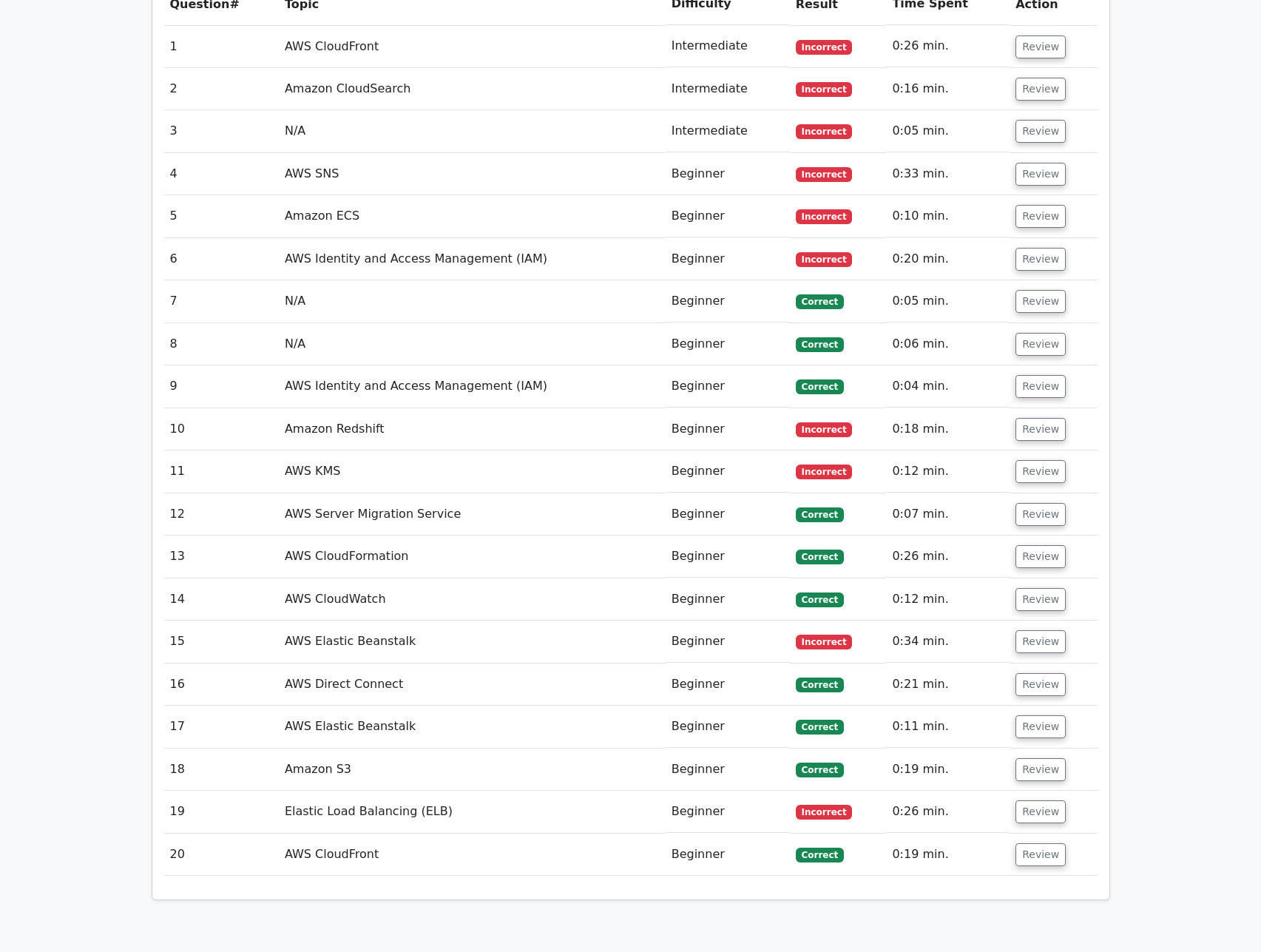
click at [1035, 536] on td "Review" at bounding box center [1053, 557] width 87 height 42
click at [1037, 545] on button "Review" at bounding box center [1040, 557] width 50 height 23
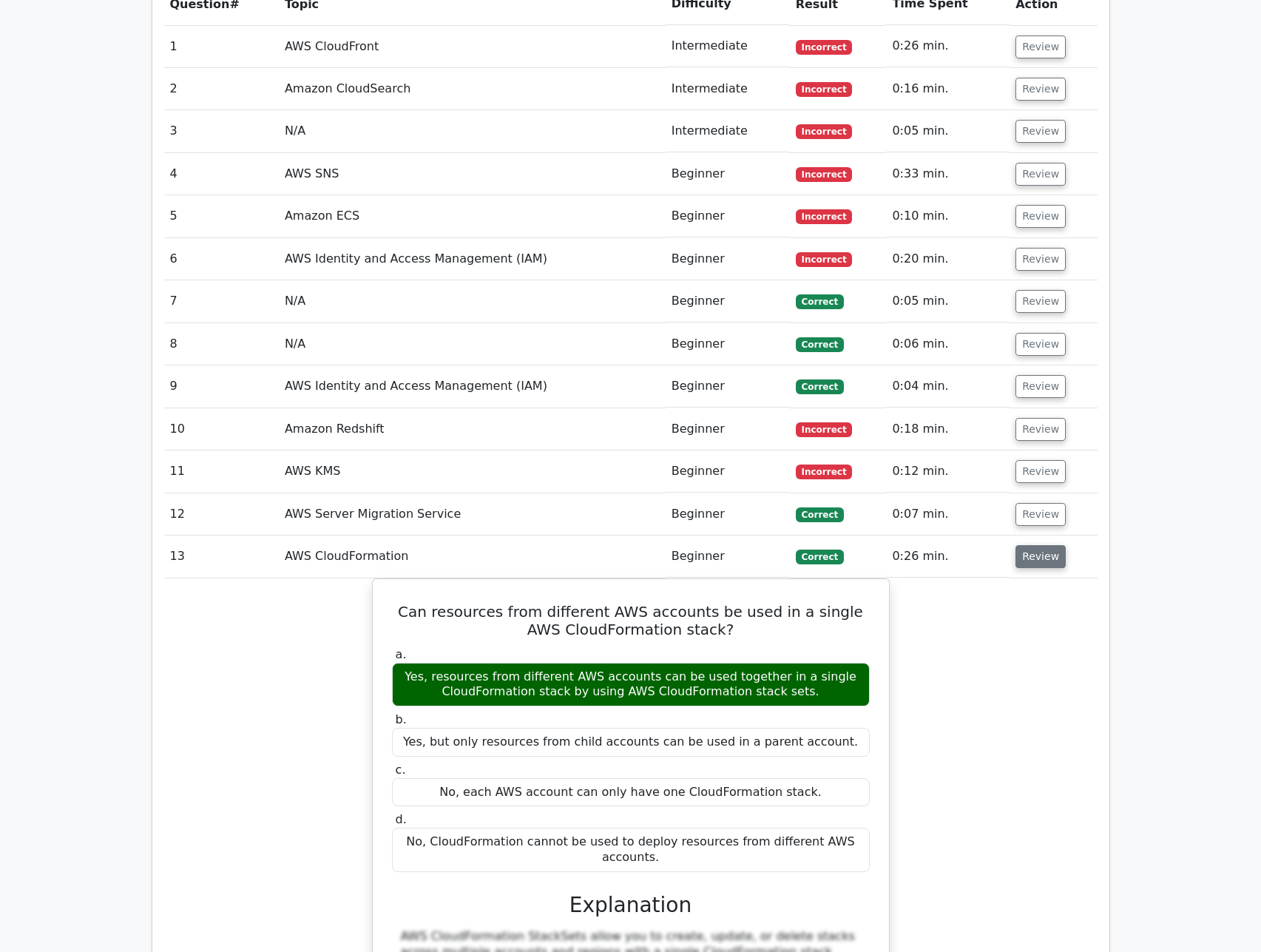
click at [1037, 545] on button "Review" at bounding box center [1040, 557] width 50 height 23
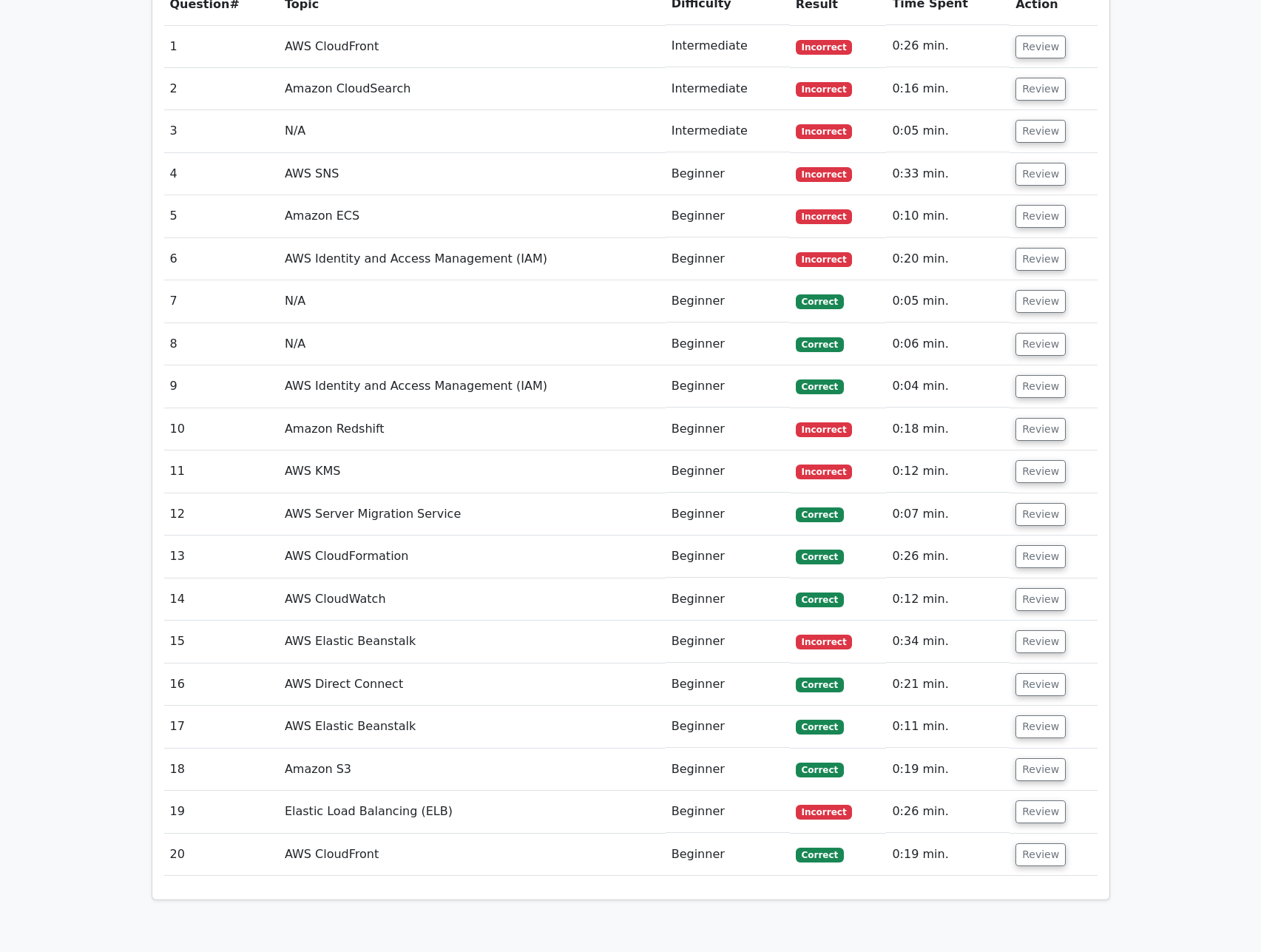
click at [1037, 578] on td "Review" at bounding box center [1053, 599] width 87 height 42
click at [1036, 578] on td "Review" at bounding box center [1053, 599] width 87 height 42
click at [1036, 588] on button "Review" at bounding box center [1040, 599] width 50 height 23
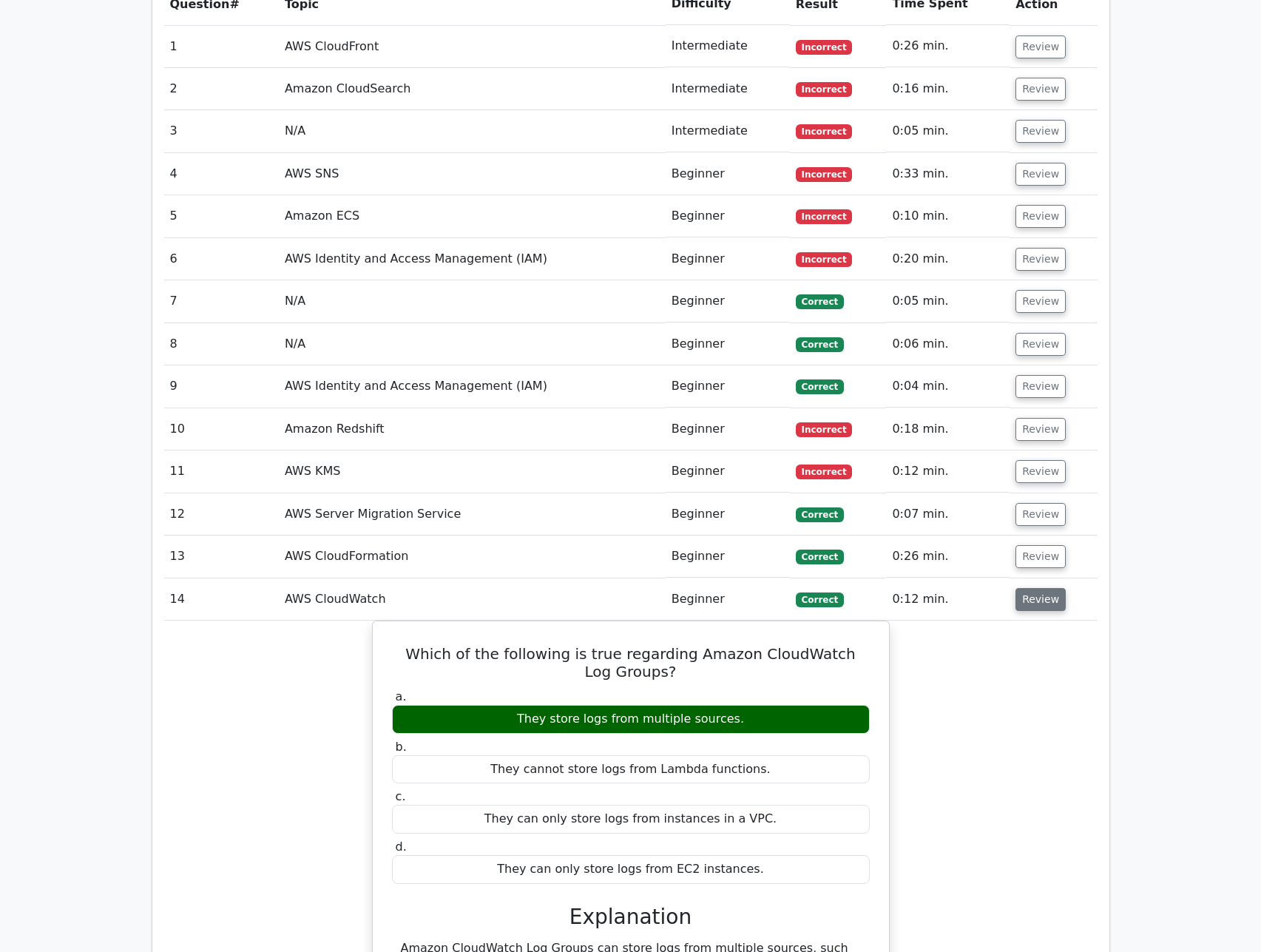
click at [1036, 588] on button "Review" at bounding box center [1040, 599] width 50 height 23
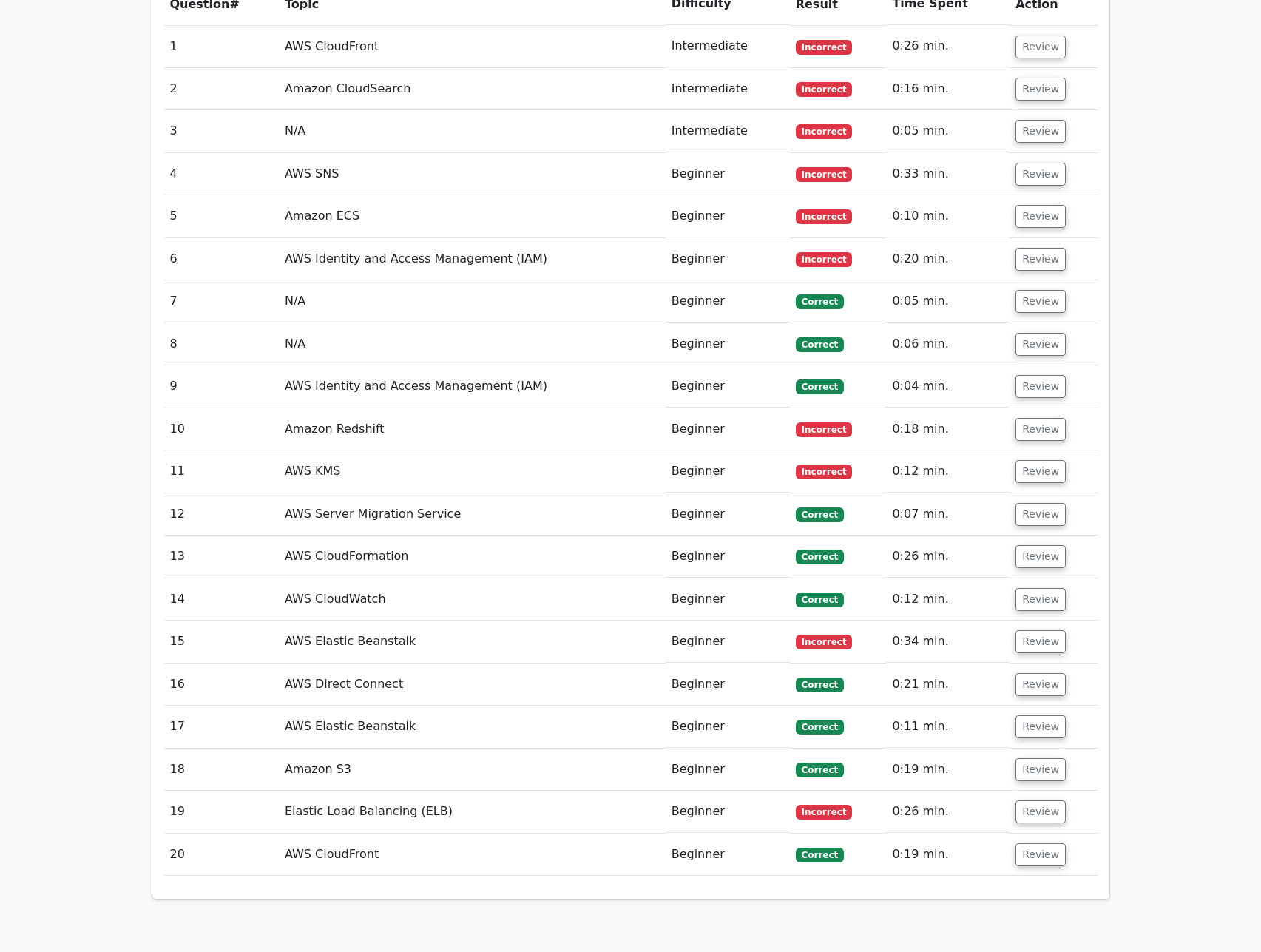
click at [1031, 620] on td "Review" at bounding box center [1053, 641] width 87 height 42
click at [1031, 630] on button "Review" at bounding box center [1040, 641] width 50 height 23
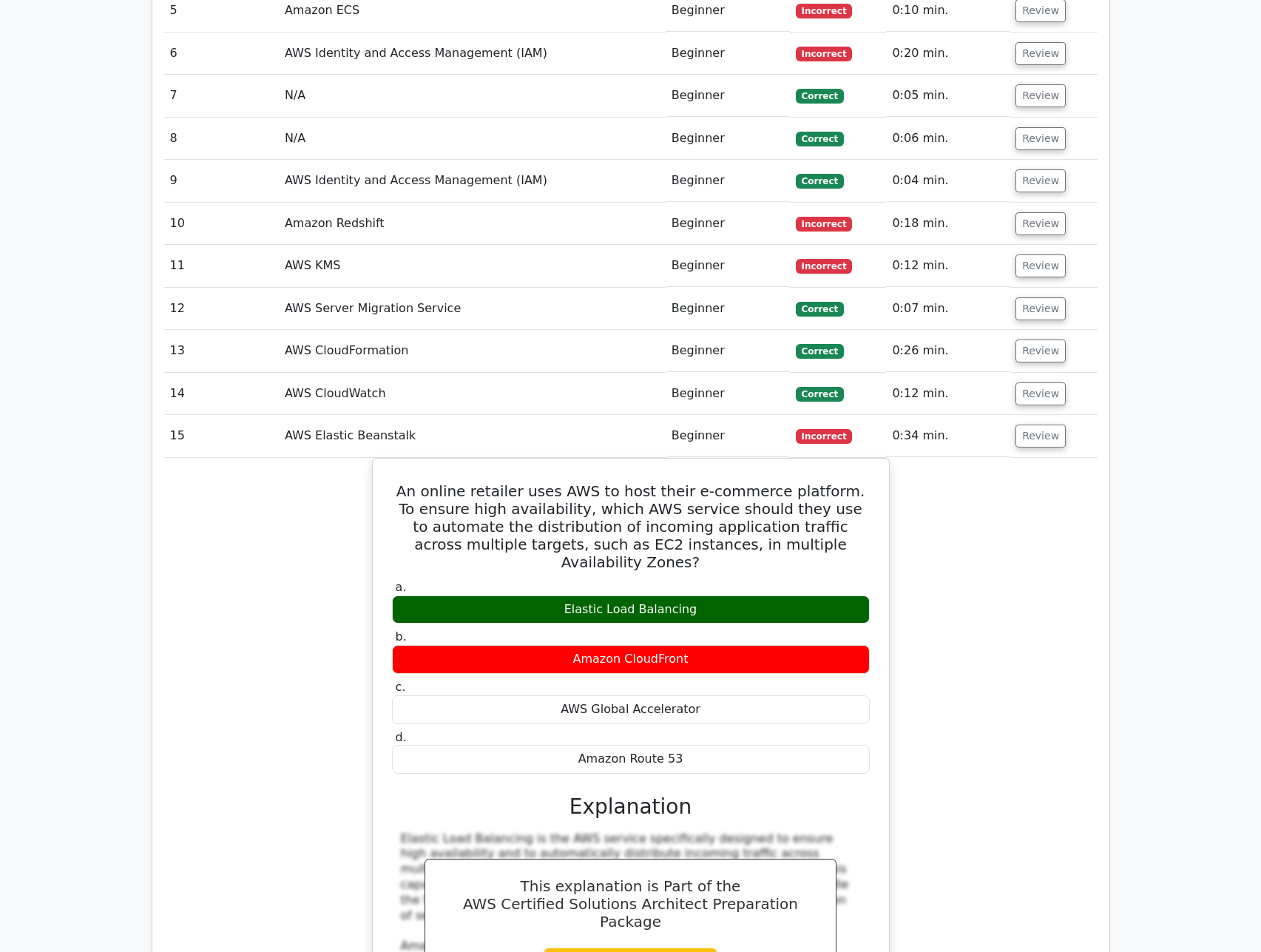
scroll to position [1775, 0]
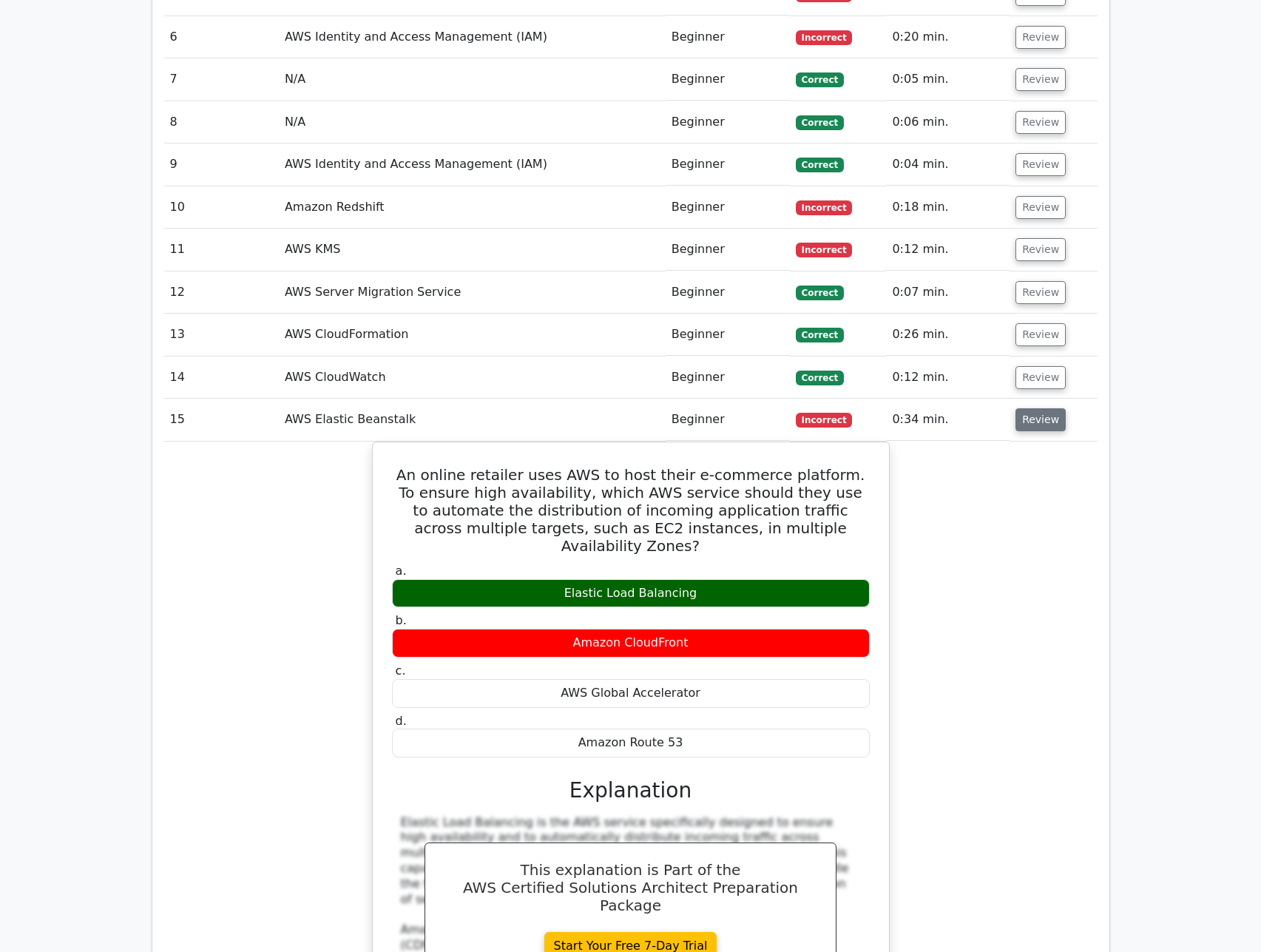
click at [1031, 408] on button "Review" at bounding box center [1040, 419] width 50 height 23
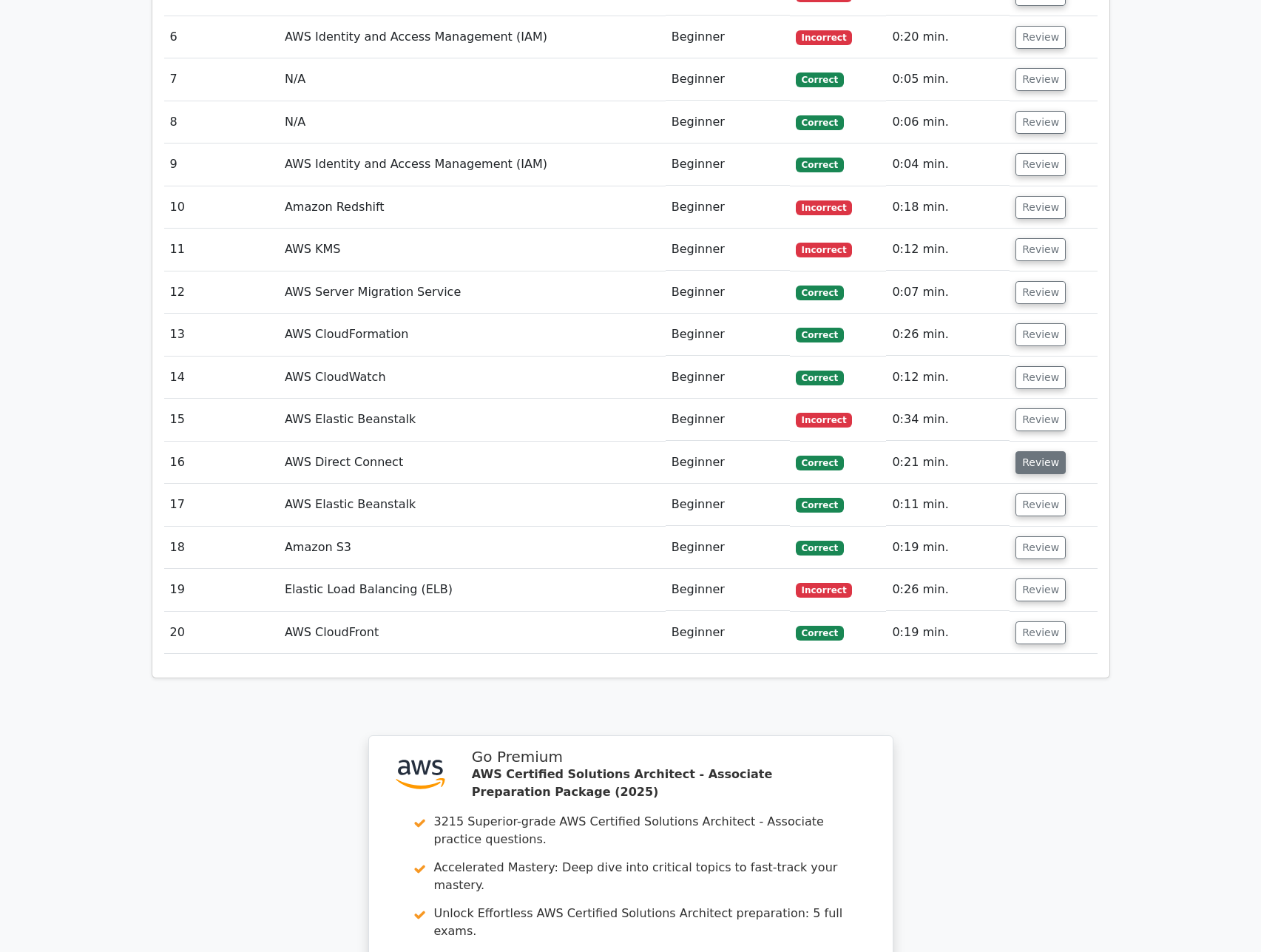
click at [1028, 451] on button "Review" at bounding box center [1040, 462] width 50 height 23
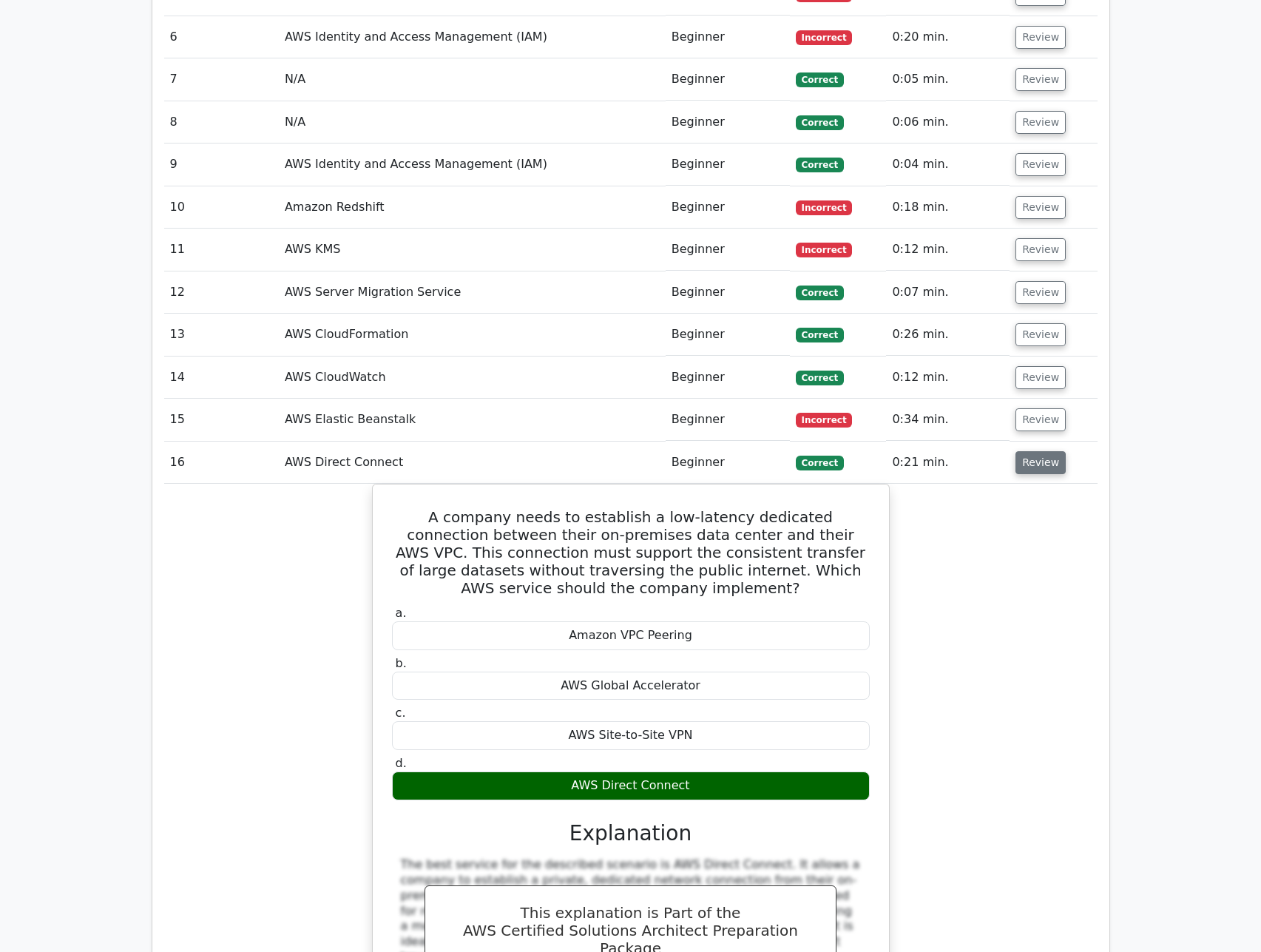
click at [1028, 451] on button "Review" at bounding box center [1040, 462] width 50 height 23
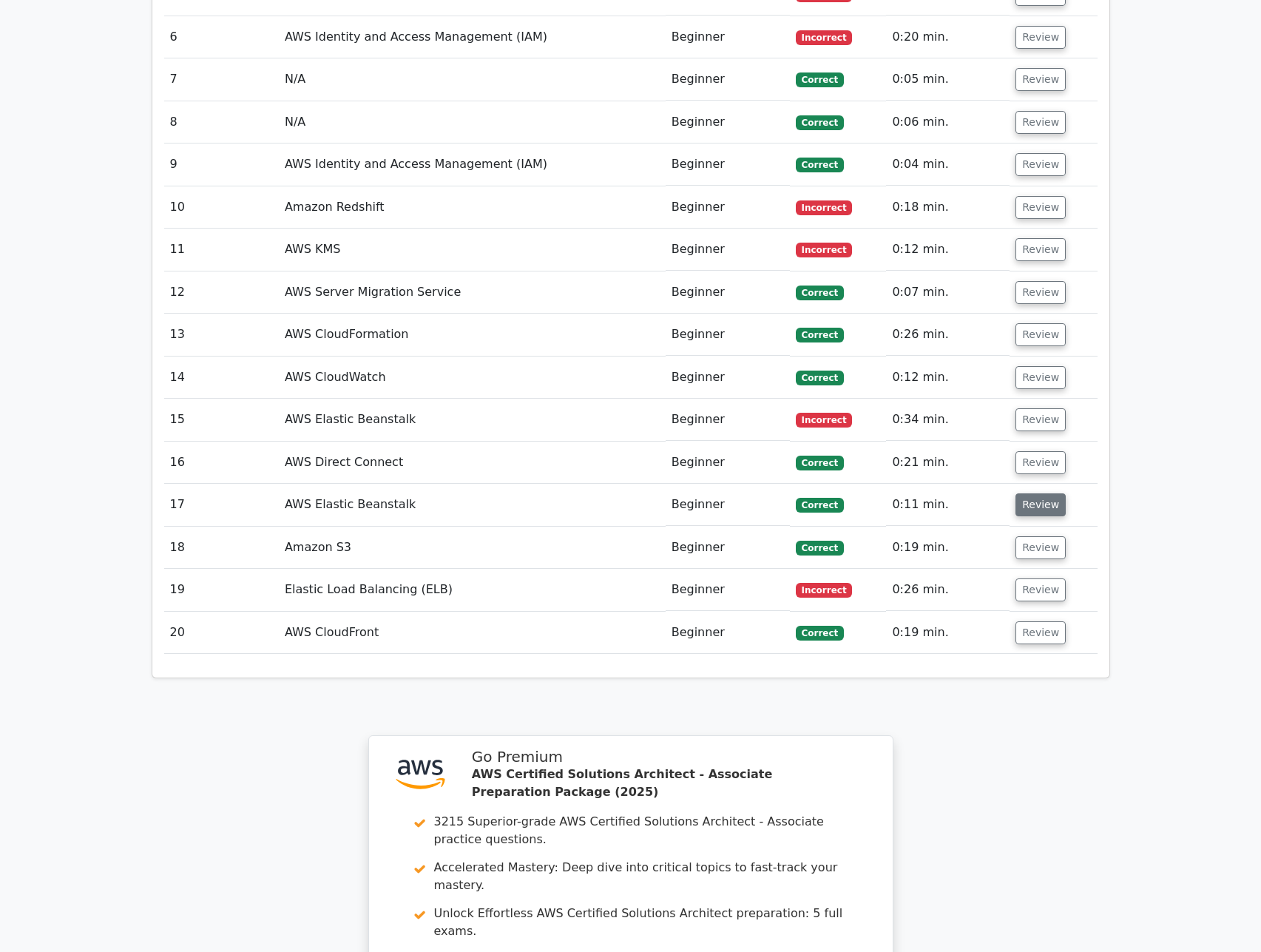
click at [1031, 494] on button "Review" at bounding box center [1040, 505] width 50 height 23
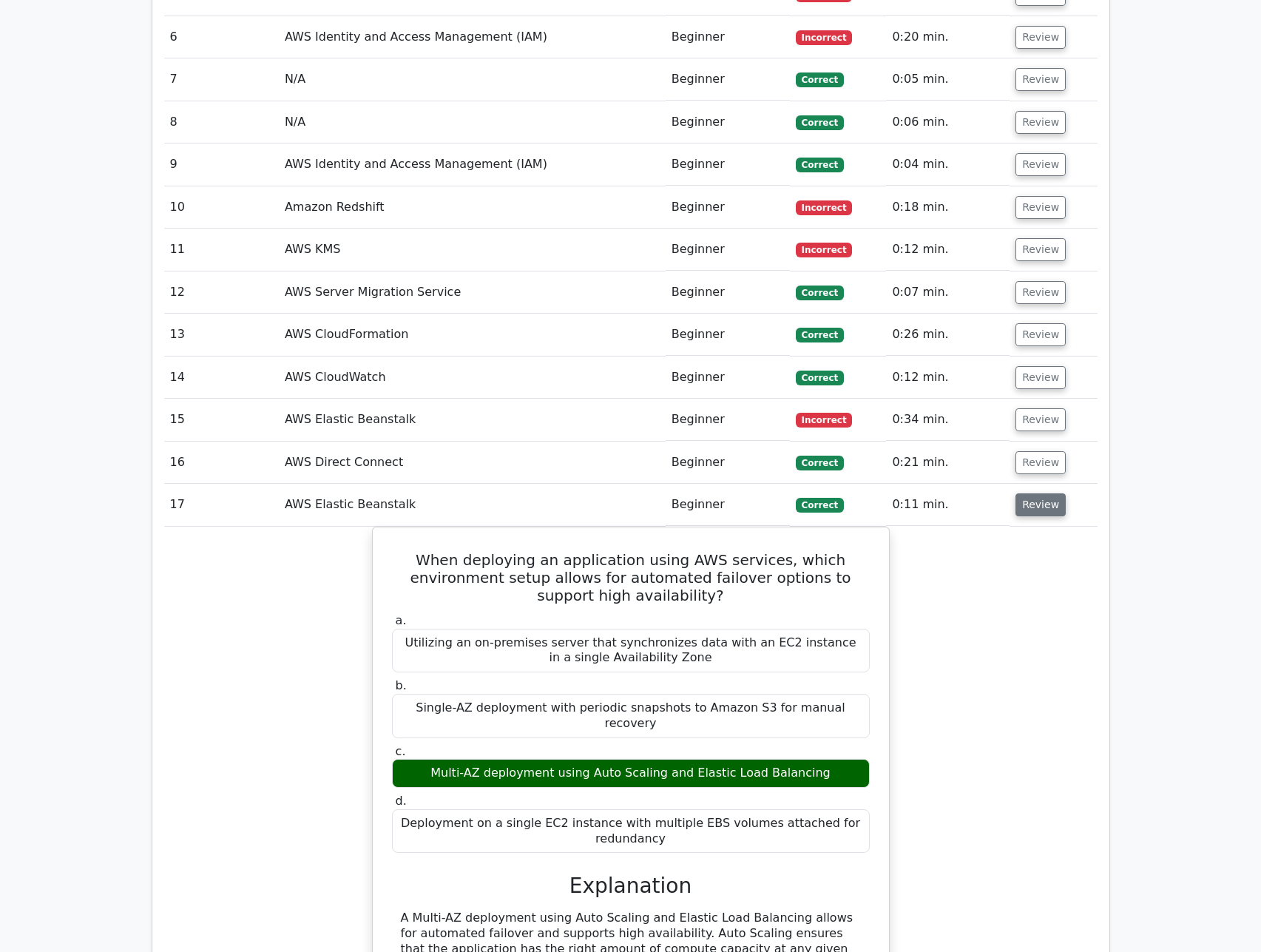
click at [1031, 494] on button "Review" at bounding box center [1040, 505] width 50 height 23
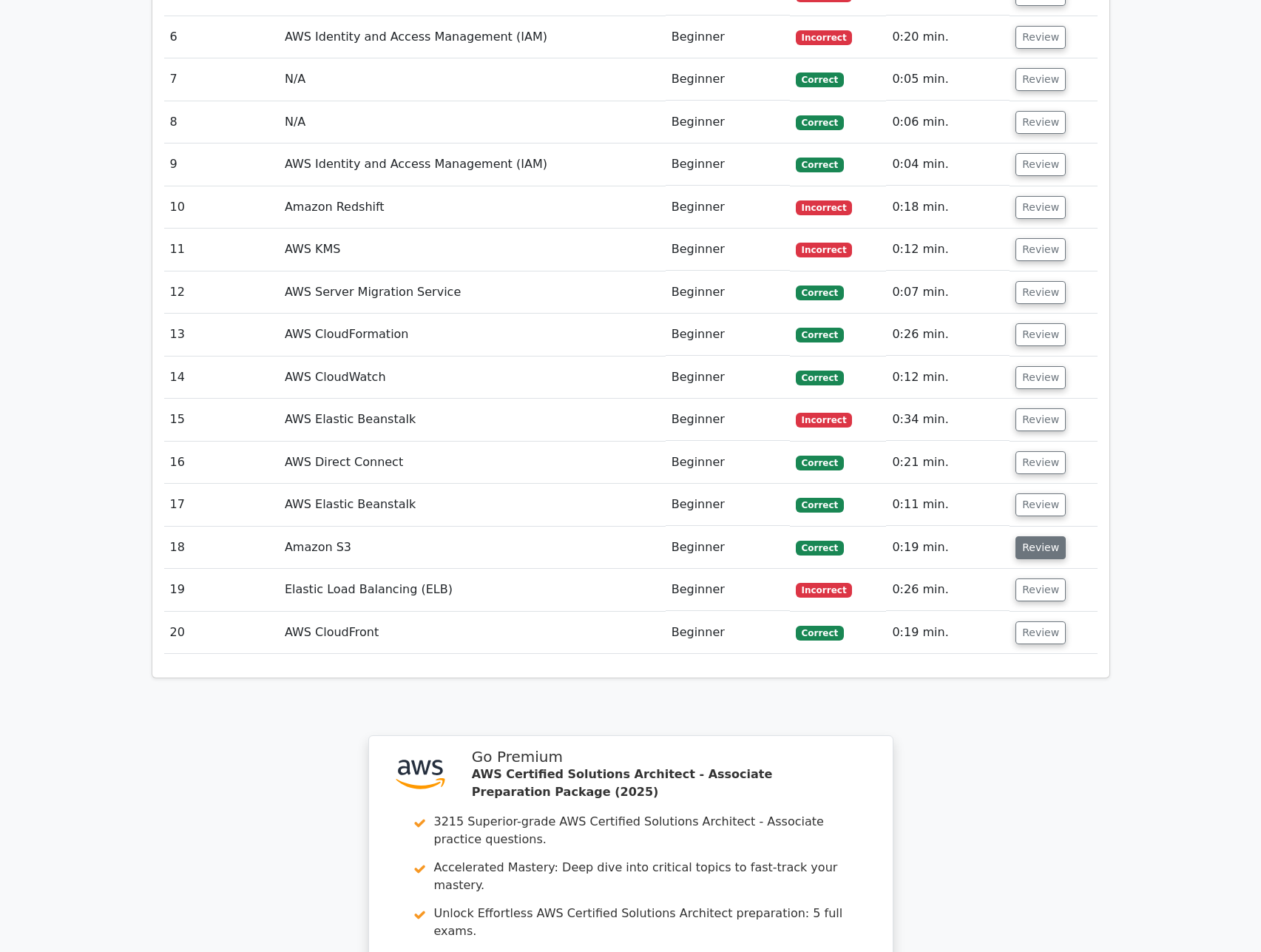
click at [1025, 536] on button "Review" at bounding box center [1040, 548] width 50 height 23
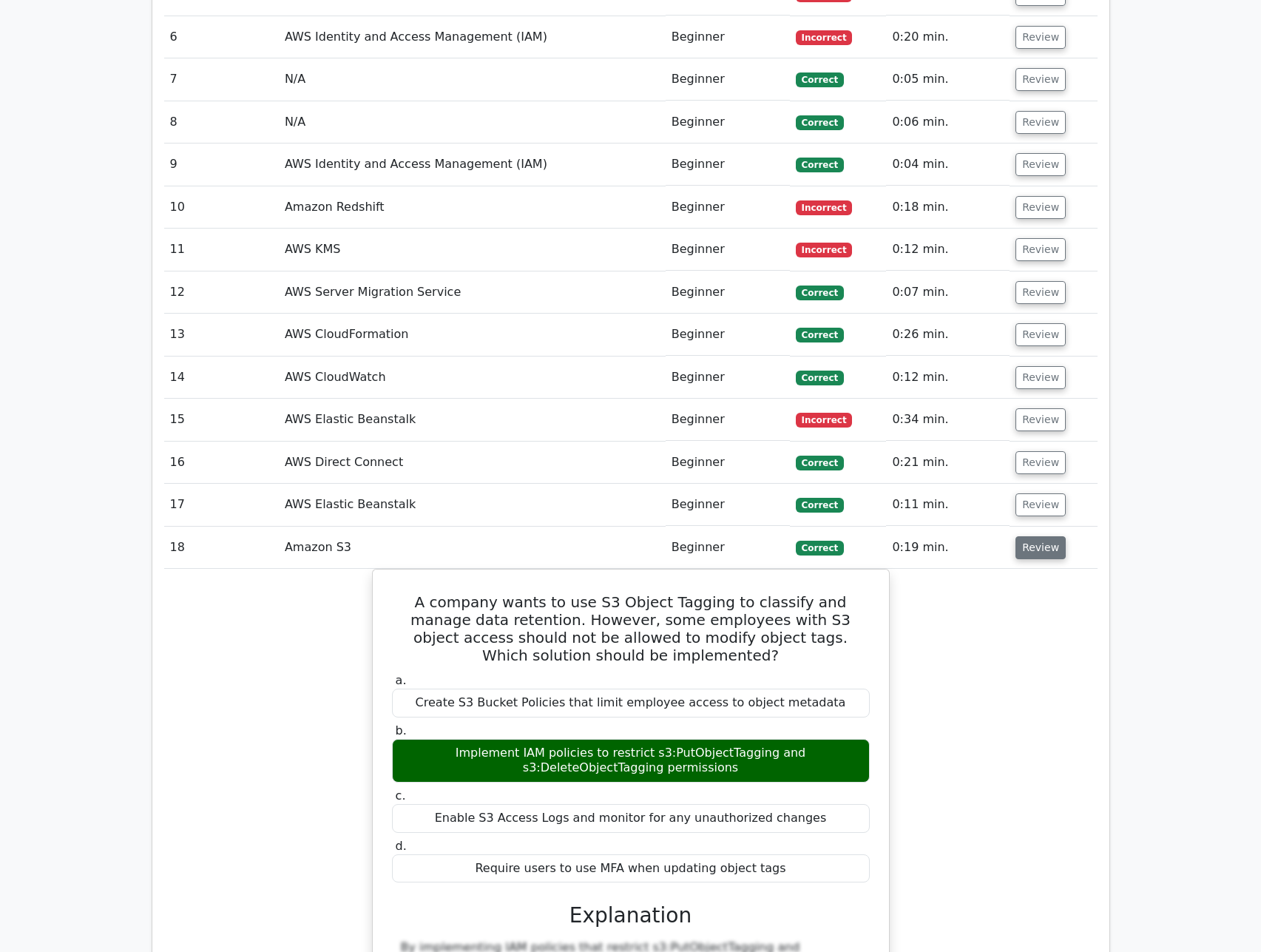
click at [1022, 536] on button "Review" at bounding box center [1040, 548] width 50 height 23
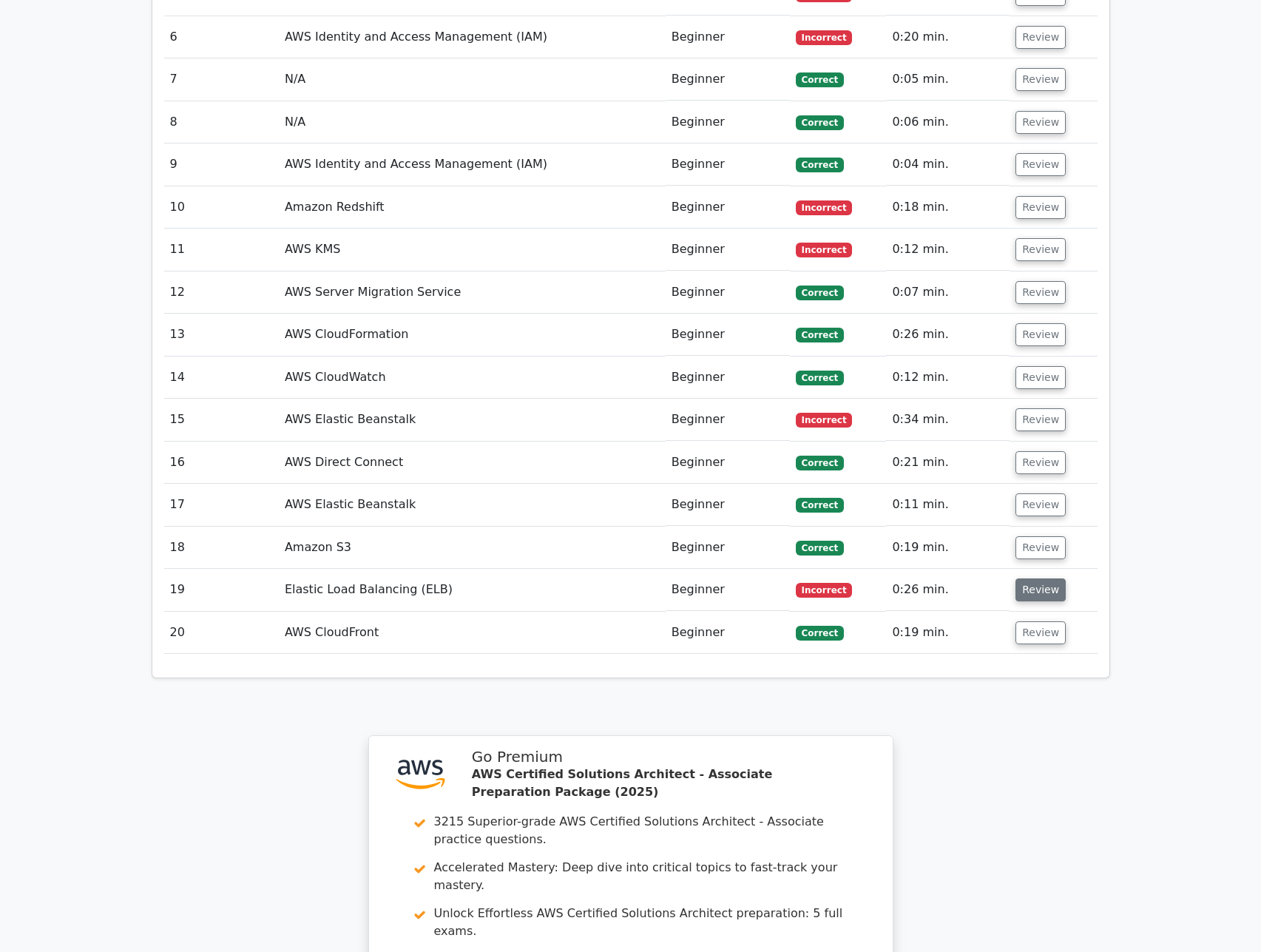
click at [1022, 578] on button "Review" at bounding box center [1040, 590] width 50 height 23
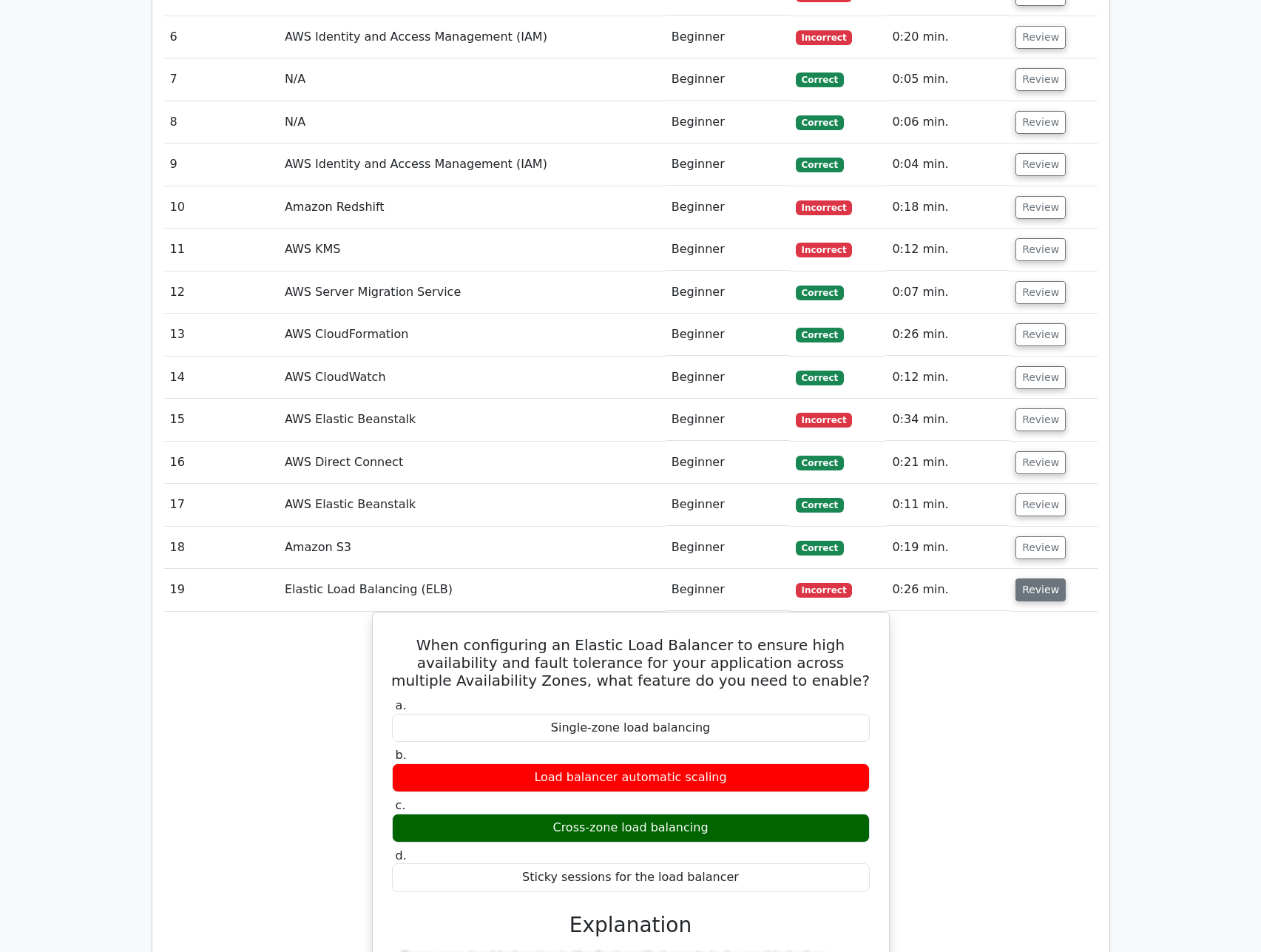
click at [1019, 578] on button "Review" at bounding box center [1040, 590] width 50 height 23
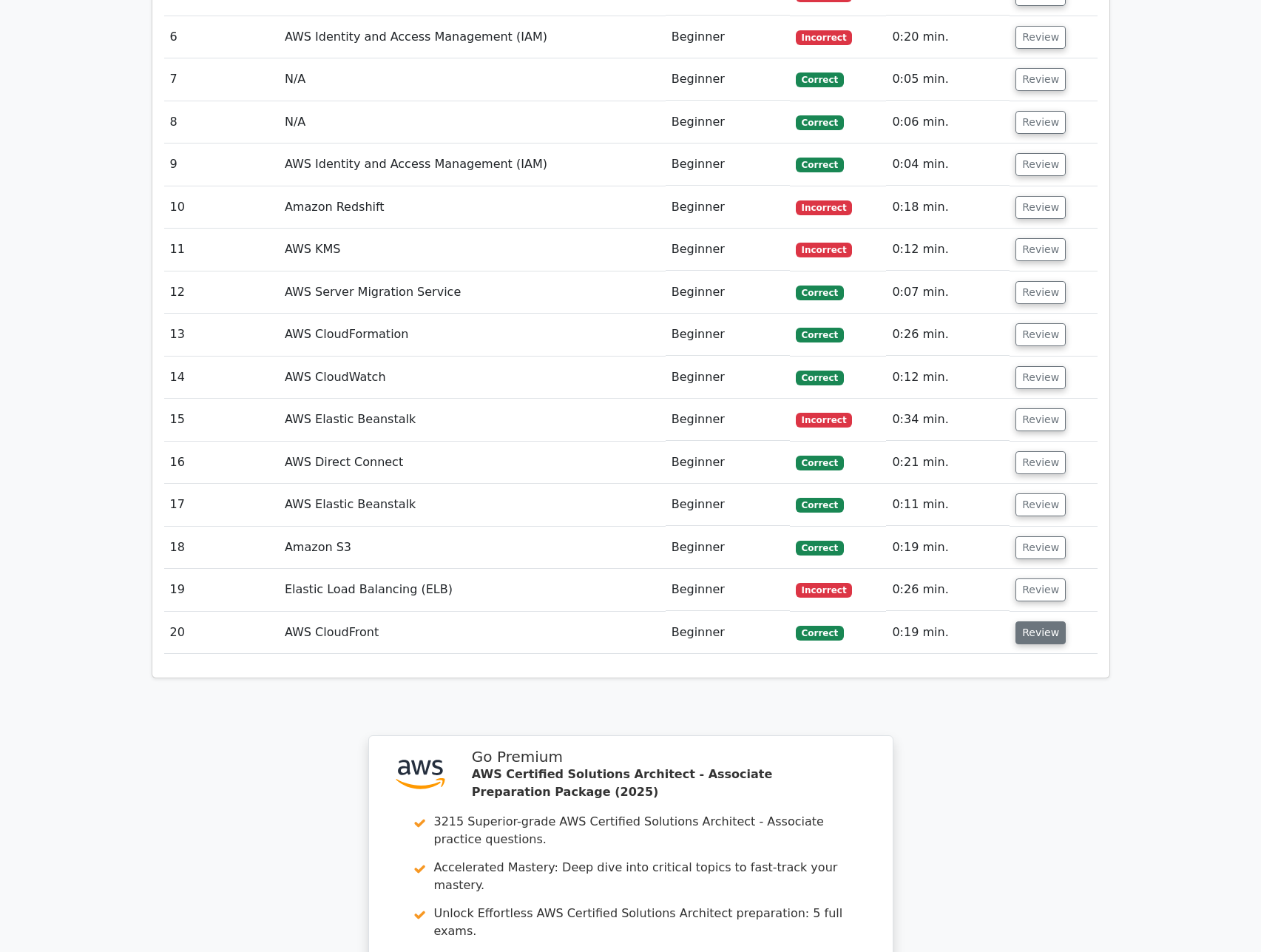
click at [1027, 621] on button "Review" at bounding box center [1040, 632] width 50 height 23
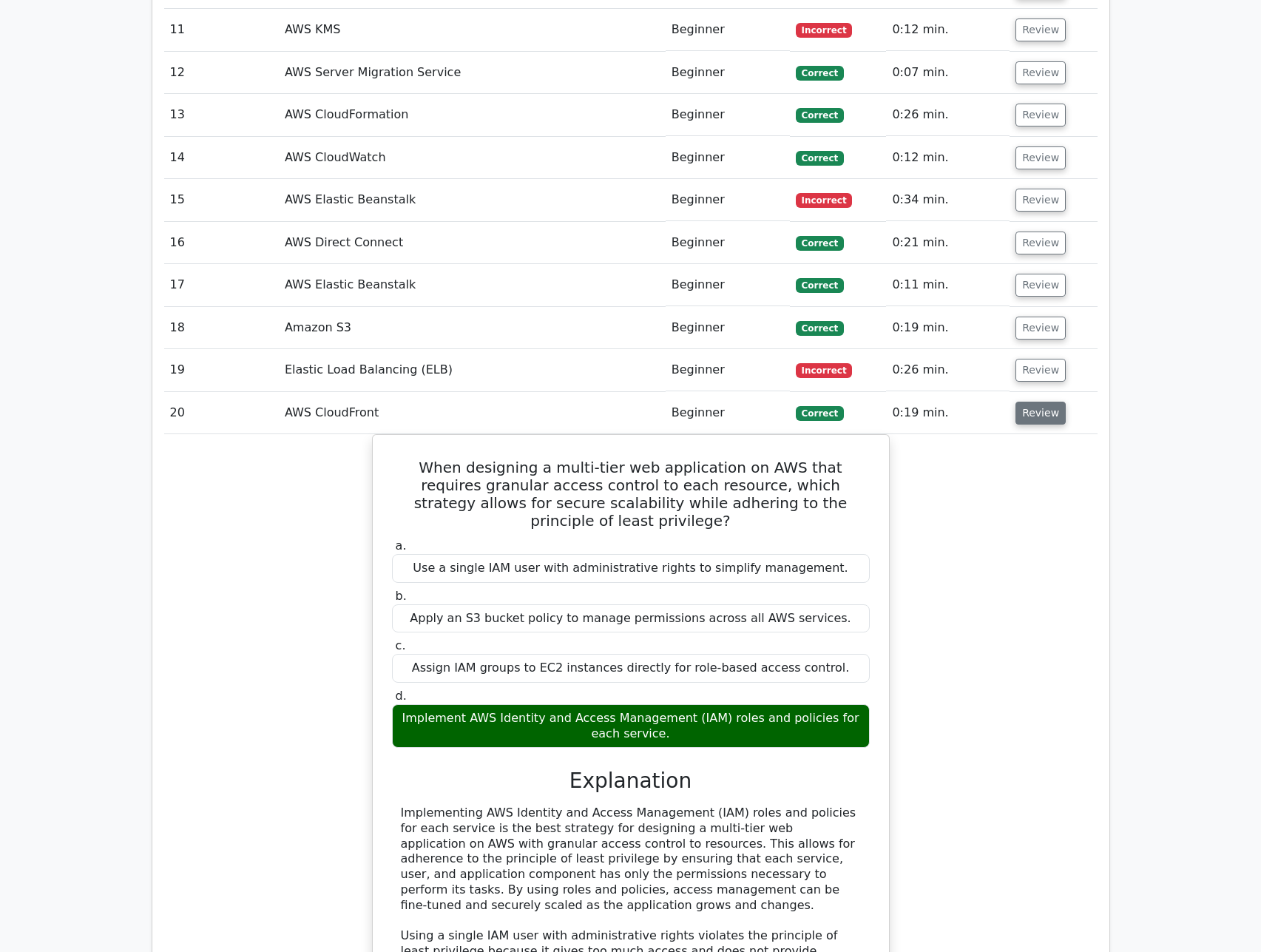
scroll to position [1997, 0]
